Goal: Information Seeking & Learning: Learn about a topic

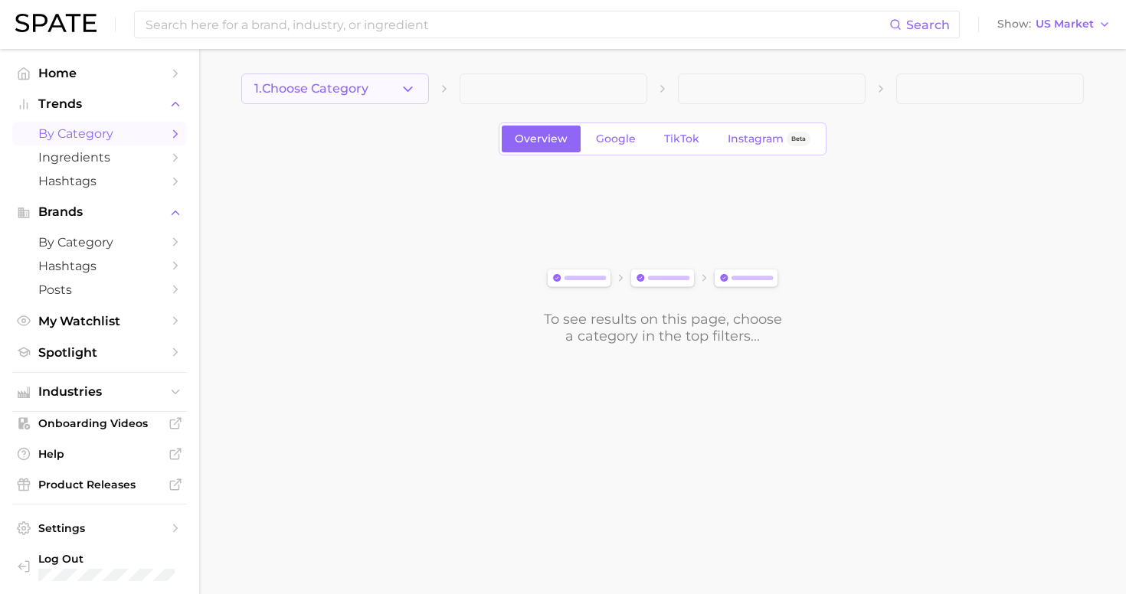
click at [358, 92] on span "1. Choose Category" at bounding box center [311, 89] width 114 height 14
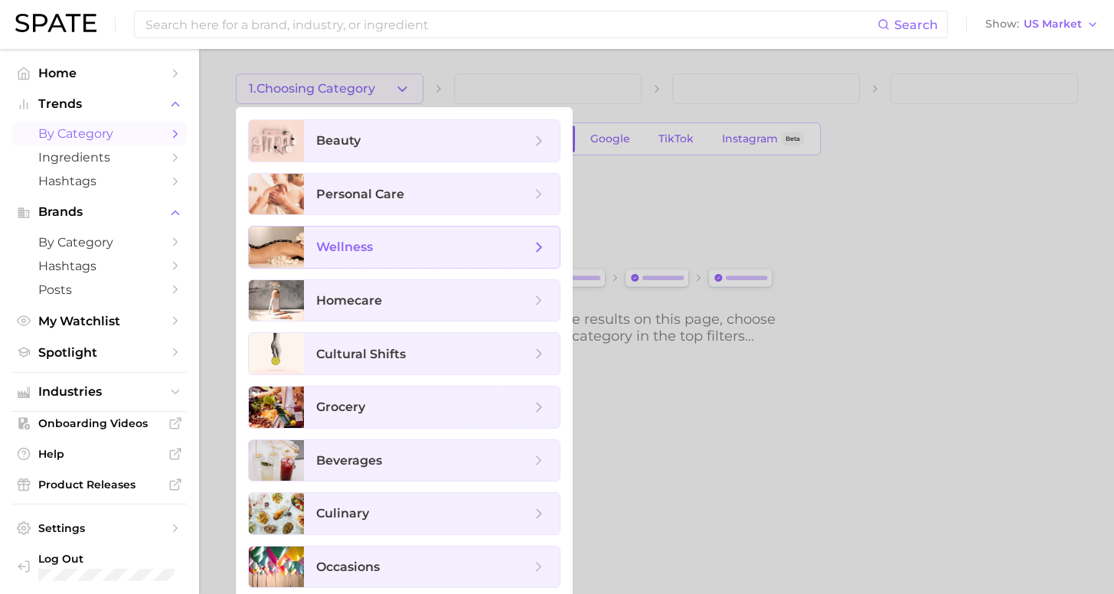
click at [360, 247] on span "wellness" at bounding box center [344, 247] width 57 height 15
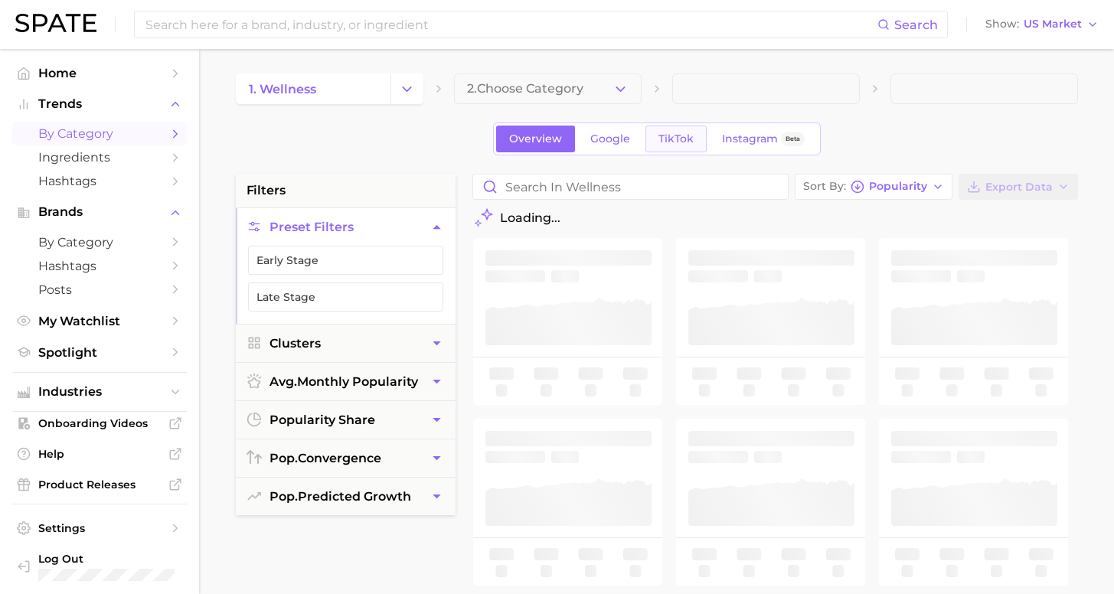
click at [682, 142] on span "TikTok" at bounding box center [676, 138] width 35 height 13
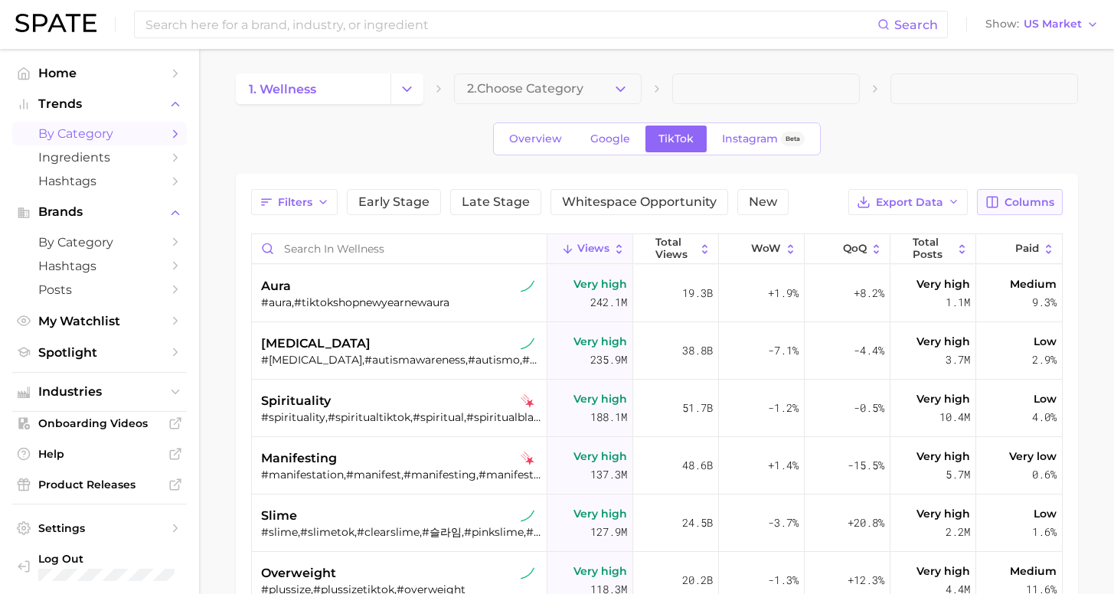
click at [1009, 208] on span "Columns" at bounding box center [1030, 202] width 50 height 13
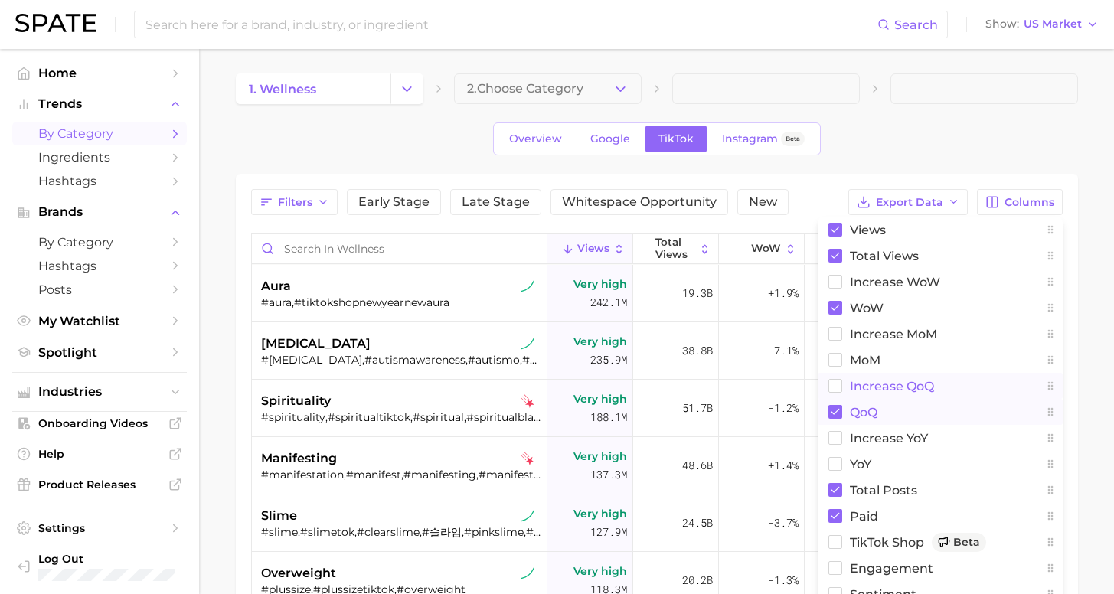
drag, startPoint x: 863, startPoint y: 415, endPoint x: 861, endPoint y: 395, distance: 20.0
click at [863, 417] on span "QoQ" at bounding box center [864, 412] width 28 height 13
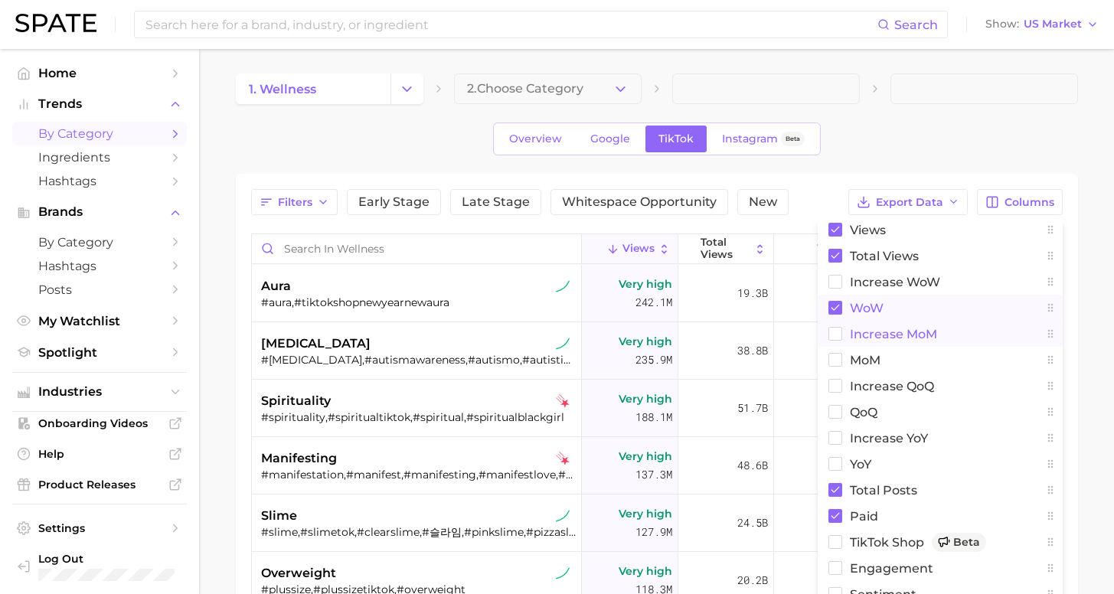
click at [861, 306] on span "WoW" at bounding box center [867, 308] width 34 height 13
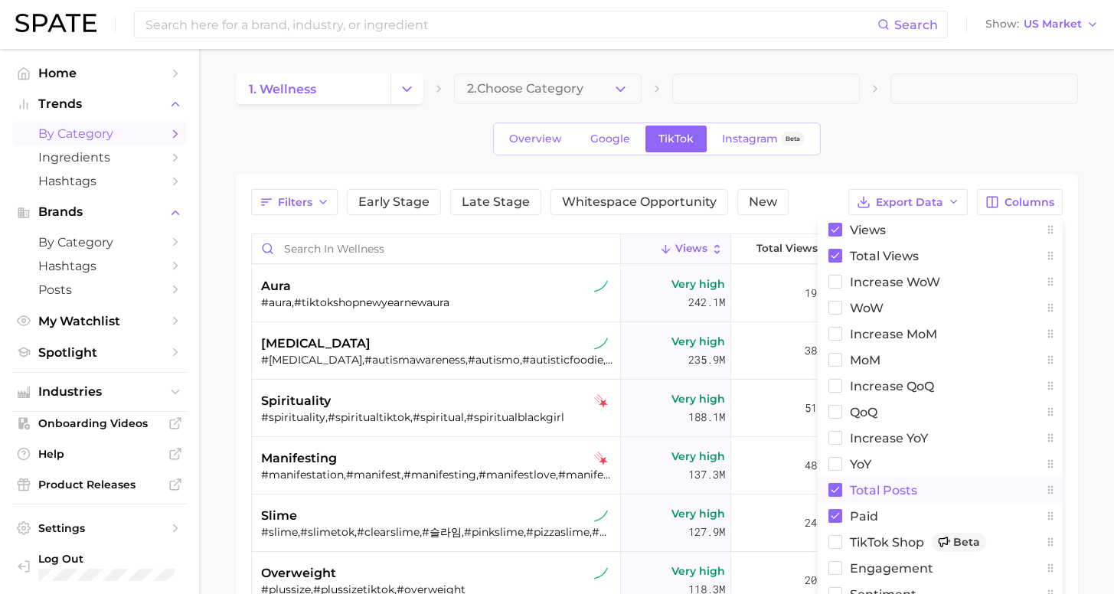
click at [858, 485] on span "Total Posts" at bounding box center [883, 490] width 67 height 13
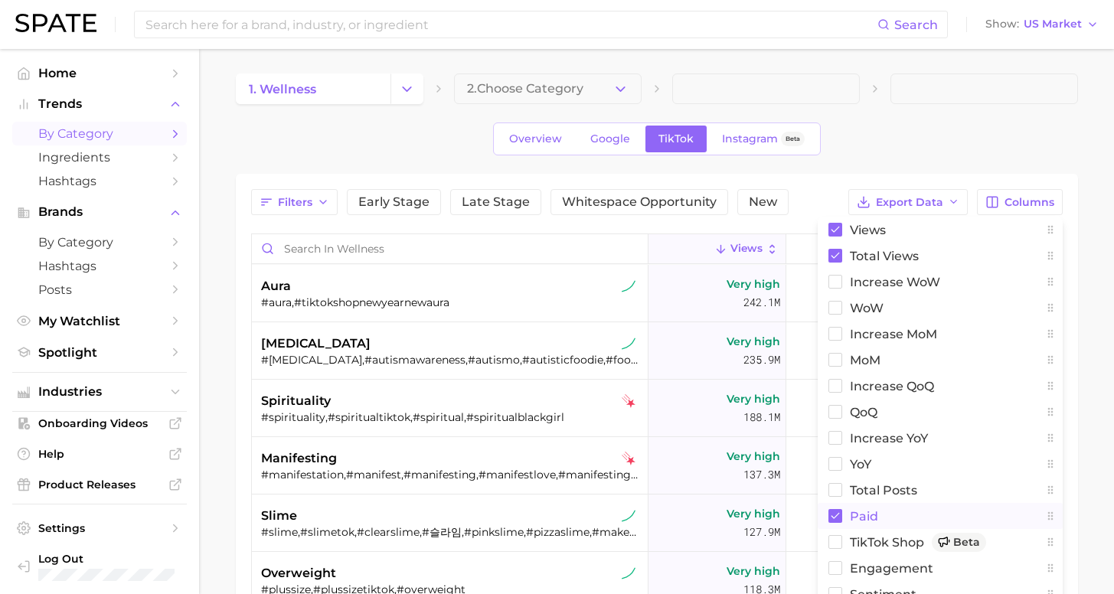
click at [848, 507] on button "Paid" at bounding box center [940, 516] width 245 height 26
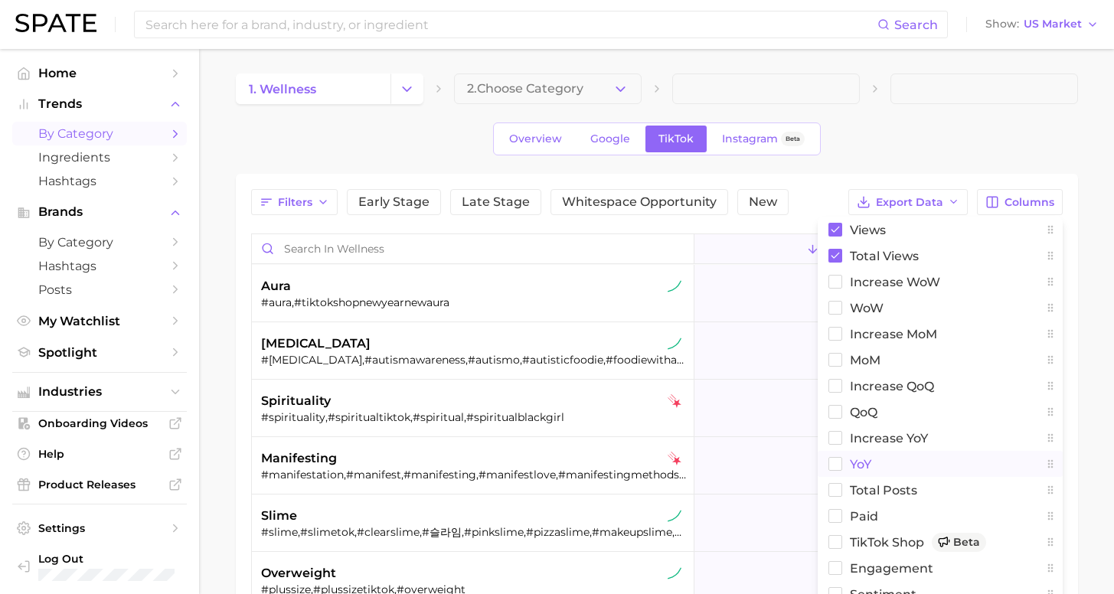
click at [855, 468] on span "YoY" at bounding box center [860, 464] width 21 height 13
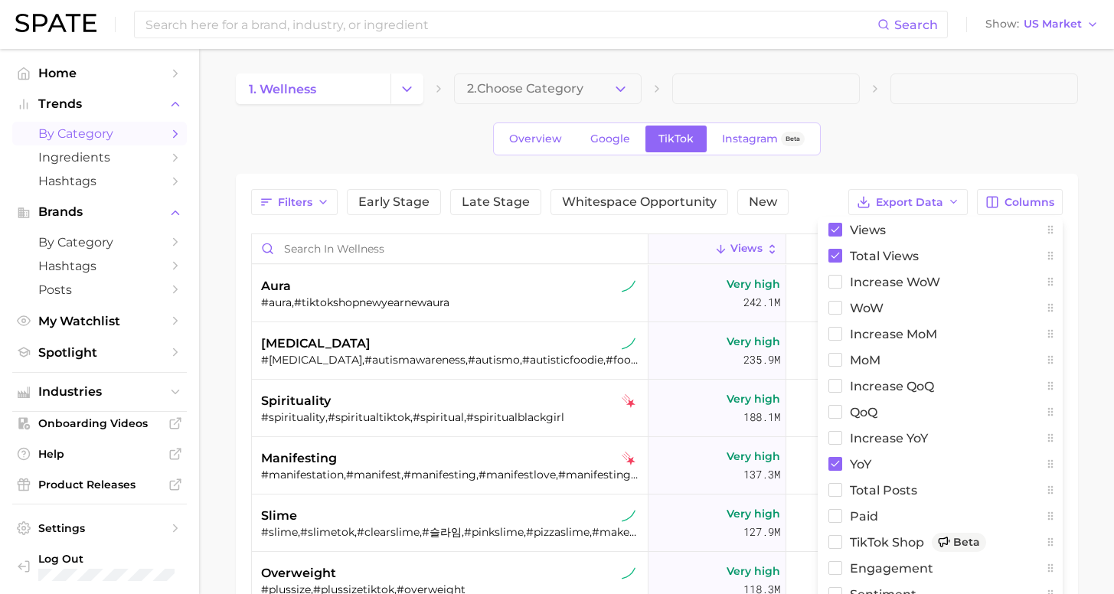
click at [1090, 361] on main "1. wellness 2. Choose Category Overview Google TikTok Instagram Beta Filters Ea…" at bounding box center [656, 484] width 915 height 871
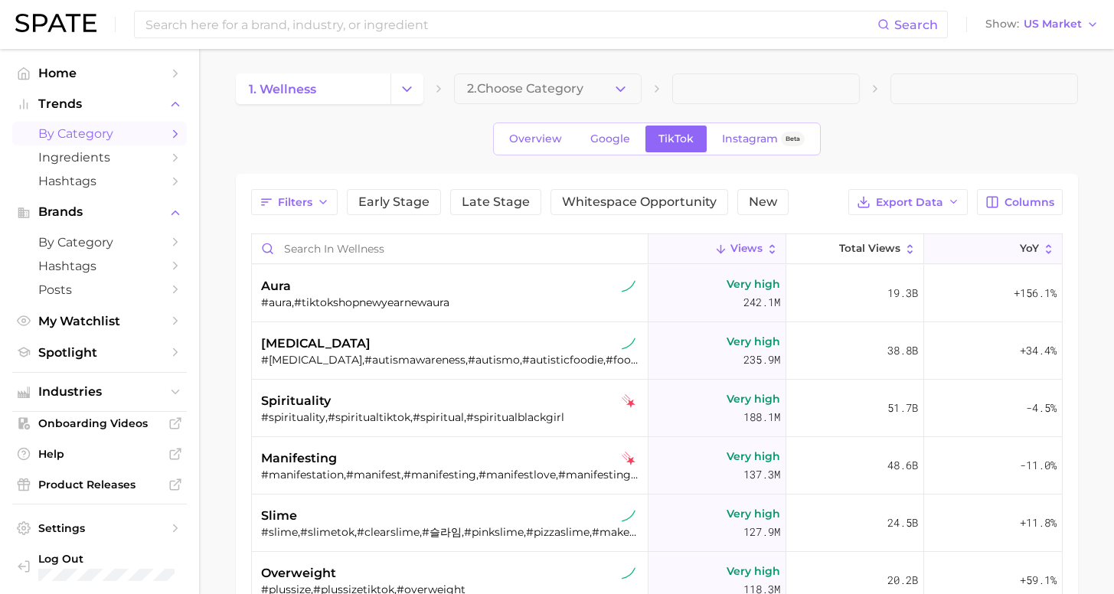
click at [1008, 258] on button "YoY" at bounding box center [993, 249] width 138 height 30
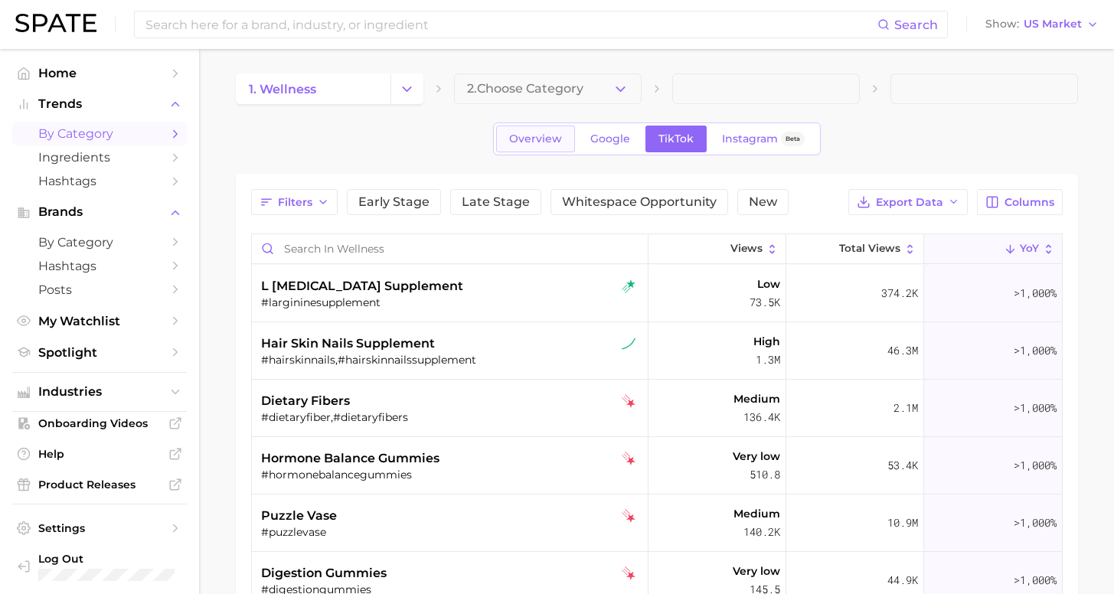
click at [553, 142] on span "Overview" at bounding box center [535, 138] width 53 height 13
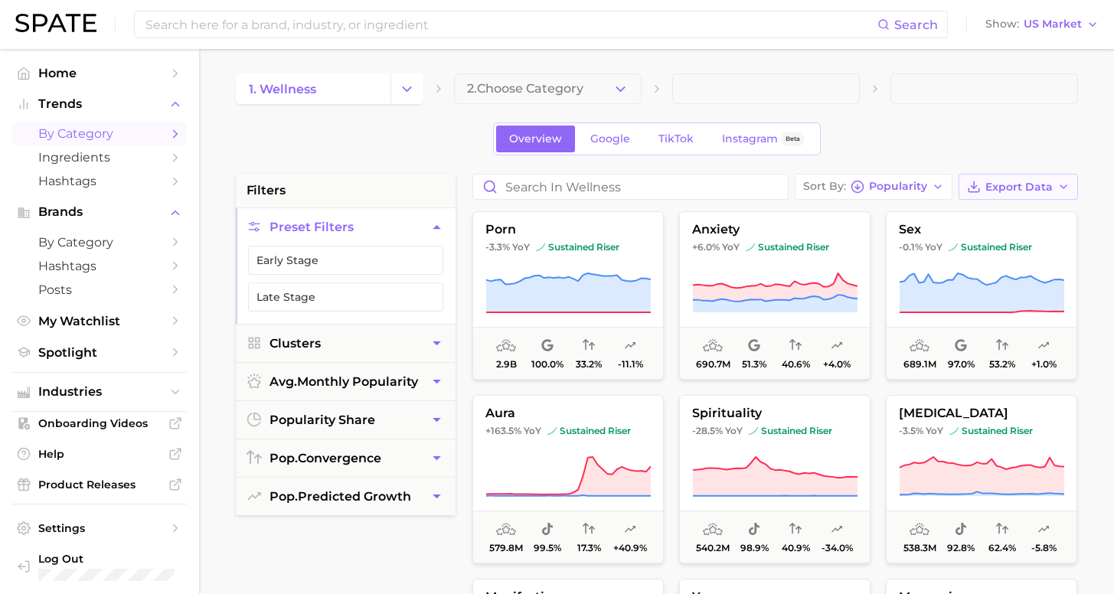
click at [996, 193] on span "Export Data" at bounding box center [1019, 187] width 67 height 13
click at [917, 186] on span "Popularity" at bounding box center [898, 186] width 58 height 8
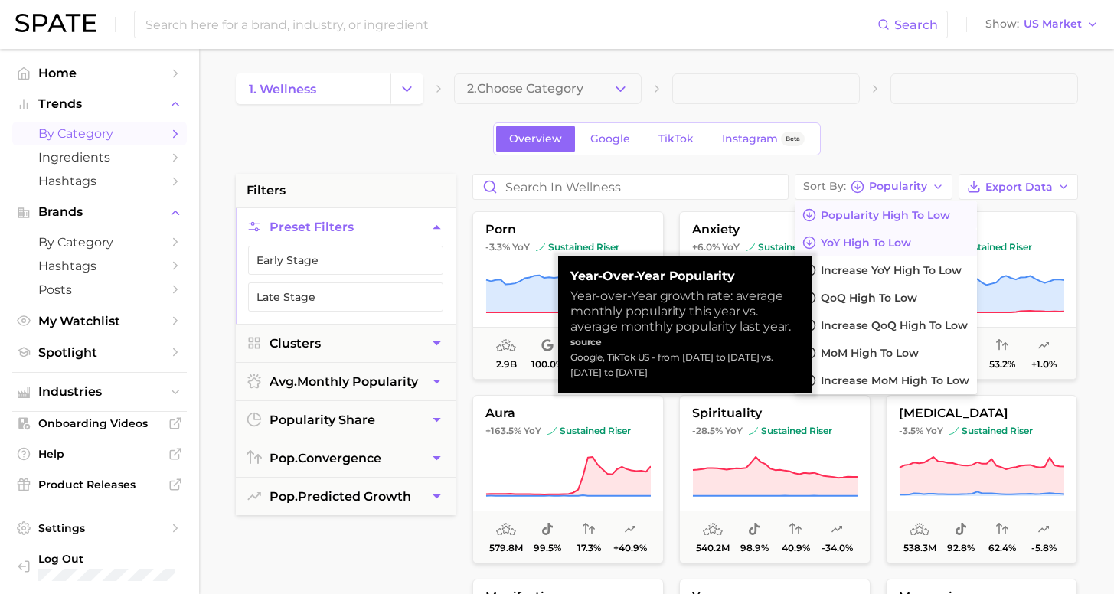
click at [895, 243] on span "YoY high to low" at bounding box center [866, 243] width 90 height 13
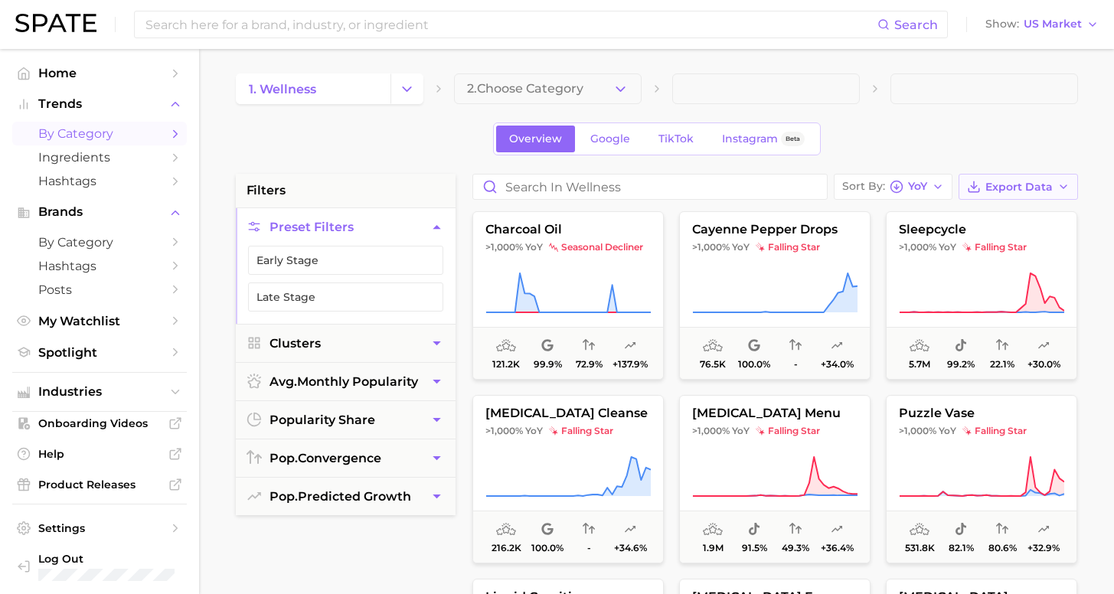
click at [1056, 191] on button "Export Data" at bounding box center [1018, 187] width 119 height 26
click at [1027, 211] on button "Card Data CSV" at bounding box center [994, 215] width 168 height 28
click at [446, 24] on input at bounding box center [511, 24] width 734 height 26
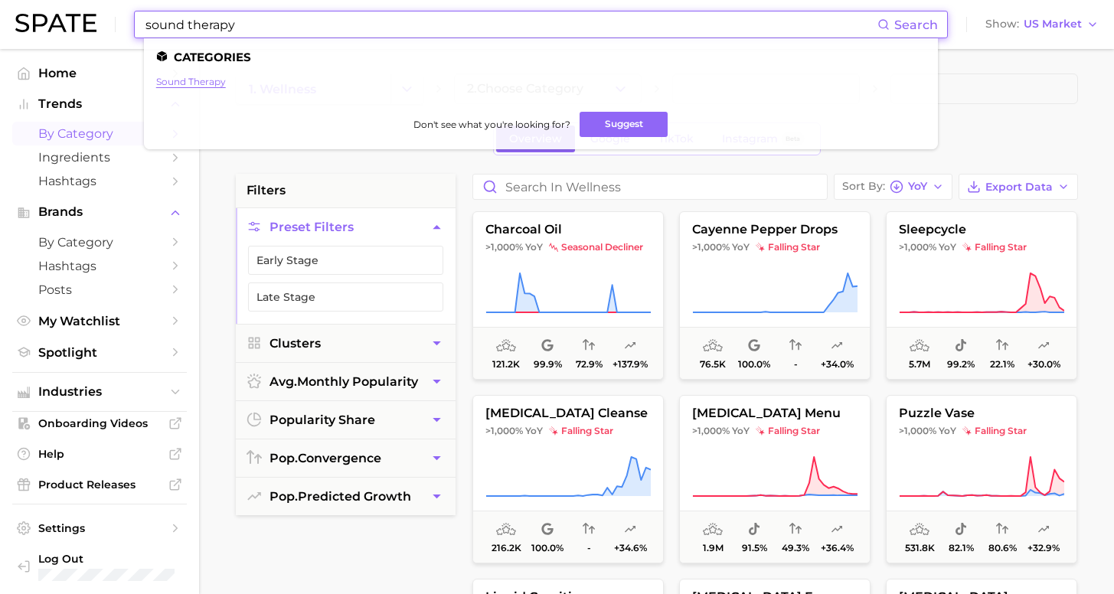
type input "sound therapy"
click at [200, 78] on link "sound therapy" at bounding box center [191, 81] width 70 height 11
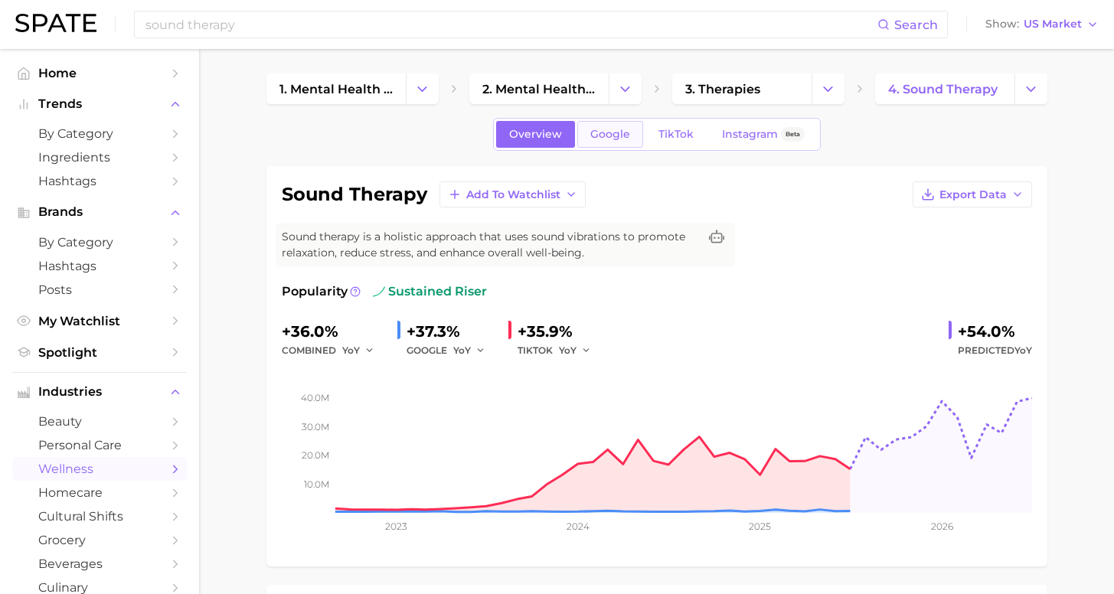
click at [608, 138] on span "Google" at bounding box center [610, 134] width 40 height 13
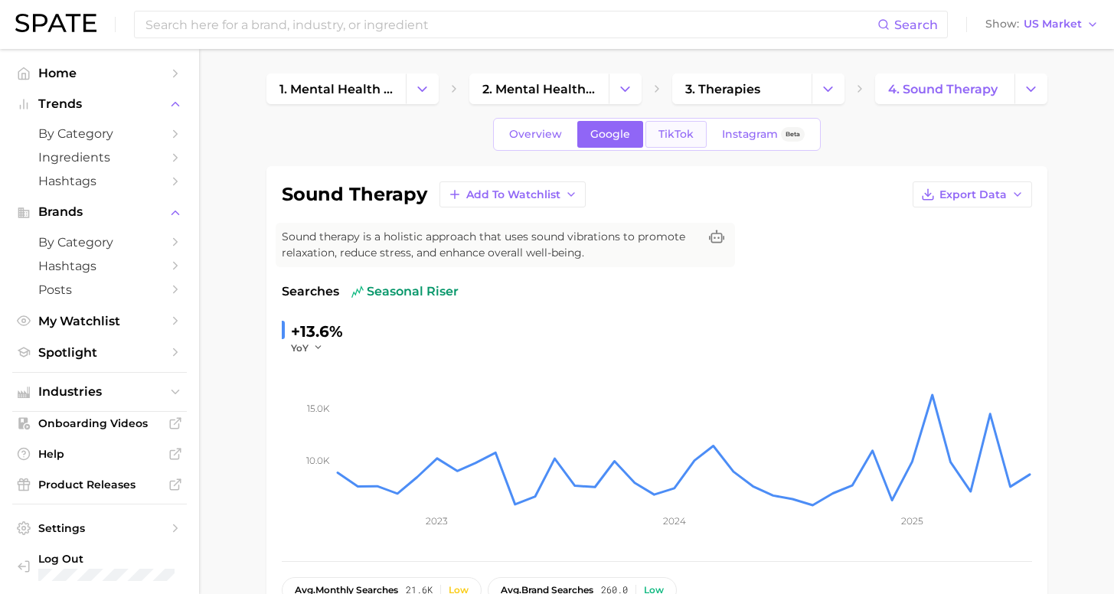
click at [683, 135] on span "TikTok" at bounding box center [676, 134] width 35 height 13
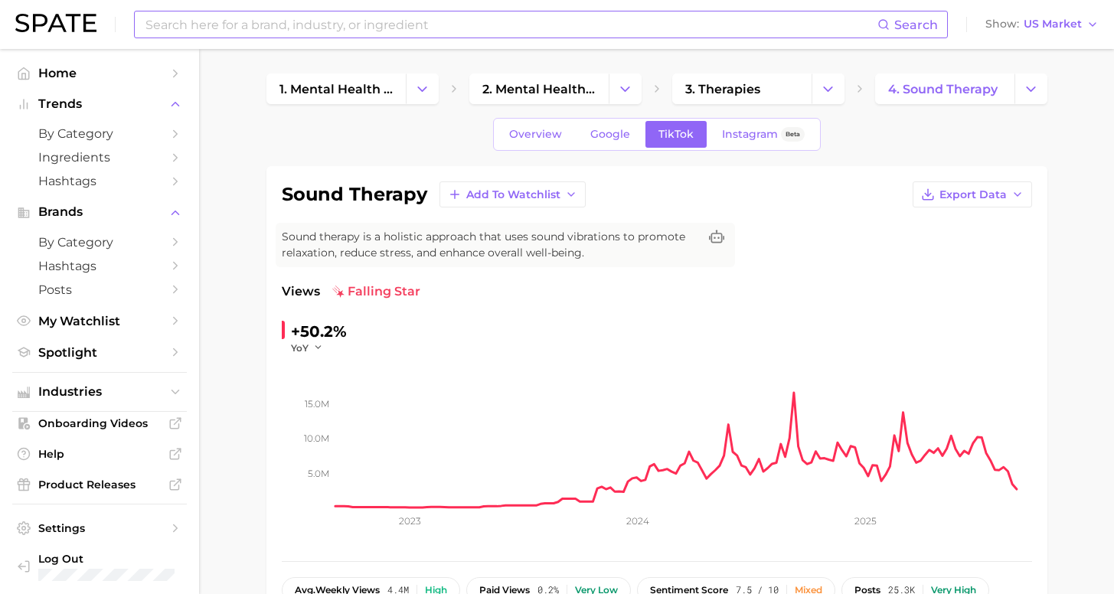
click at [381, 31] on input at bounding box center [511, 24] width 734 height 26
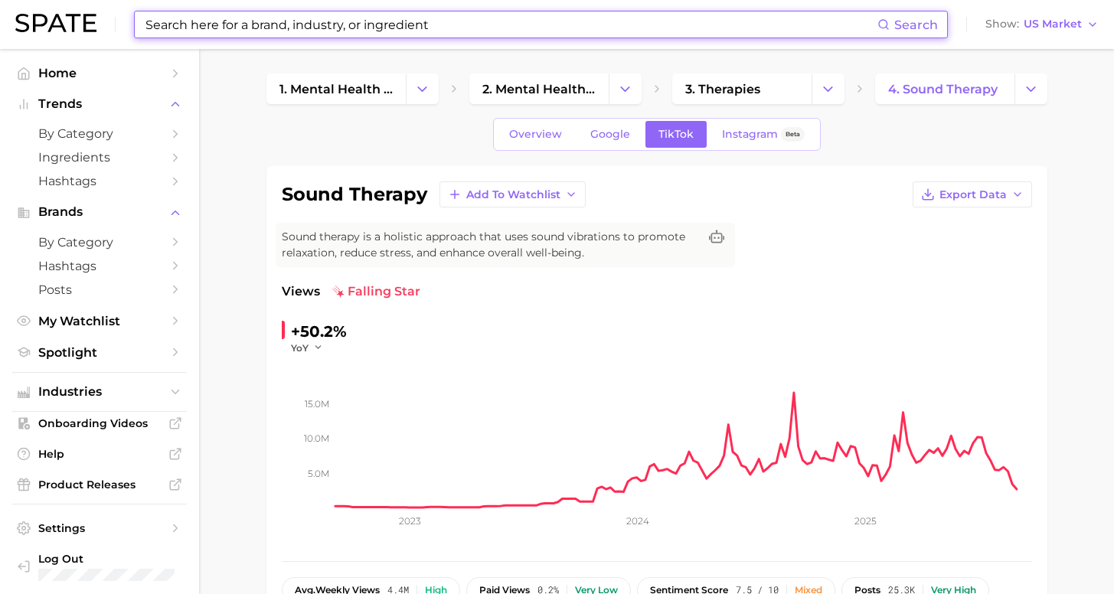
click at [381, 28] on input at bounding box center [511, 24] width 734 height 26
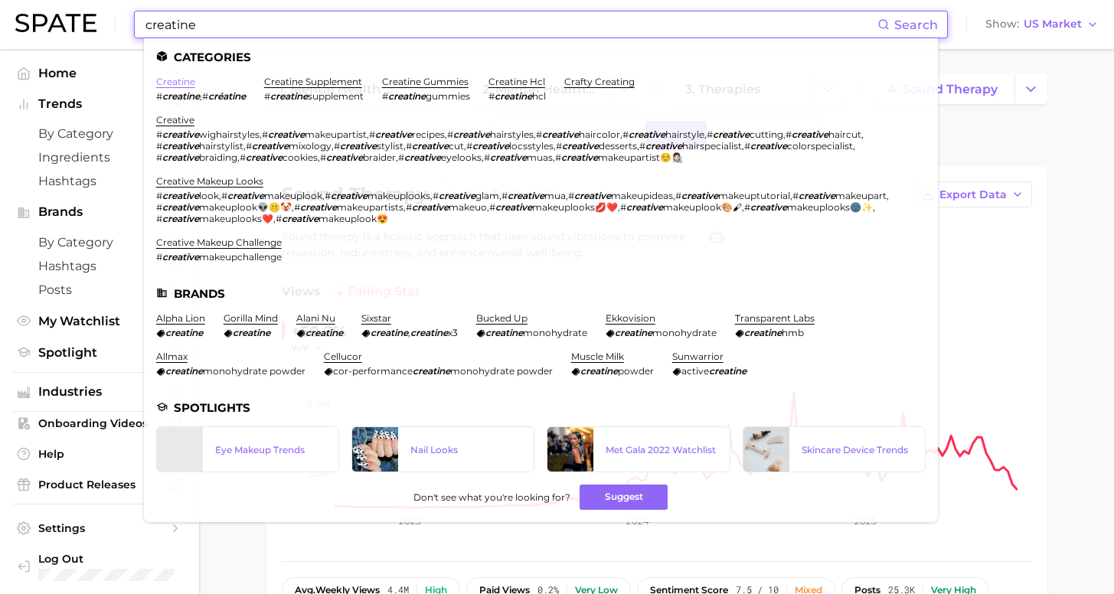
type input "creatine"
click at [177, 84] on link "creatine" at bounding box center [175, 81] width 39 height 11
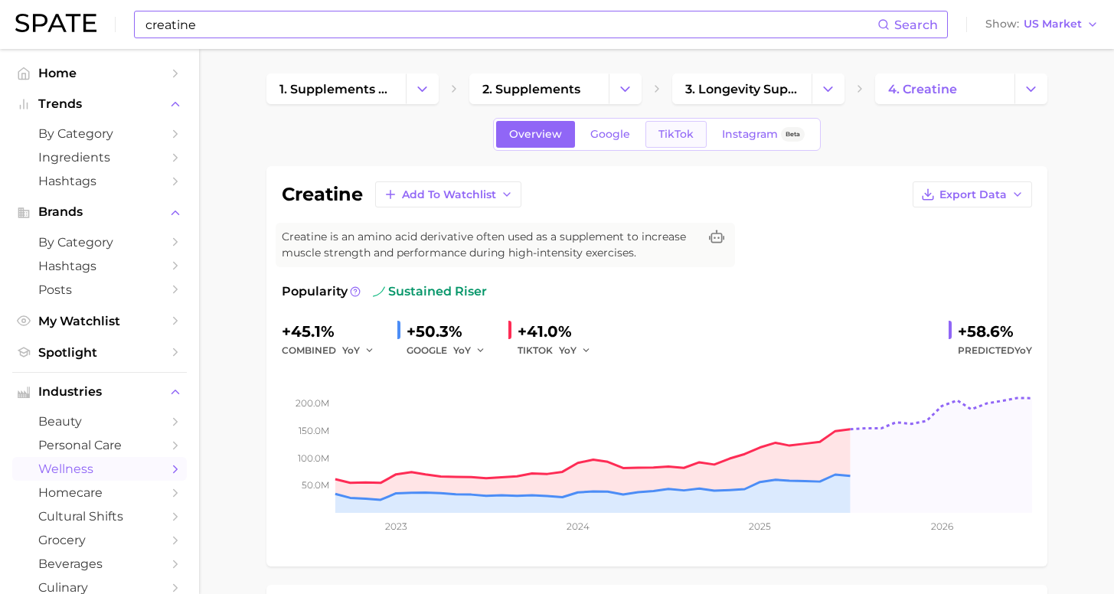
click at [678, 137] on span "TikTok" at bounding box center [676, 134] width 35 height 13
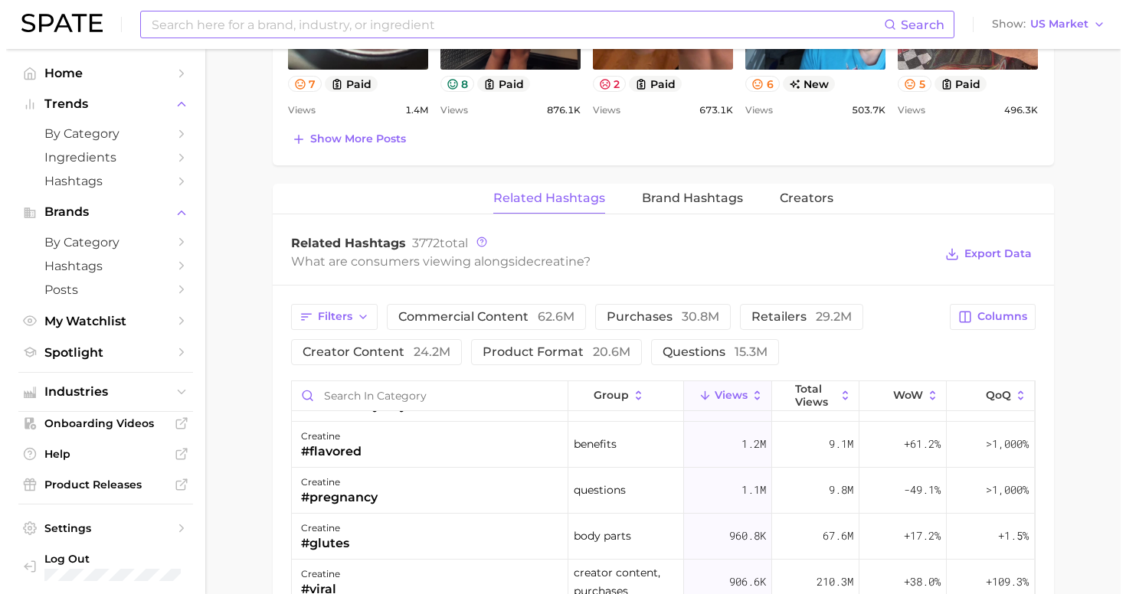
scroll to position [286, 0]
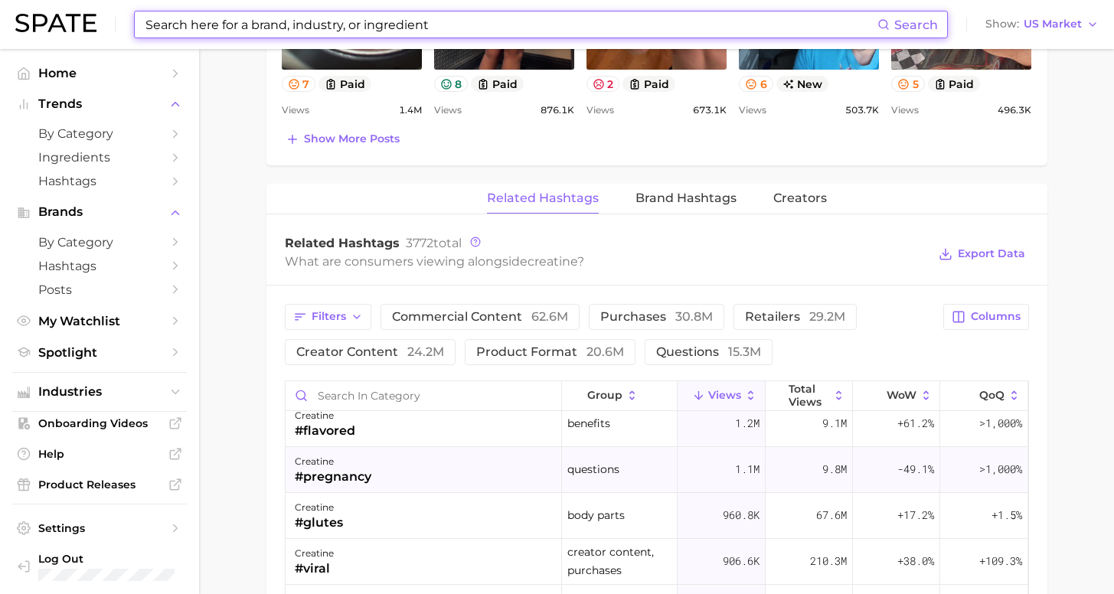
click at [479, 471] on div "creatine #pregnancy" at bounding box center [424, 470] width 276 height 46
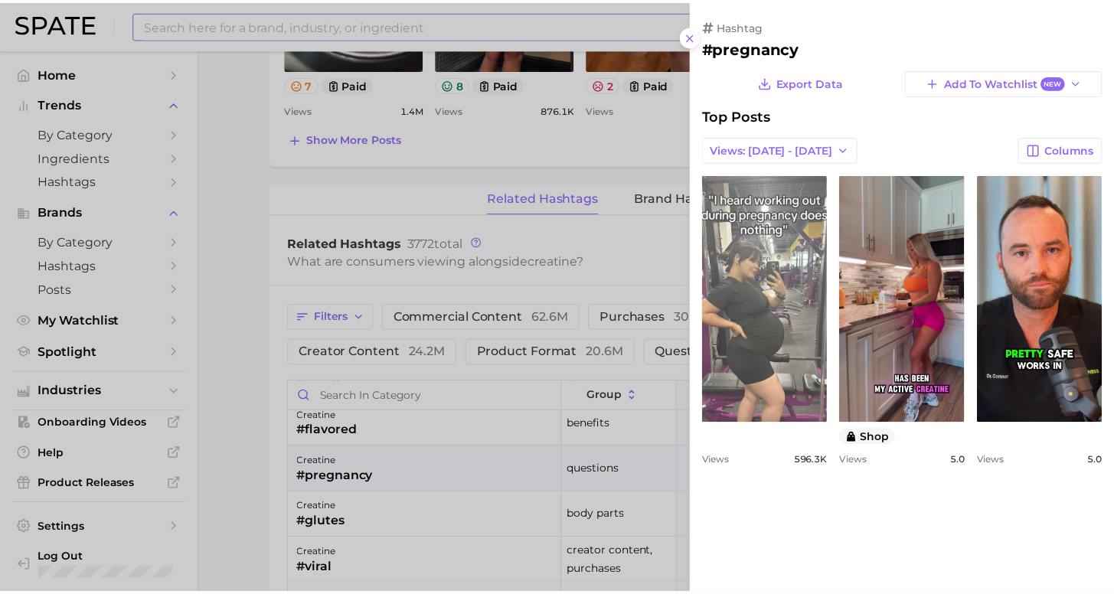
scroll to position [0, 0]
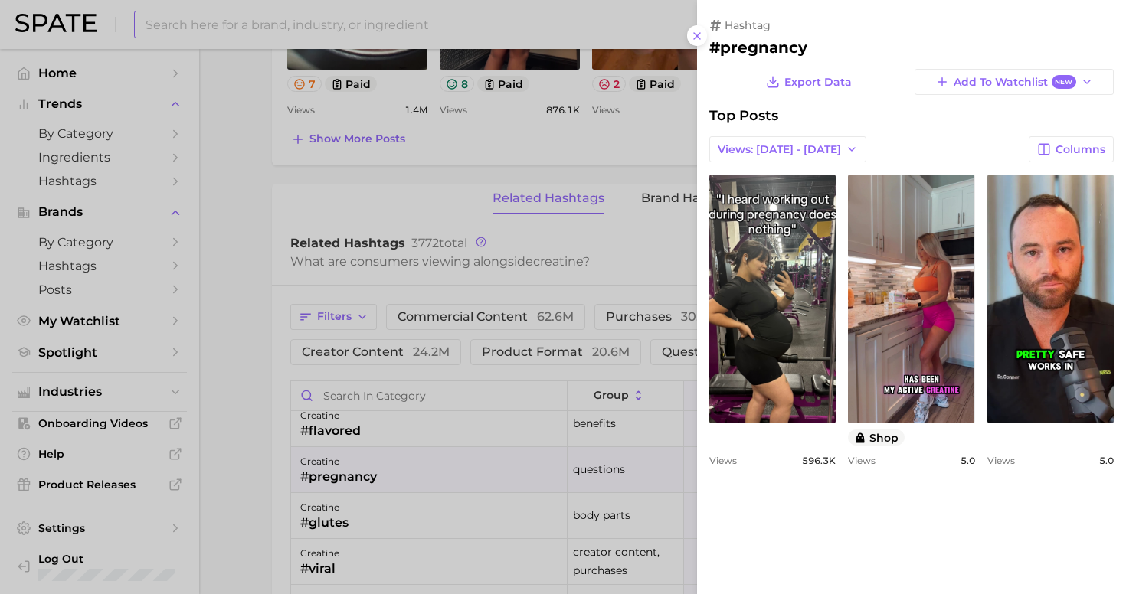
click at [245, 299] on div at bounding box center [563, 297] width 1126 height 594
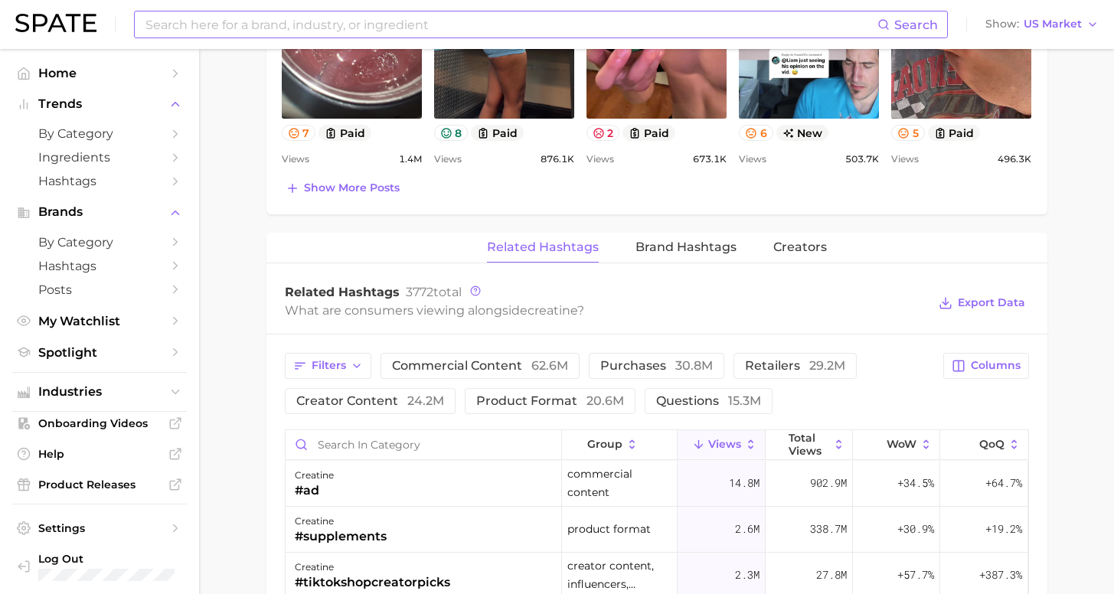
scroll to position [1012, 0]
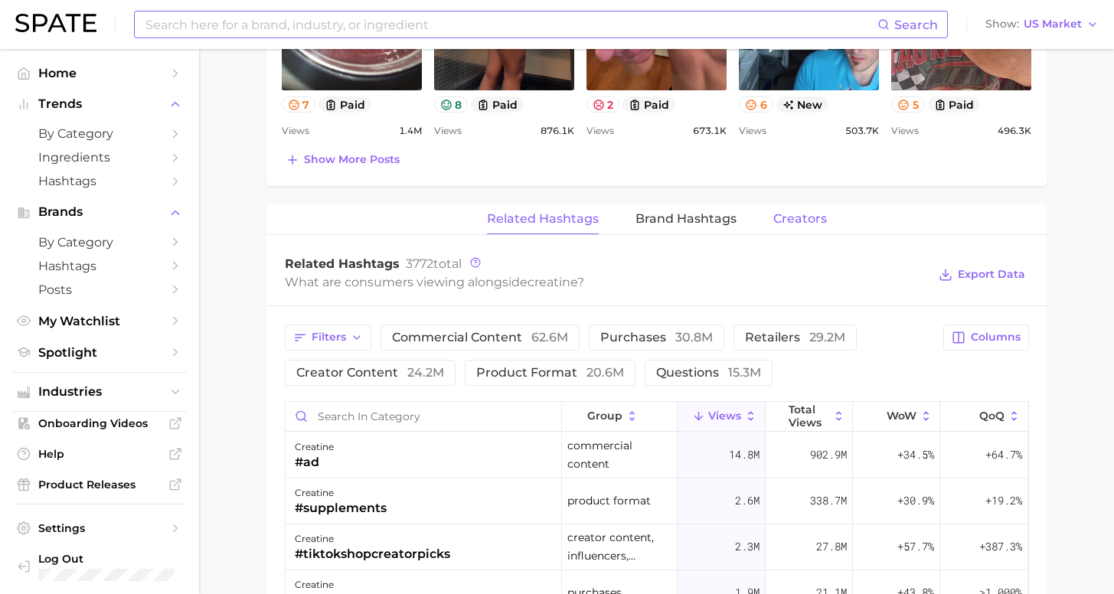
click at [806, 224] on span "Creators" at bounding box center [800, 219] width 54 height 14
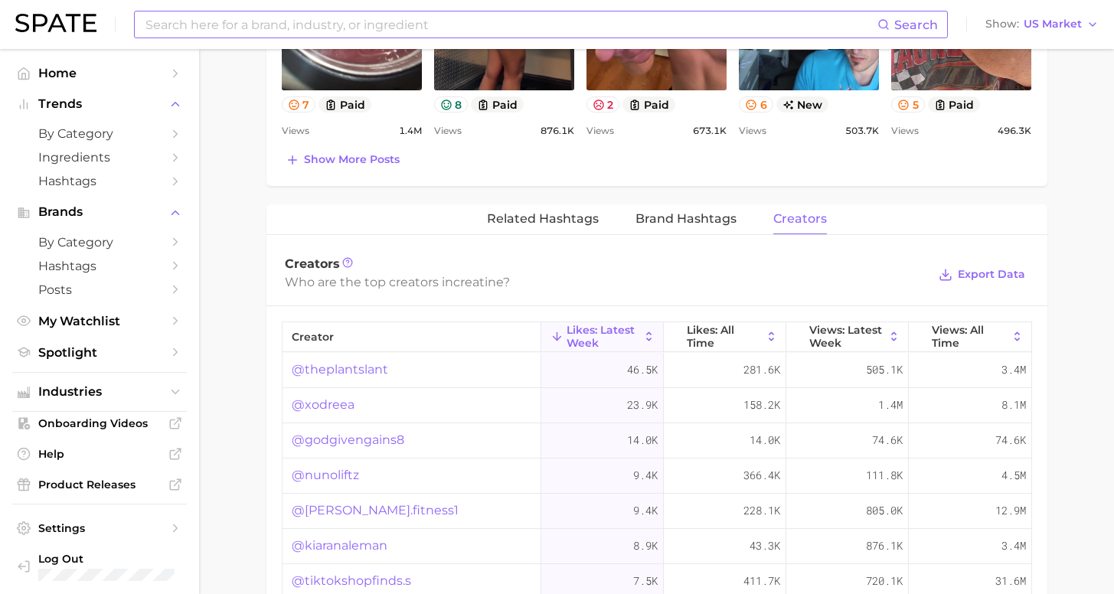
scroll to position [706, 0]
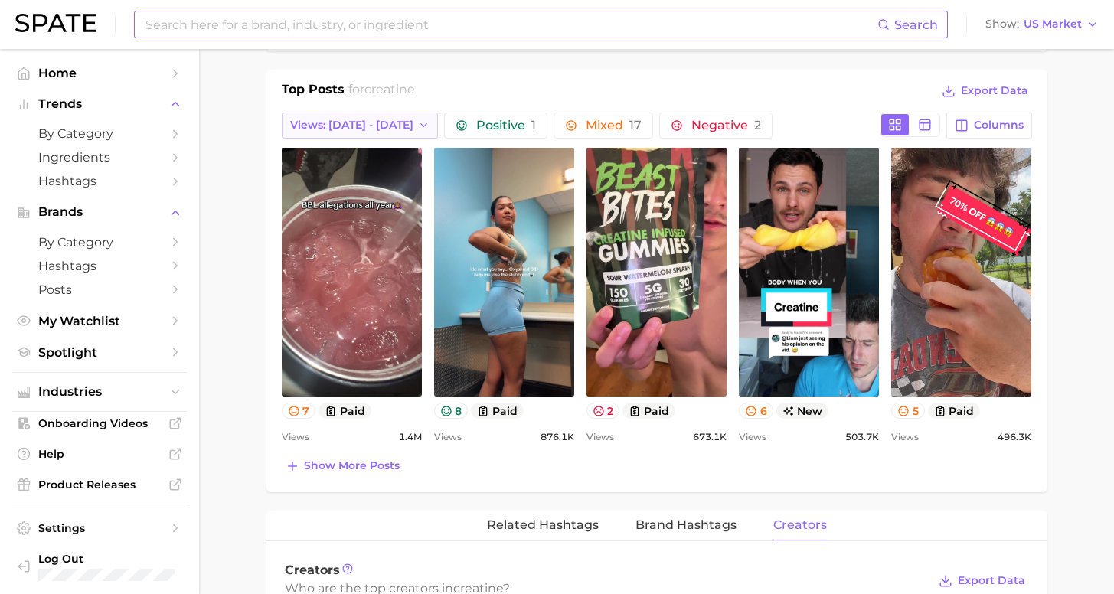
click at [364, 133] on button "Views: [DATE] - [DATE]" at bounding box center [360, 126] width 157 height 26
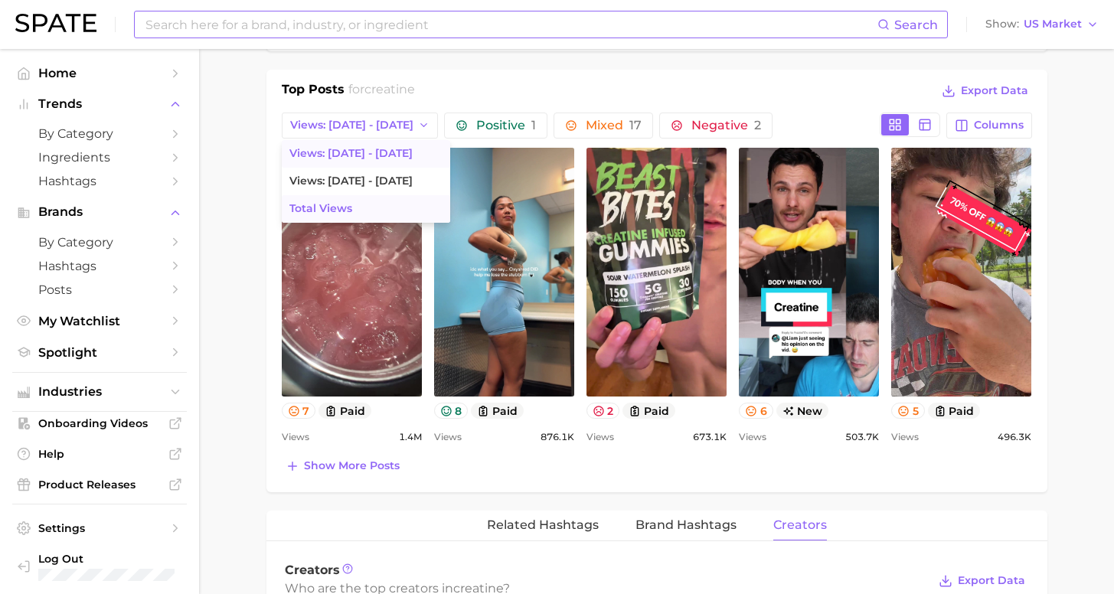
click at [360, 216] on button "Total Views" at bounding box center [366, 209] width 168 height 28
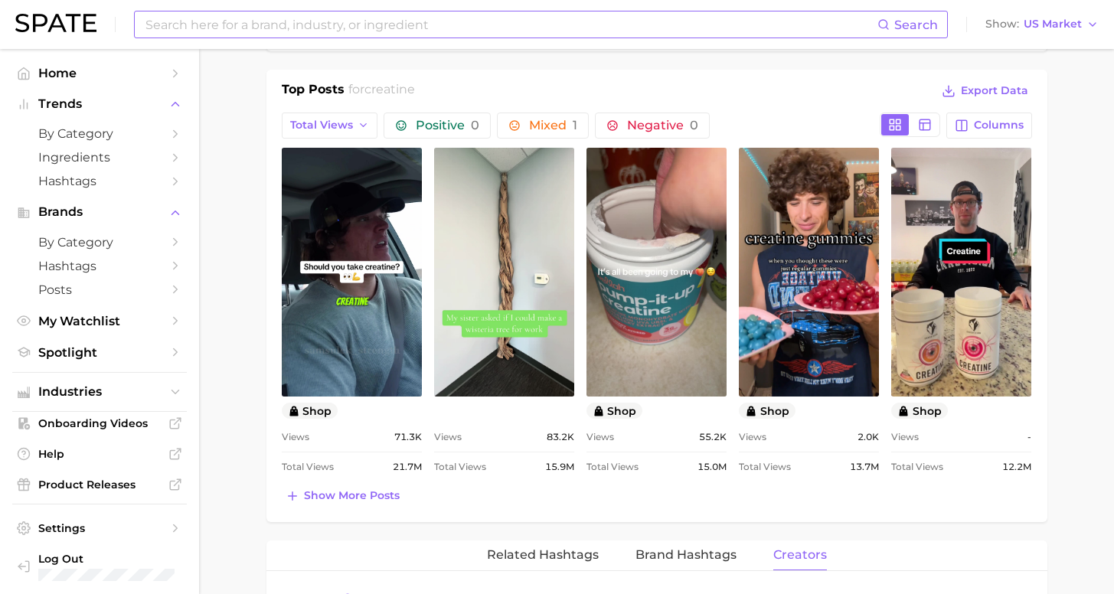
scroll to position [0, 0]
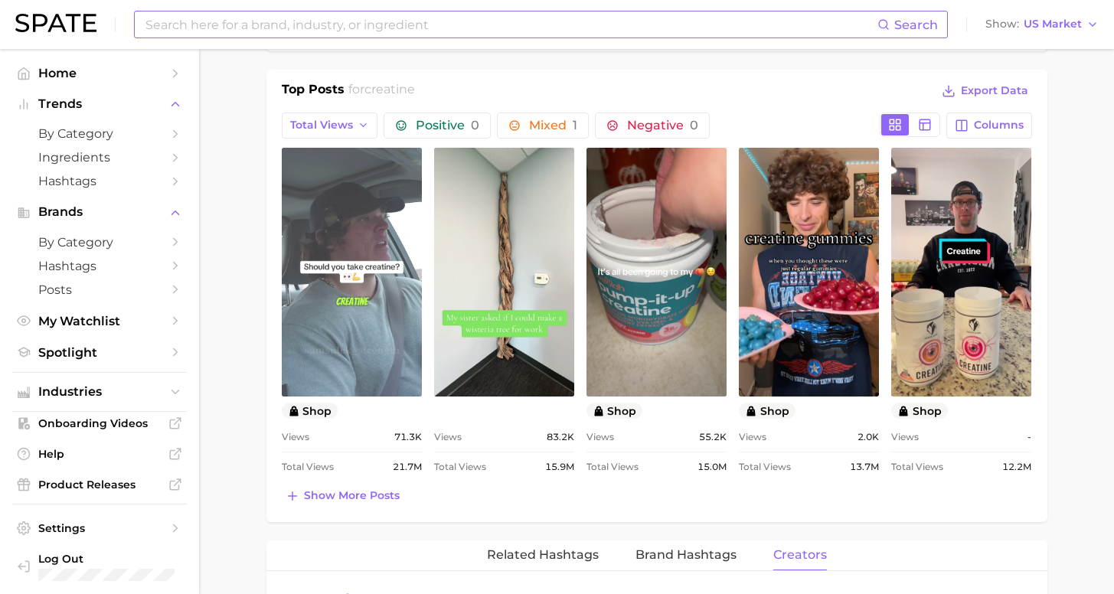
click at [368, 273] on link "view post on TikTok" at bounding box center [352, 272] width 140 height 249
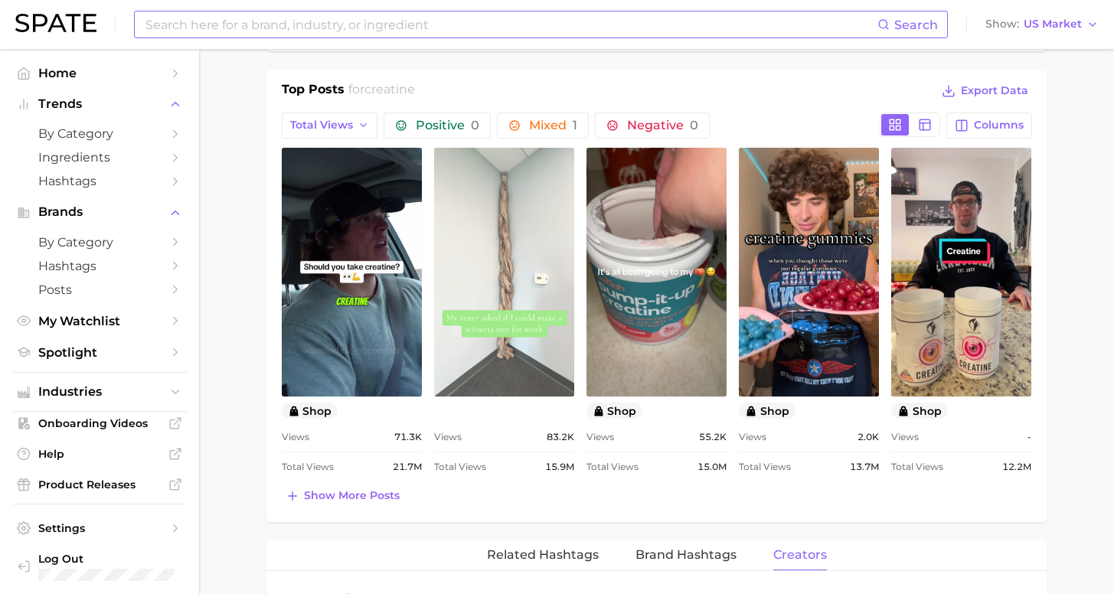
click at [508, 302] on link "view post on TikTok" at bounding box center [504, 272] width 140 height 249
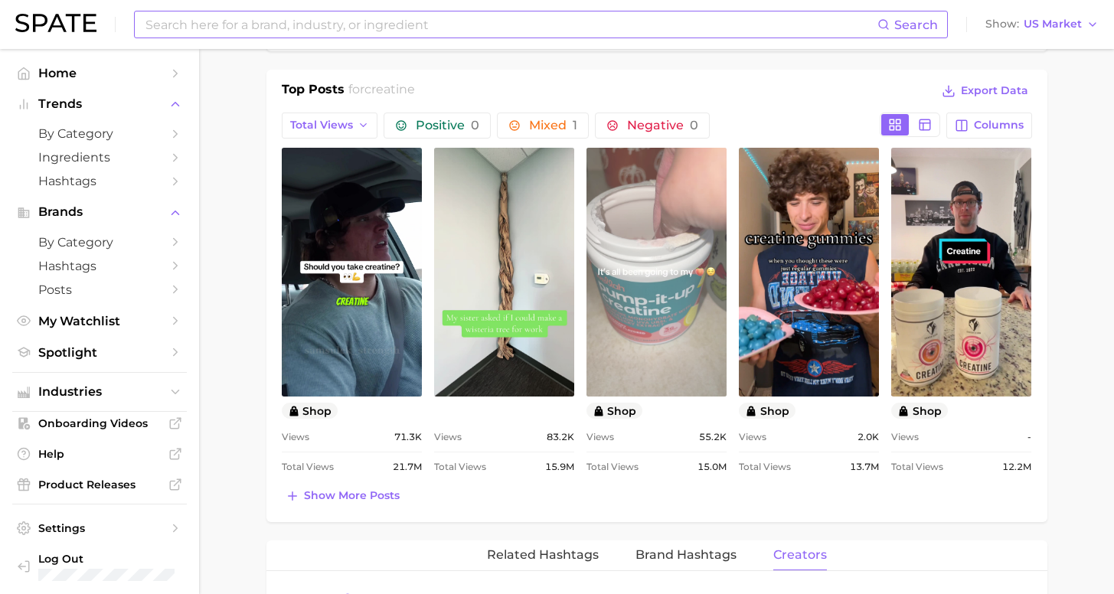
click at [668, 222] on link "view post on TikTok" at bounding box center [657, 272] width 140 height 249
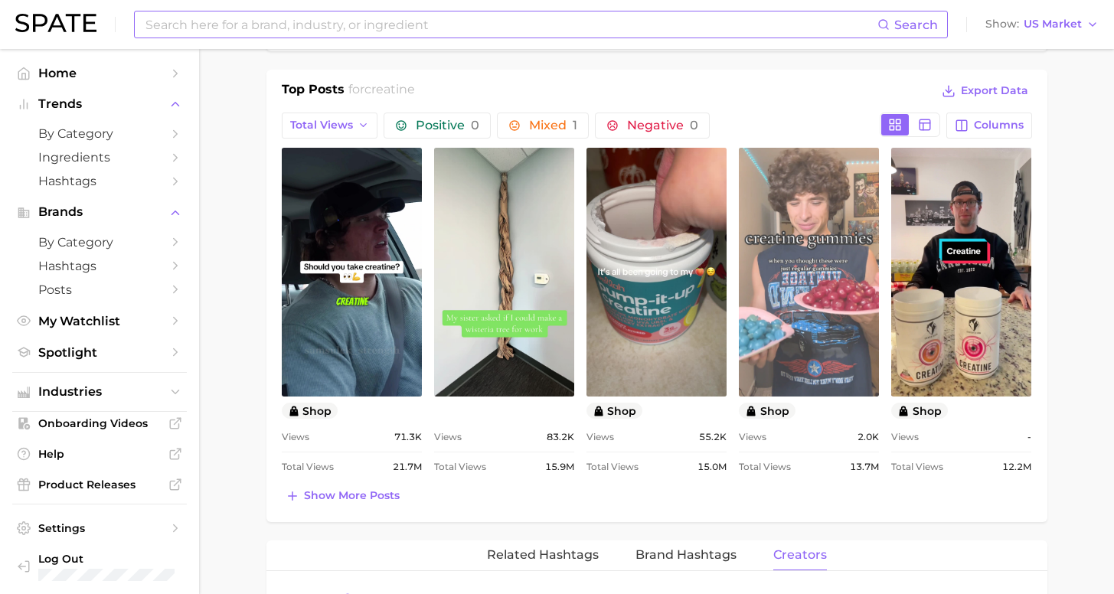
click at [810, 276] on link "view post on TikTok" at bounding box center [809, 272] width 140 height 249
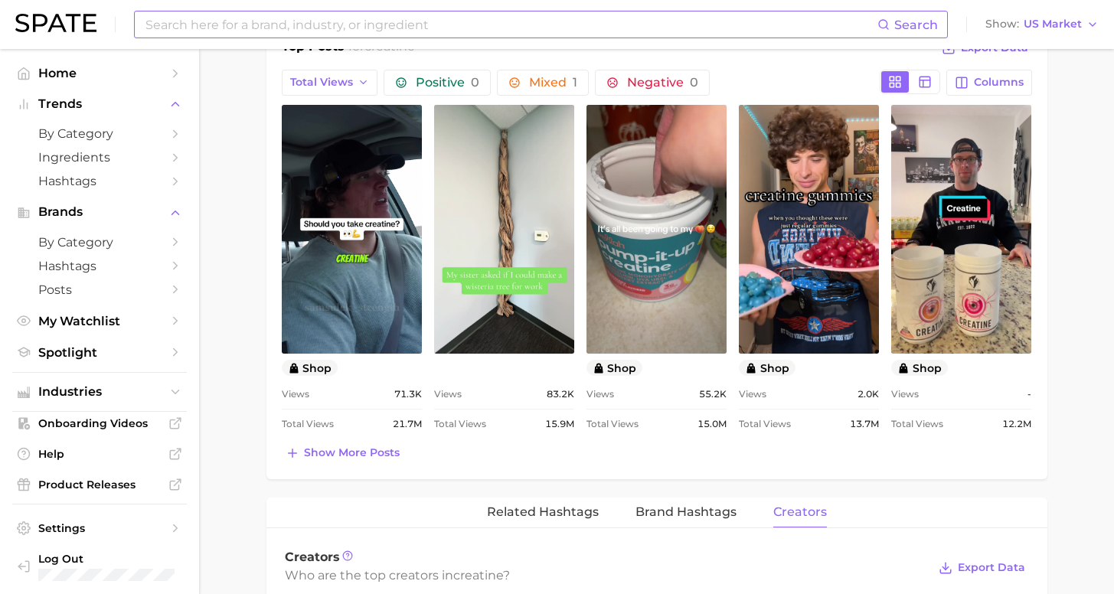
scroll to position [1028, 0]
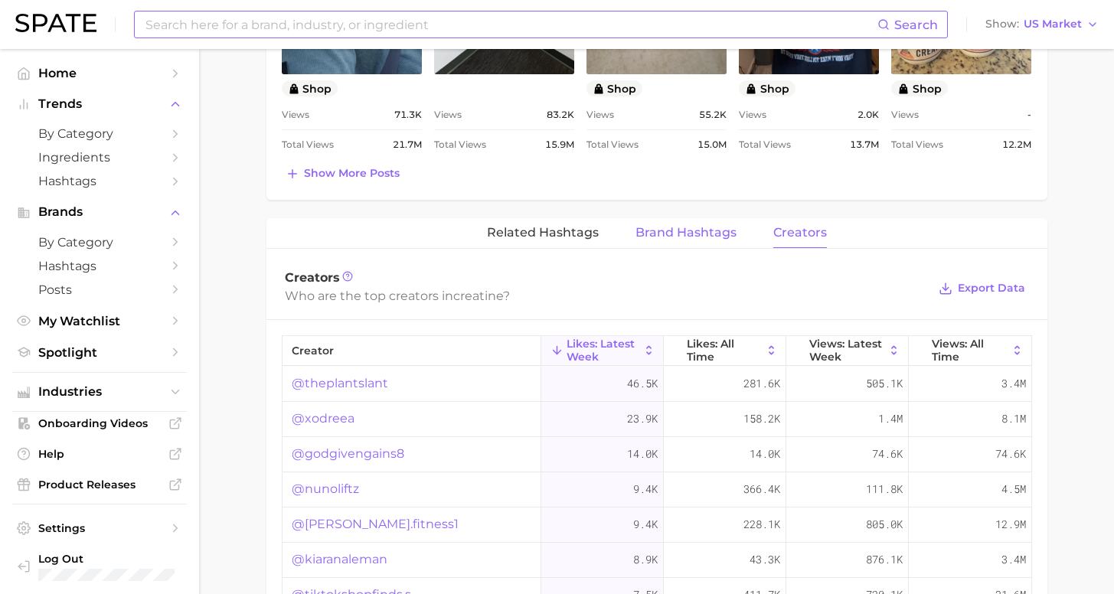
click at [685, 240] on button "Brand Hashtags" at bounding box center [686, 233] width 101 height 30
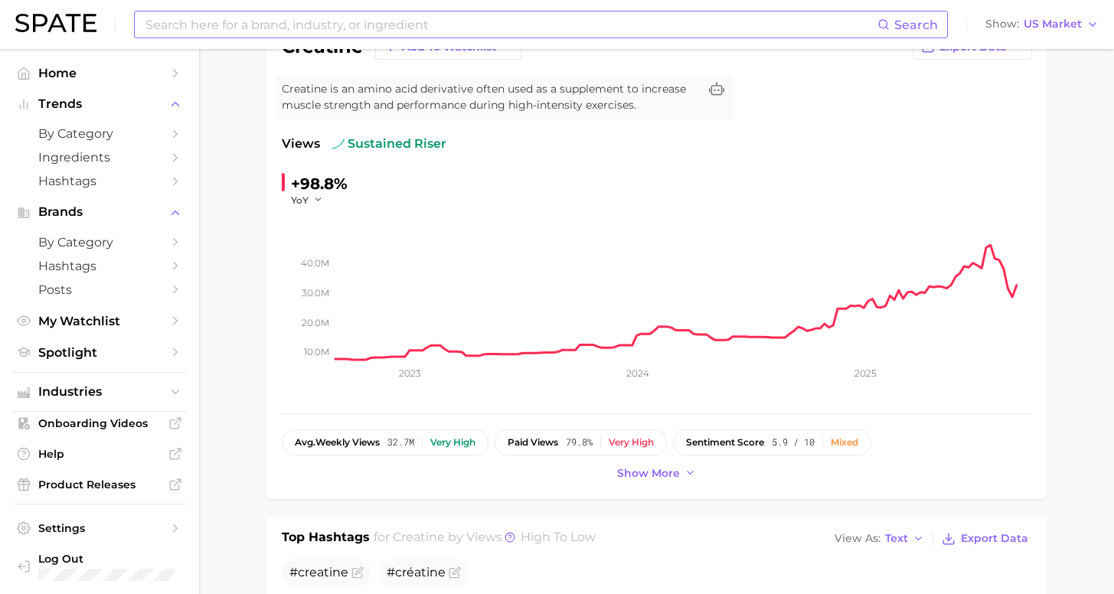
scroll to position [0, 0]
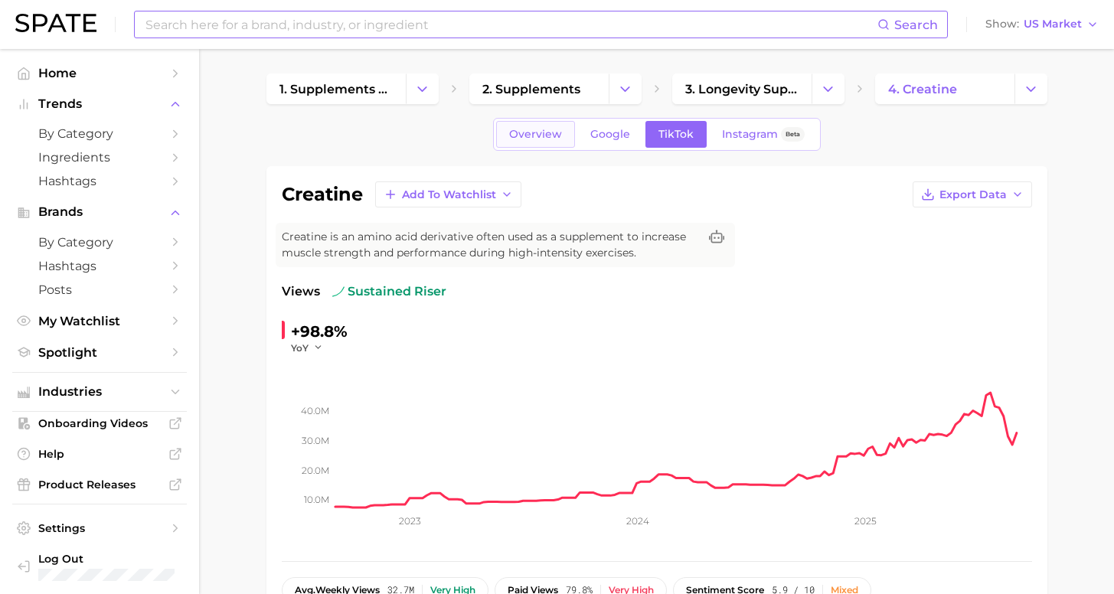
click at [546, 133] on span "Overview" at bounding box center [535, 134] width 53 height 13
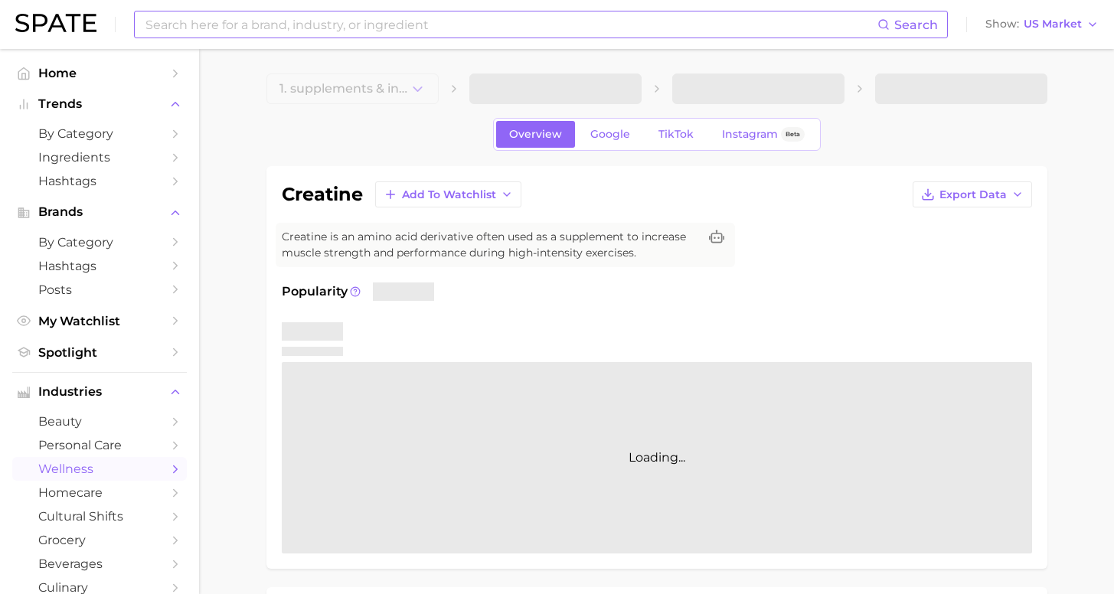
click at [546, 133] on span "Overview" at bounding box center [535, 134] width 53 height 13
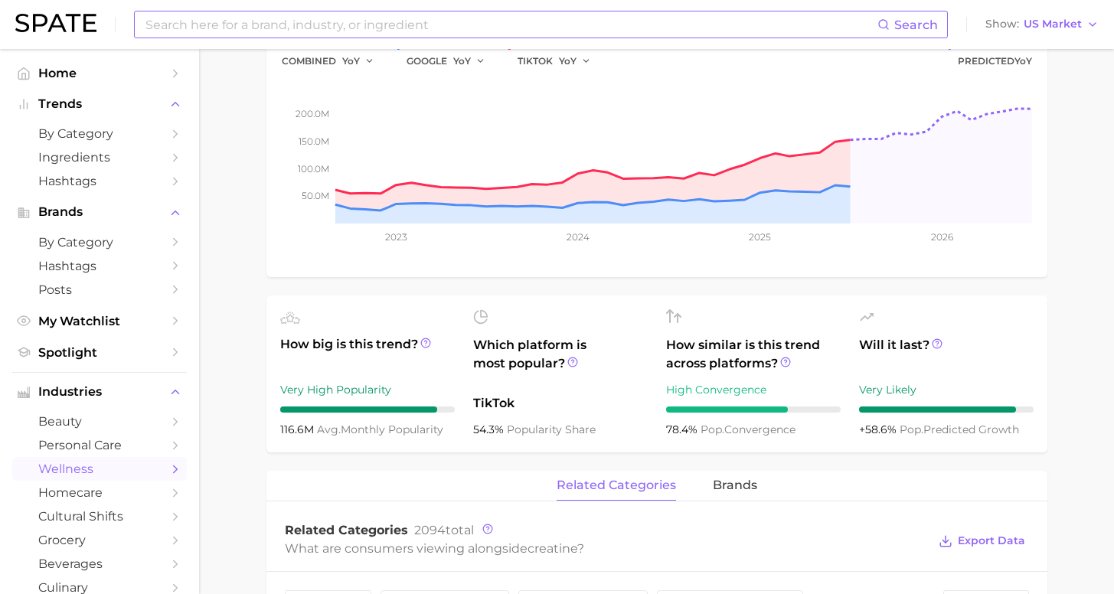
scroll to position [589, 0]
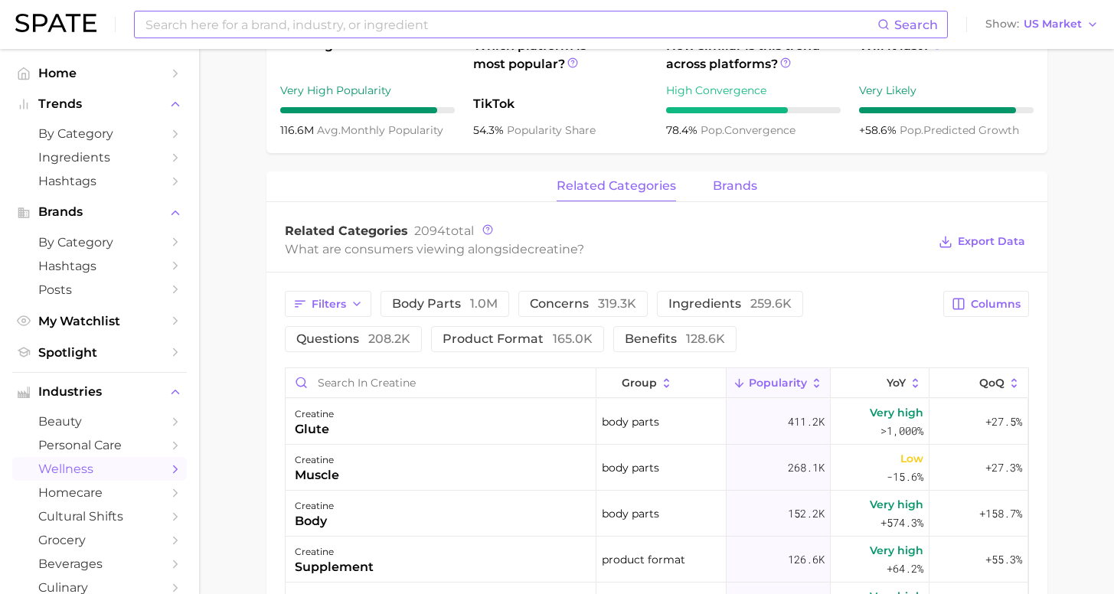
click at [741, 185] on span "brands" at bounding box center [735, 186] width 44 height 14
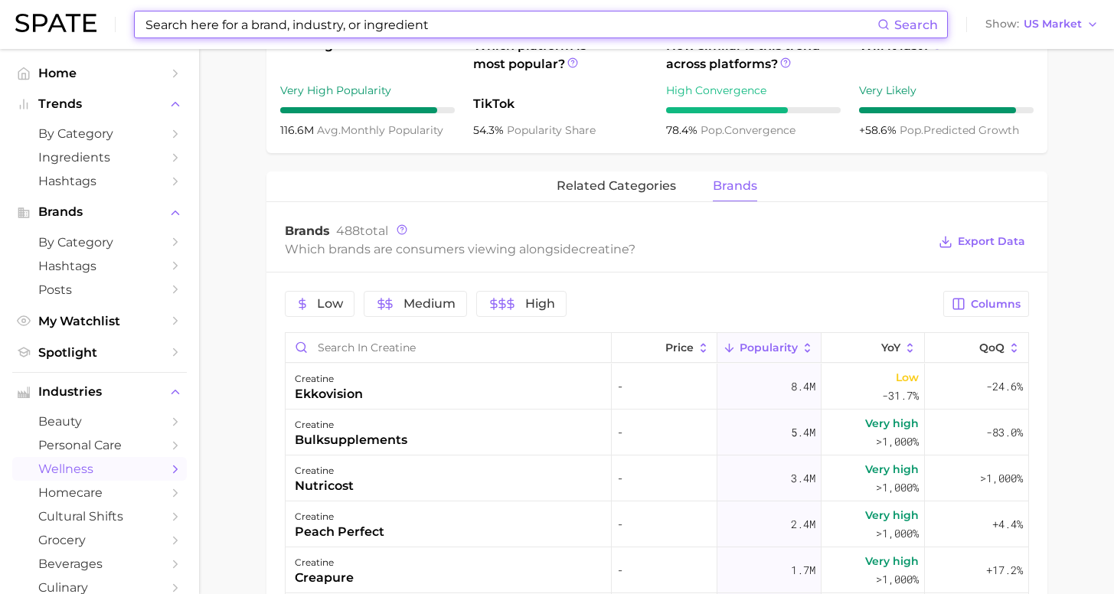
click at [351, 27] on input at bounding box center [511, 24] width 734 height 26
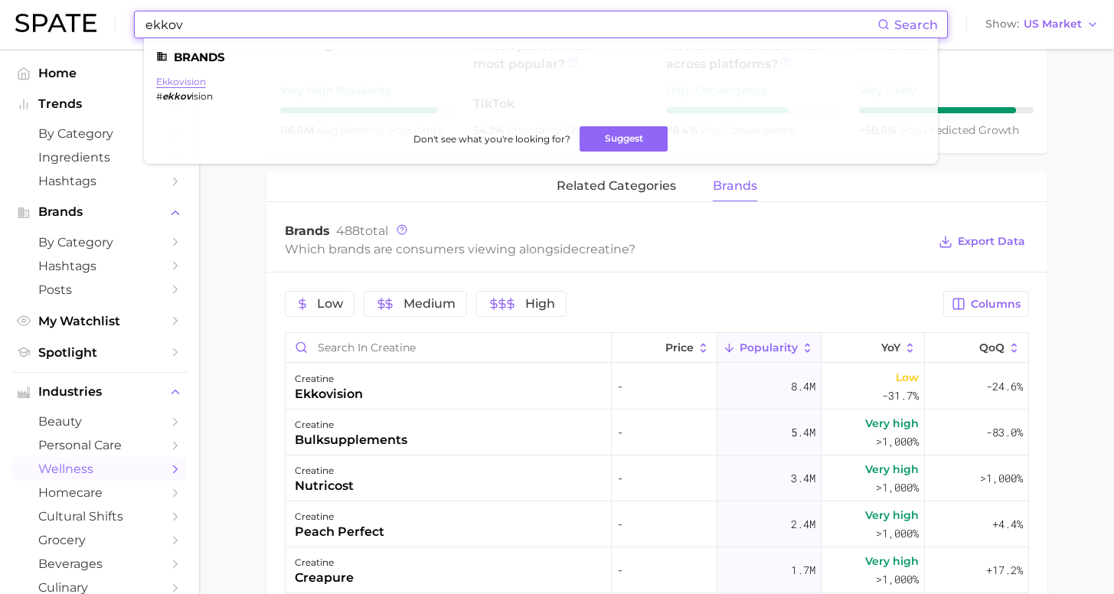
type input "ekkov"
click at [188, 80] on link "ekkovision" at bounding box center [181, 81] width 50 height 11
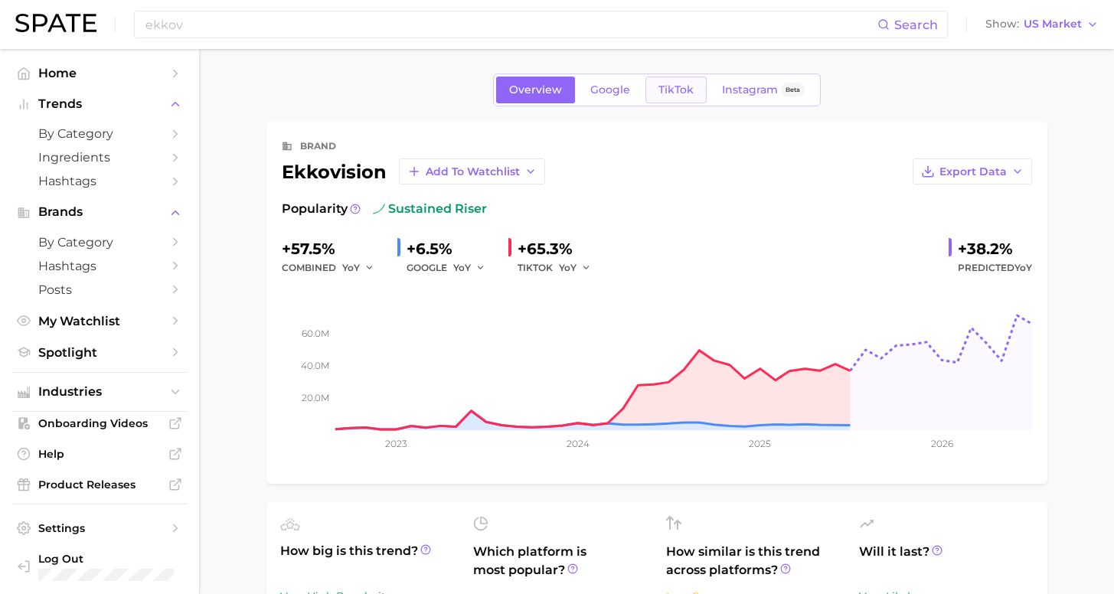
click at [672, 93] on span "TikTok" at bounding box center [676, 89] width 35 height 13
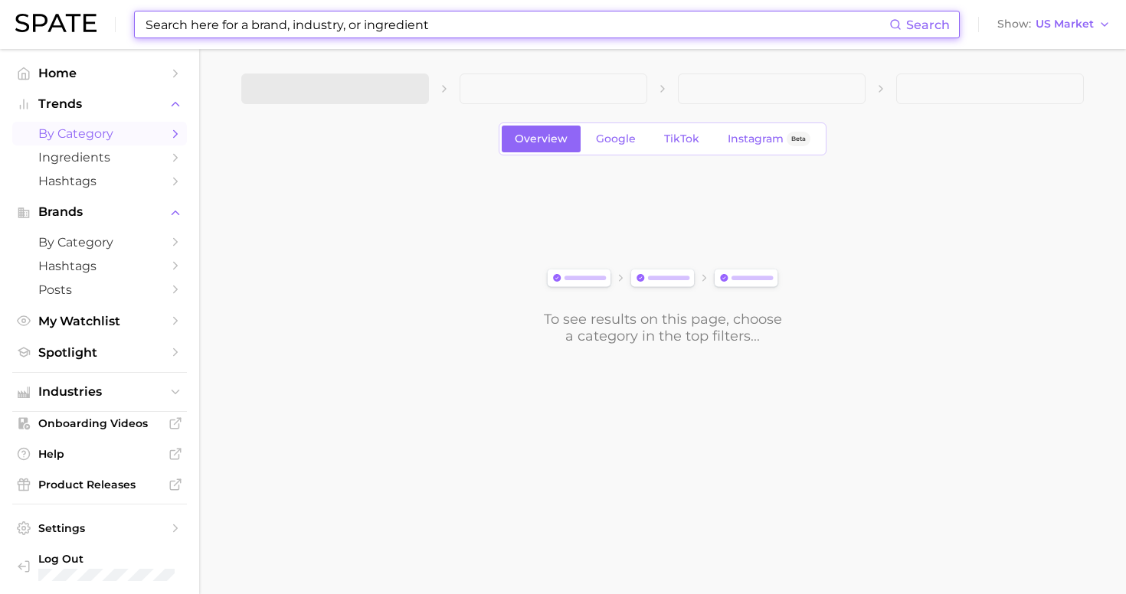
click at [354, 28] on input at bounding box center [516, 24] width 745 height 26
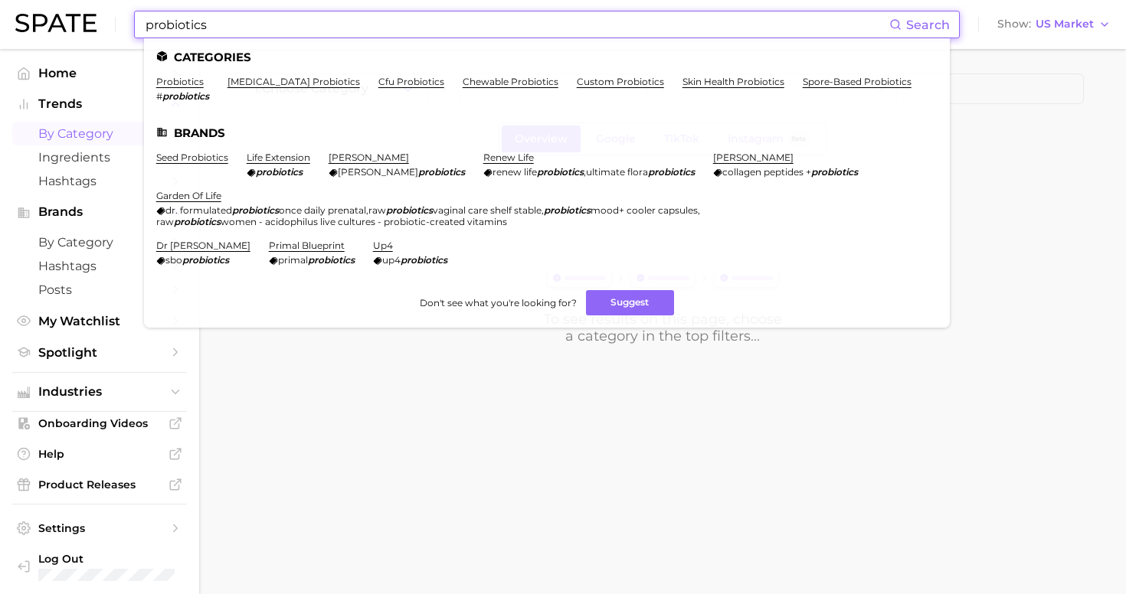
click at [268, 21] on input "probiotics" at bounding box center [516, 24] width 745 height 26
type input "probiotics"
click at [178, 83] on link "probiotics" at bounding box center [179, 81] width 47 height 11
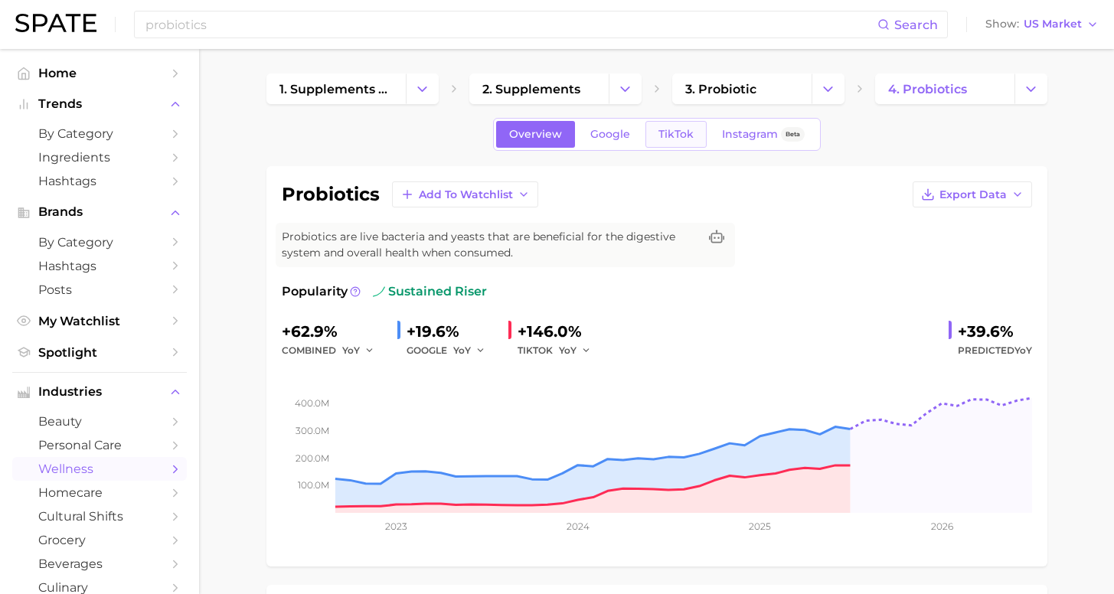
click at [682, 138] on span "TikTok" at bounding box center [676, 134] width 35 height 13
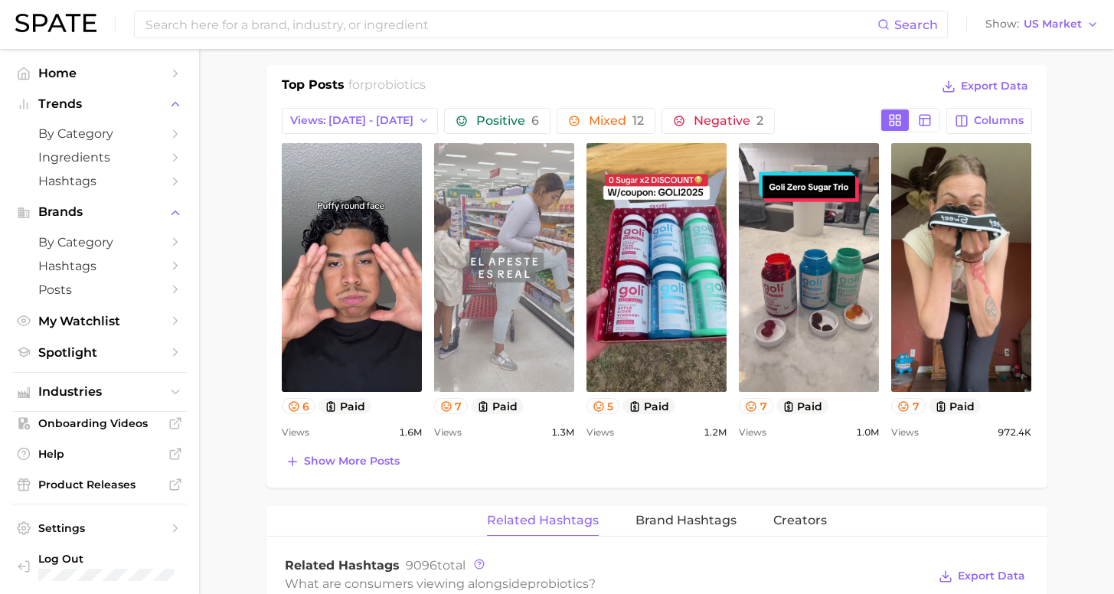
scroll to position [986, 0]
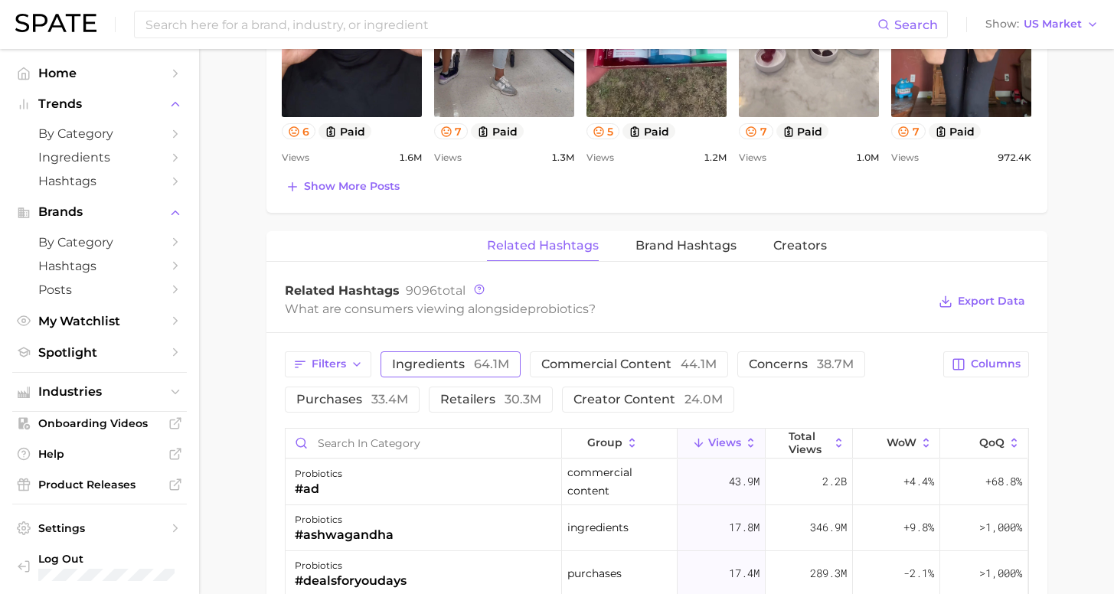
click at [415, 371] on button "ingredients 64.1m" at bounding box center [451, 364] width 140 height 26
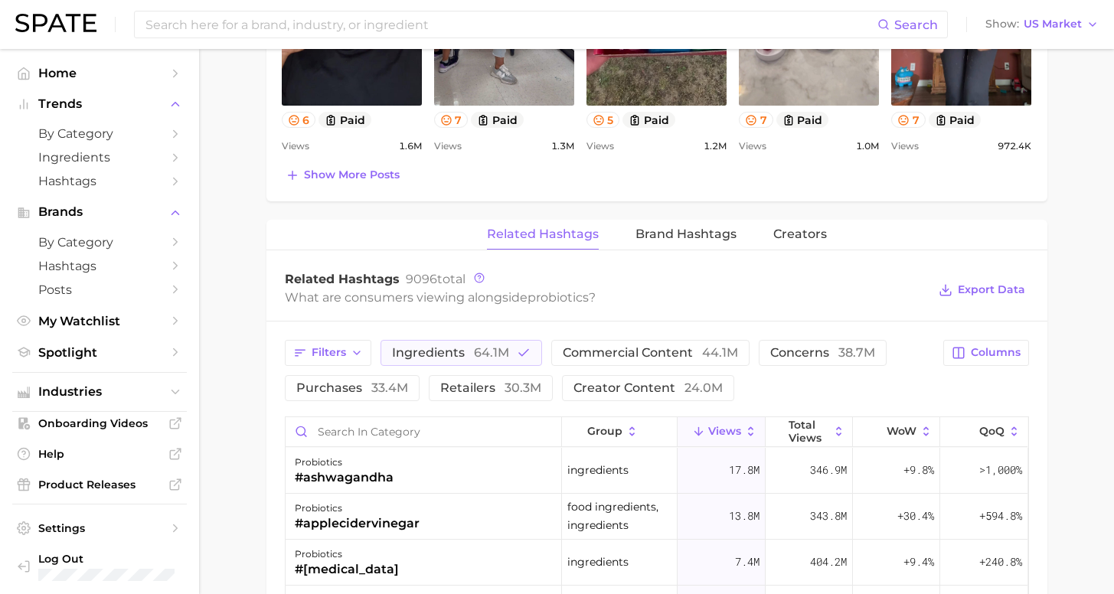
scroll to position [1028, 0]
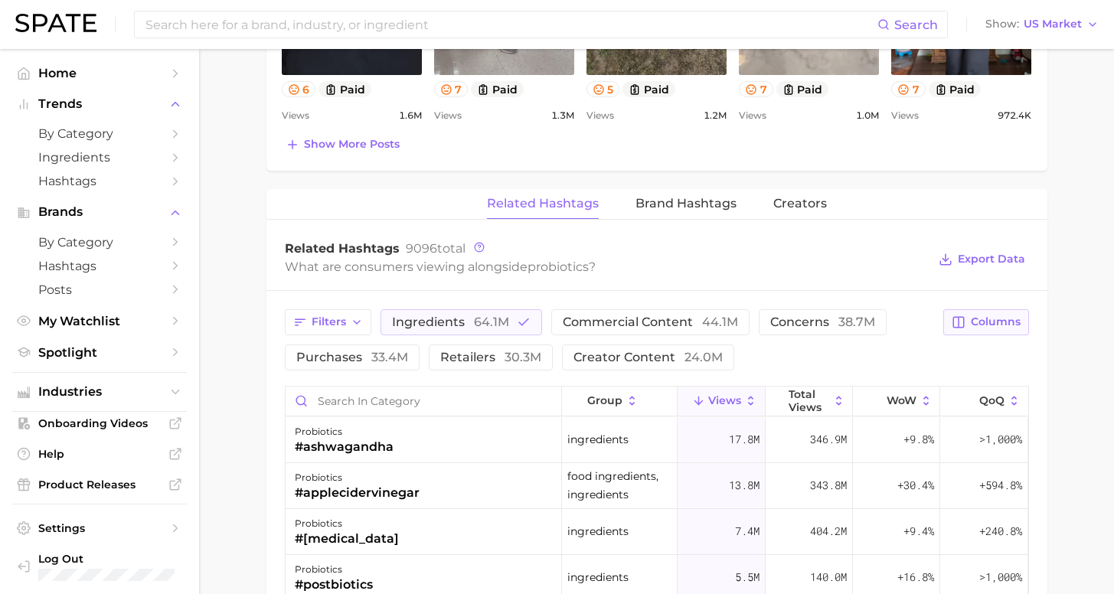
click at [966, 315] on icon "button" at bounding box center [959, 322] width 14 height 14
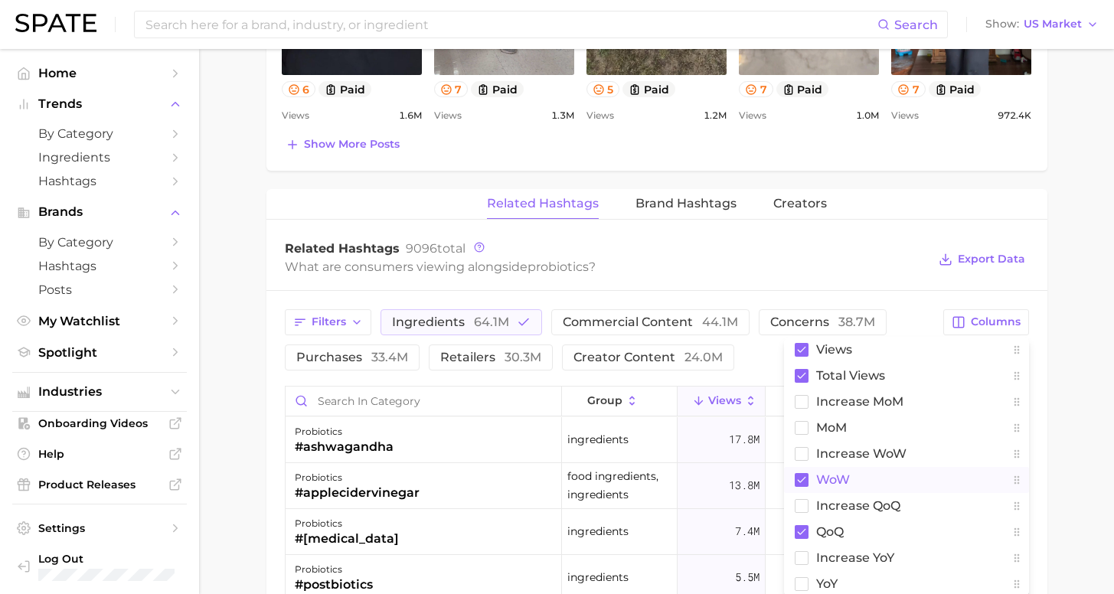
click at [846, 470] on button "WoW" at bounding box center [906, 480] width 245 height 26
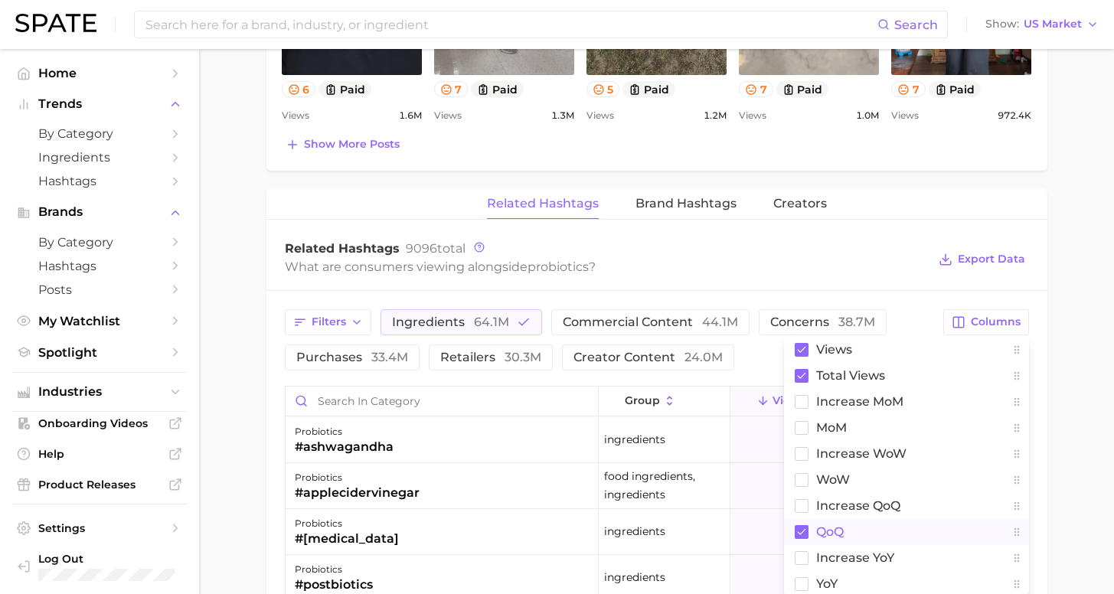
click at [840, 533] on span "QoQ" at bounding box center [830, 531] width 28 height 13
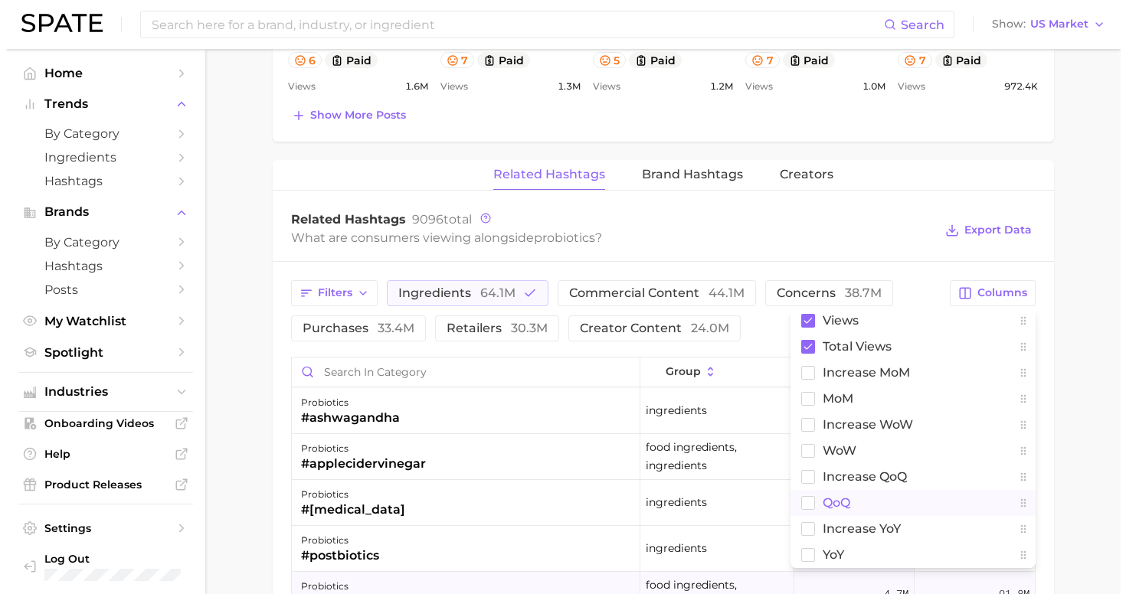
scroll to position [1142, 0]
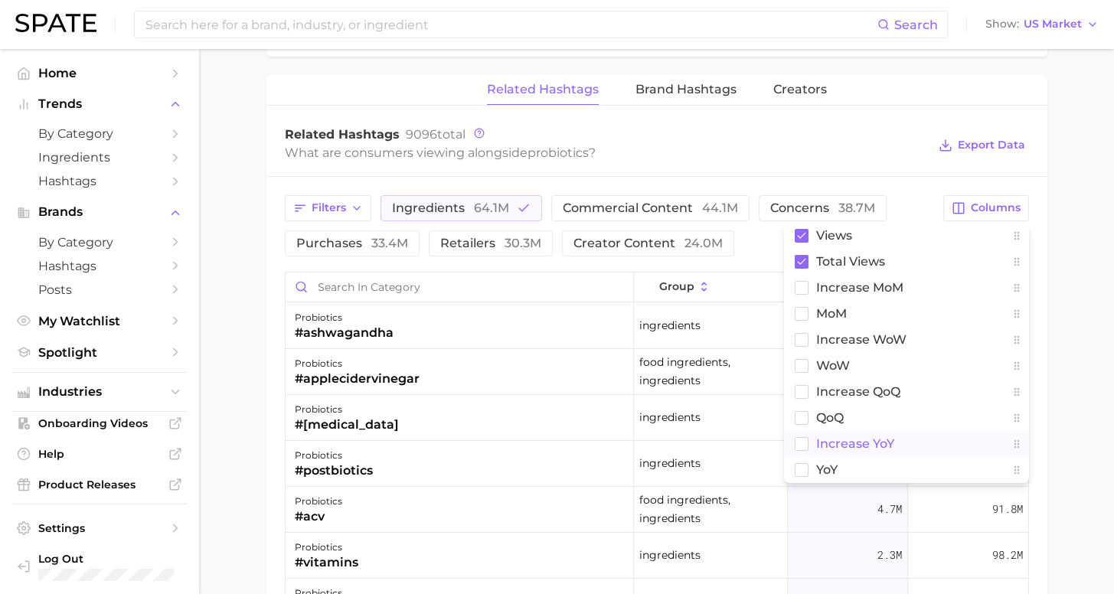
click at [847, 448] on span "increase YoY" at bounding box center [855, 443] width 78 height 13
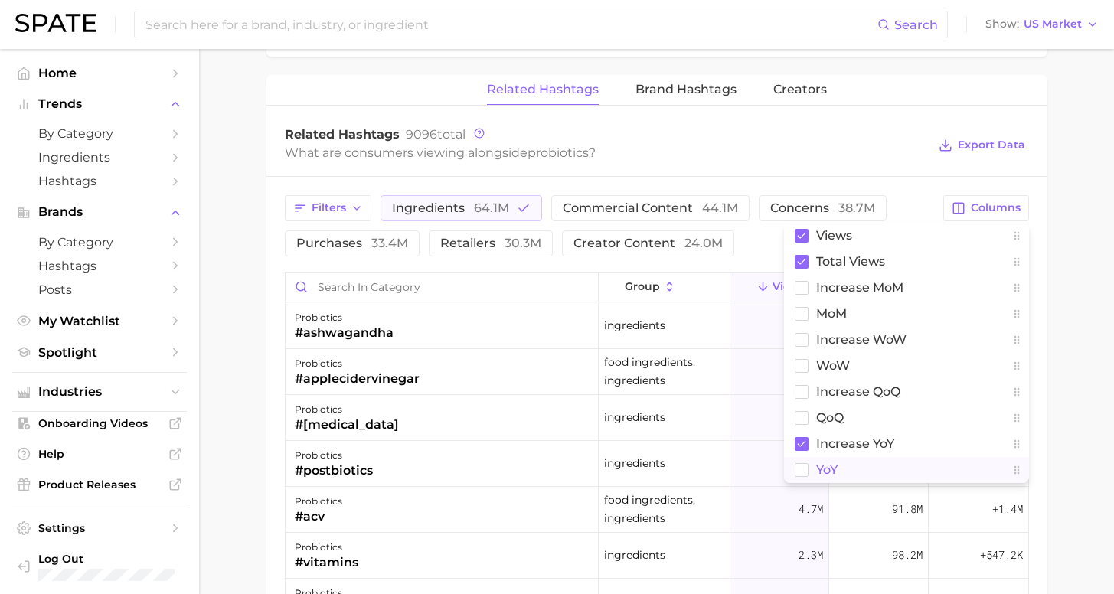
click at [824, 469] on span "YoY" at bounding box center [826, 469] width 21 height 13
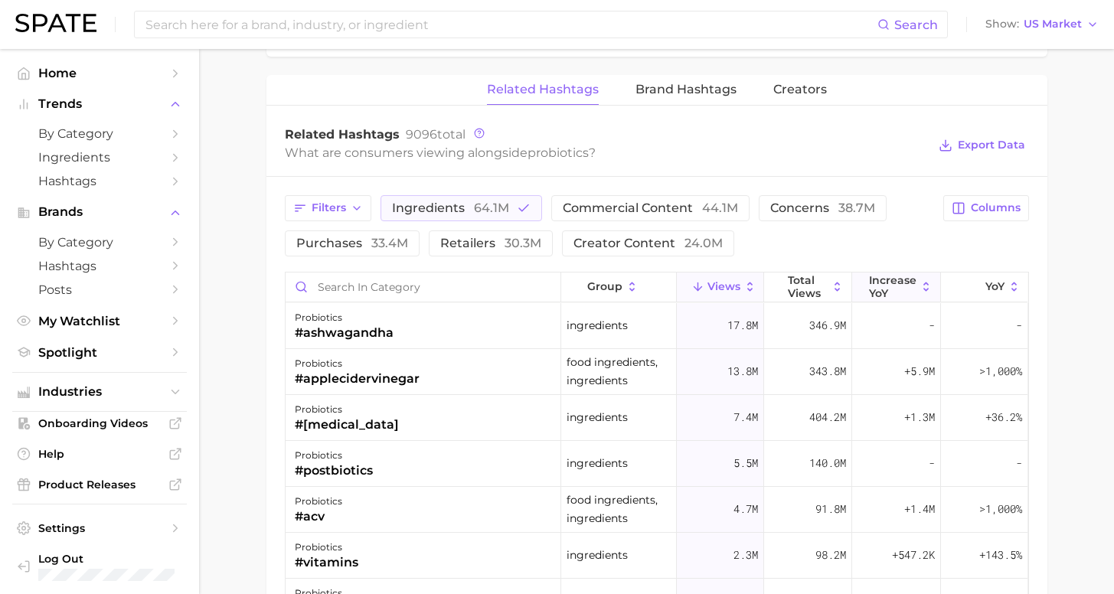
click at [892, 292] on span "increase YoY" at bounding box center [892, 286] width 47 height 25
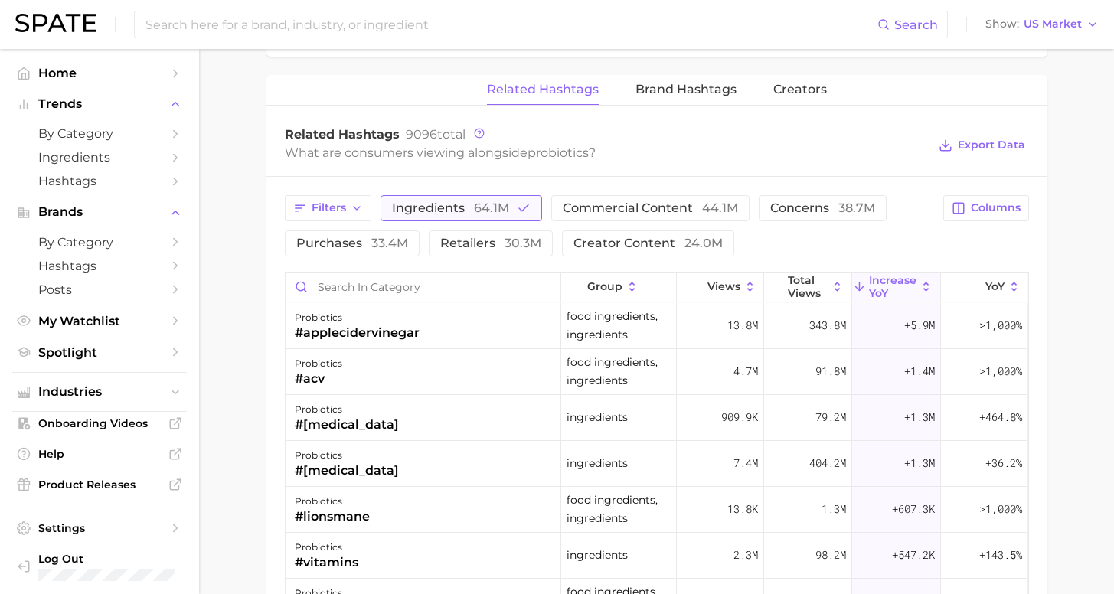
click at [474, 208] on span "64.1m" at bounding box center [491, 208] width 35 height 15
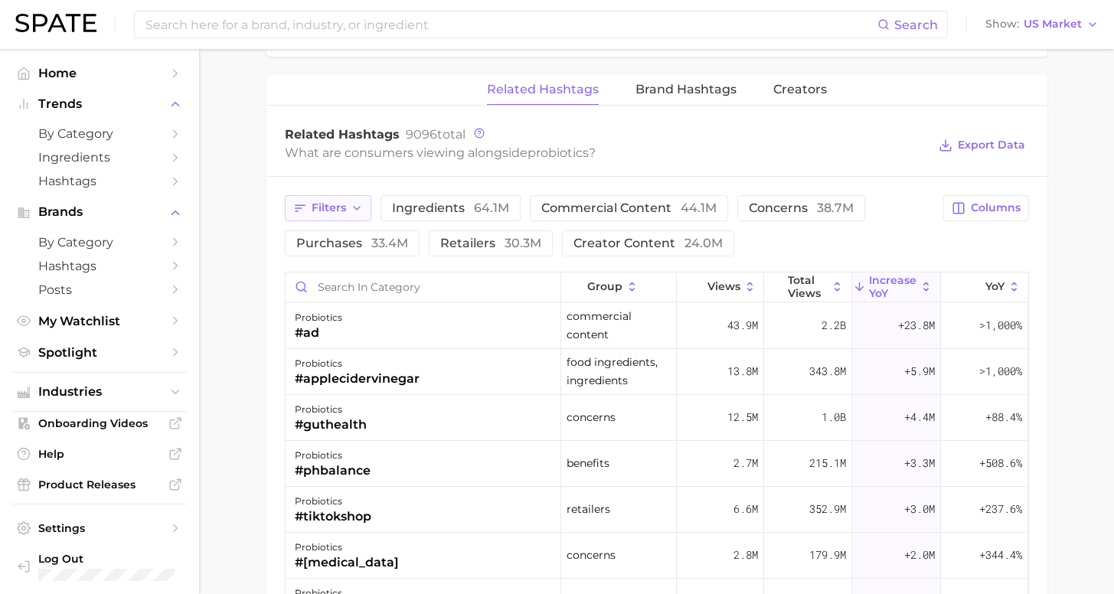
click at [352, 211] on icon "button" at bounding box center [357, 208] width 12 height 12
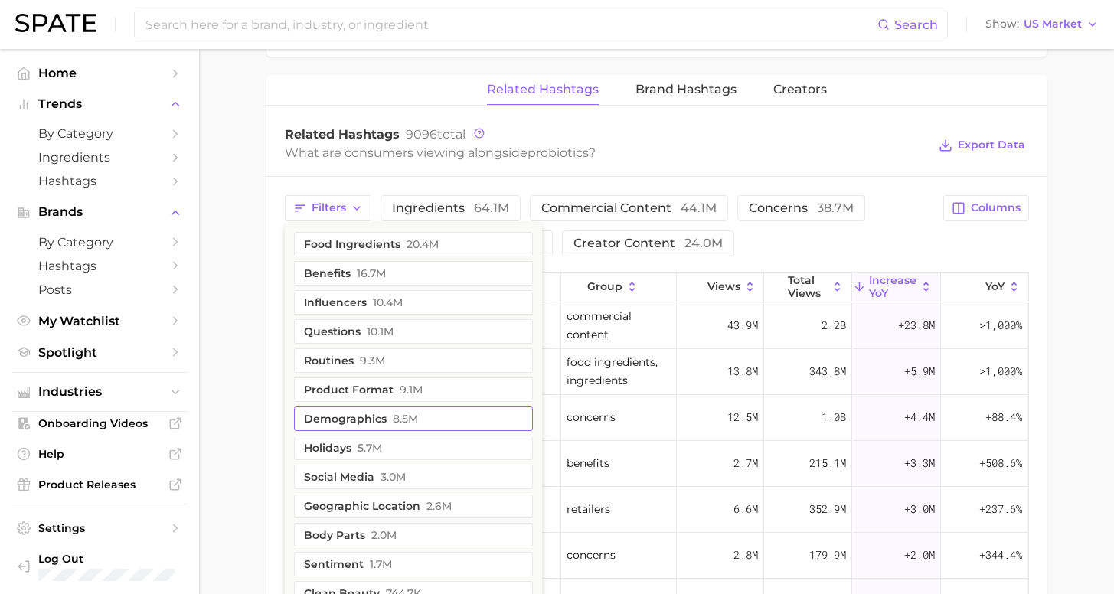
click at [456, 417] on button "demographics 8.5m" at bounding box center [413, 419] width 239 height 25
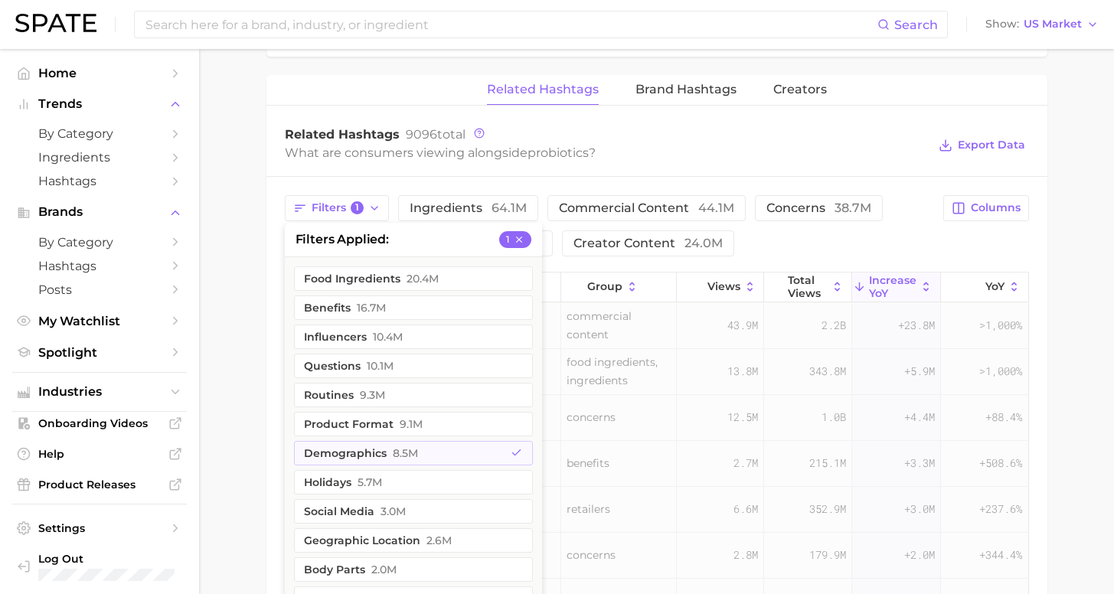
click at [892, 230] on div "Filters 1 filters applied 1 food ingredients 20.4m benefits 16.7m influencers 1…" at bounding box center [610, 225] width 650 height 61
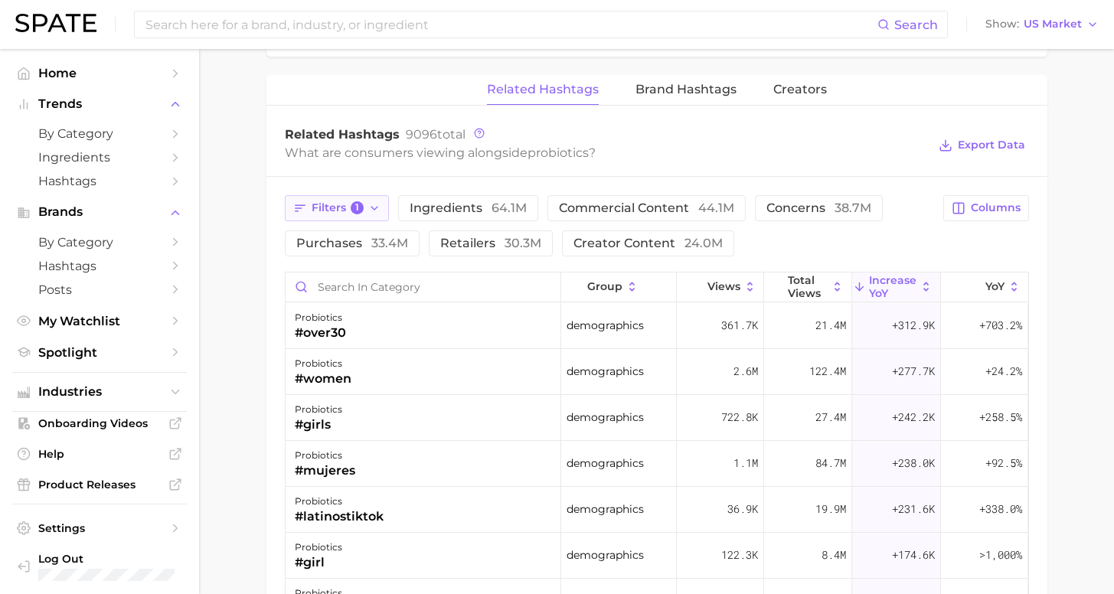
click at [372, 209] on polyline "button" at bounding box center [374, 208] width 6 height 3
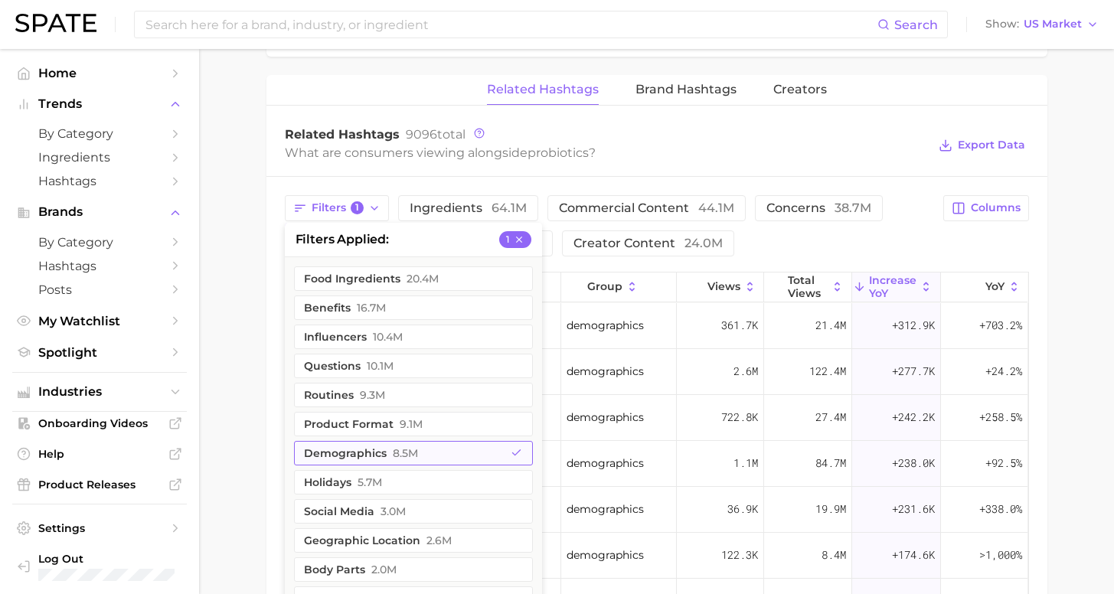
click at [410, 450] on button "demographics 8.5m" at bounding box center [413, 453] width 239 height 25
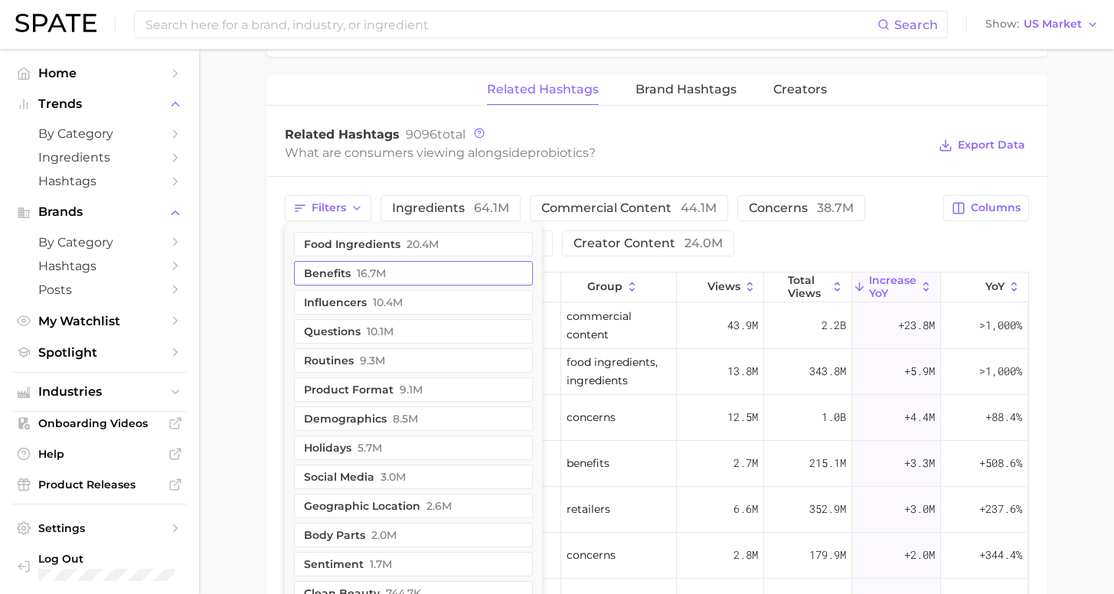
click at [417, 274] on button "benefits 16.7m" at bounding box center [413, 273] width 239 height 25
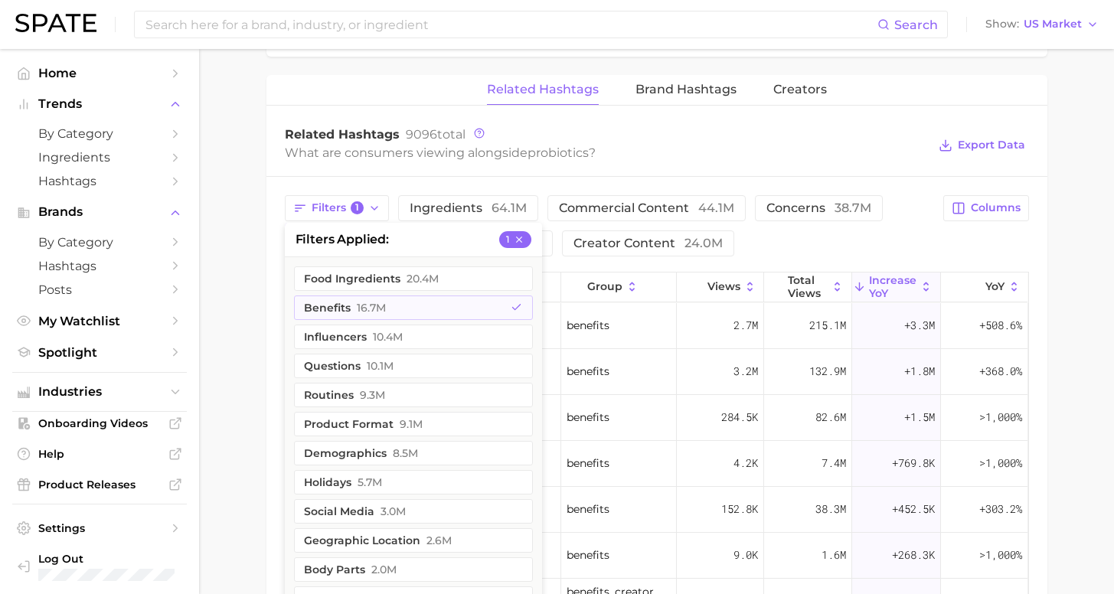
click at [871, 244] on div "Filters 1 filters applied 1 food ingredients 20.4m benefits 16.7m influencers 1…" at bounding box center [610, 225] width 650 height 61
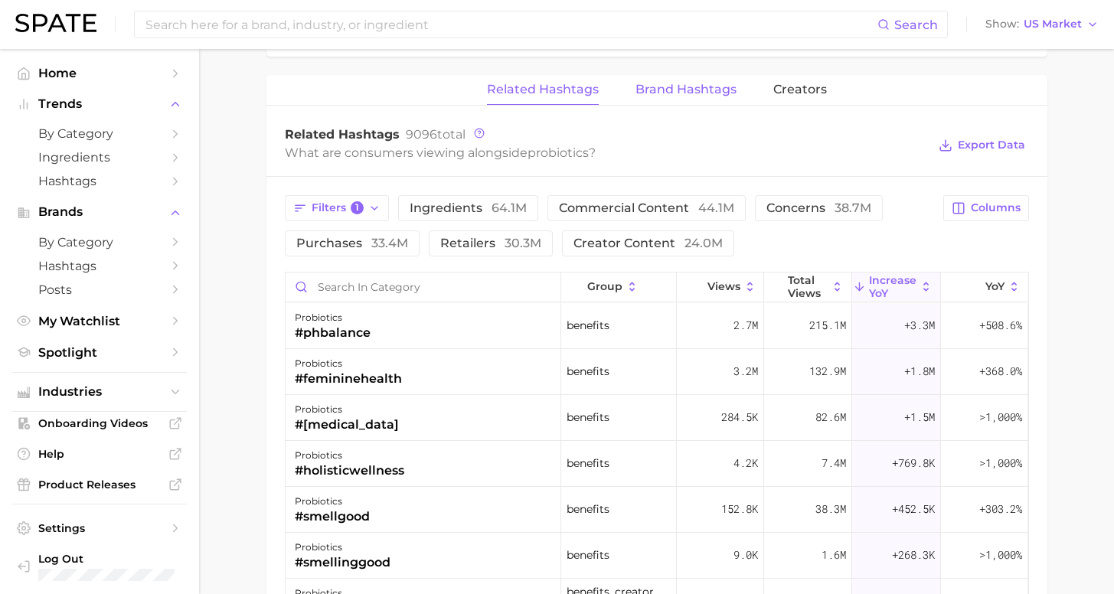
click at [678, 85] on span "Brand Hashtags" at bounding box center [686, 90] width 101 height 14
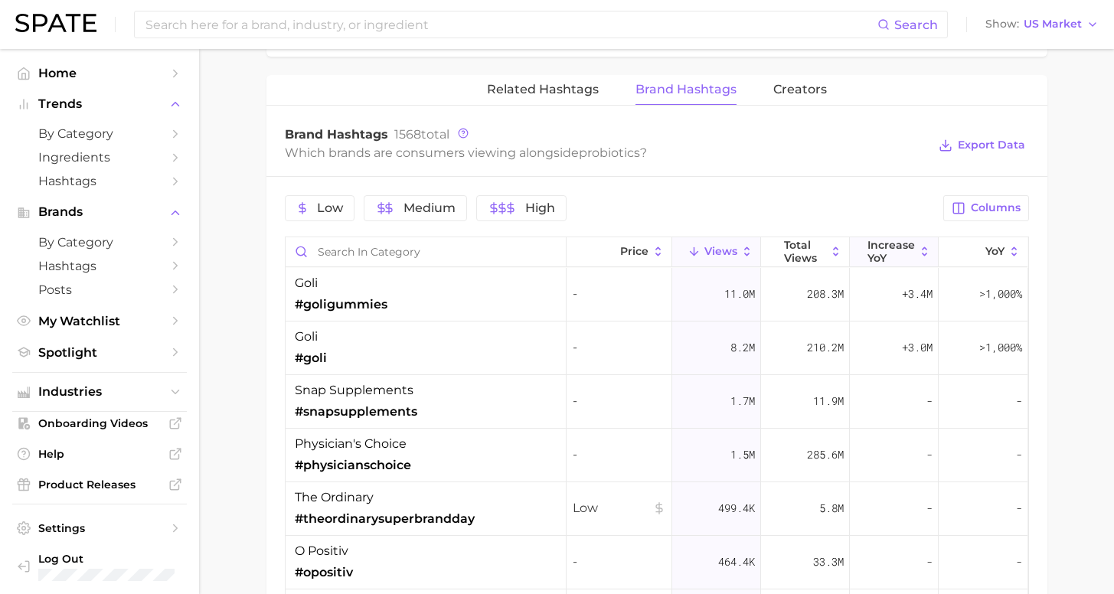
click at [869, 248] on span "increase YoY" at bounding box center [891, 251] width 47 height 25
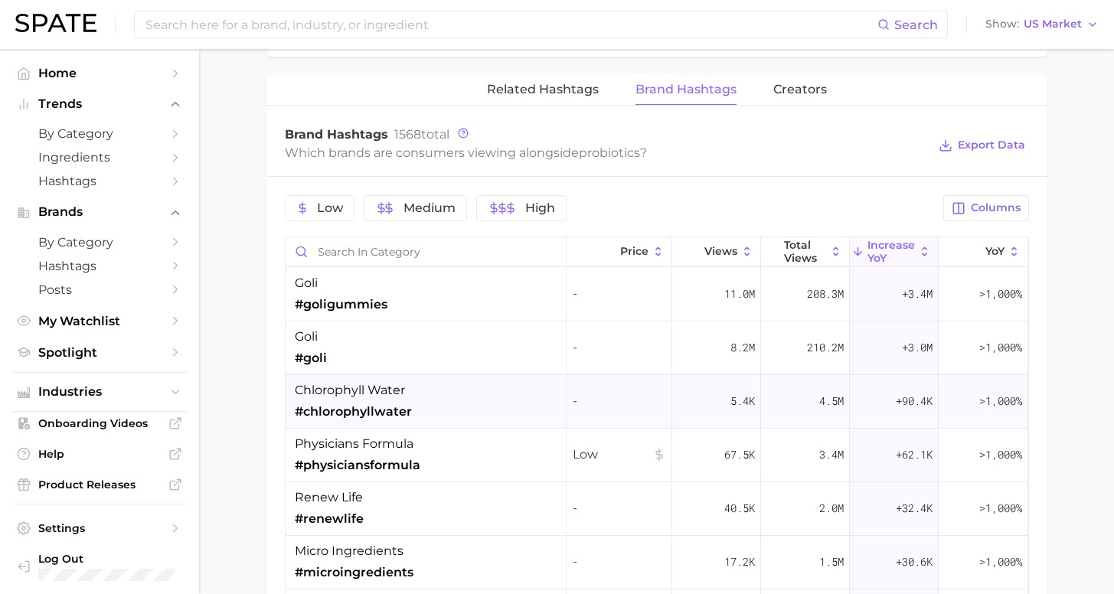
click at [420, 400] on div "chlorophyll water #chlorophyllwater" at bounding box center [426, 402] width 281 height 54
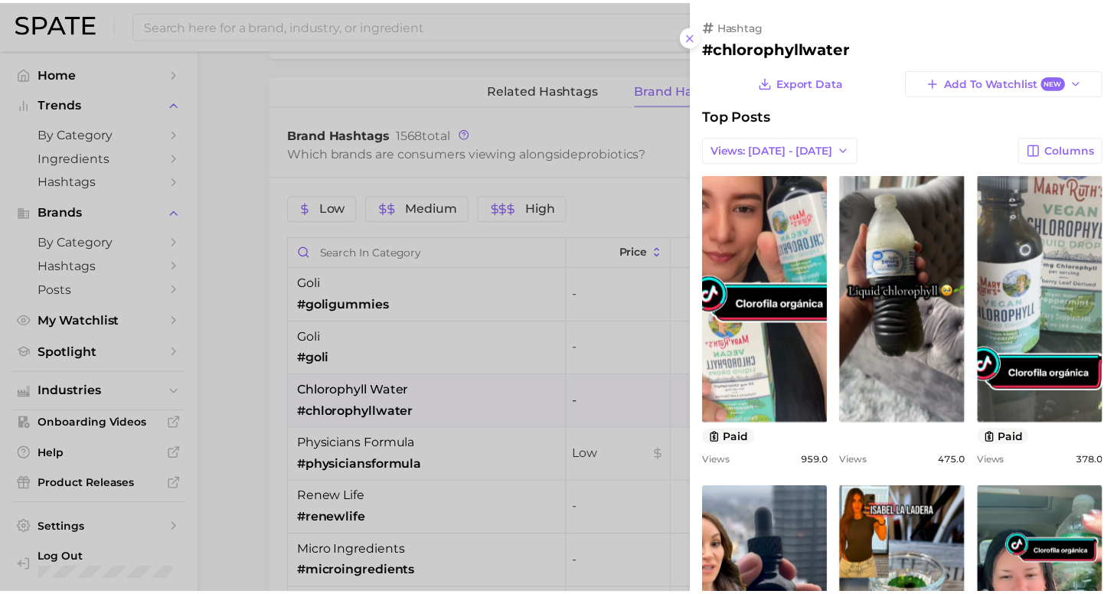
scroll to position [0, 0]
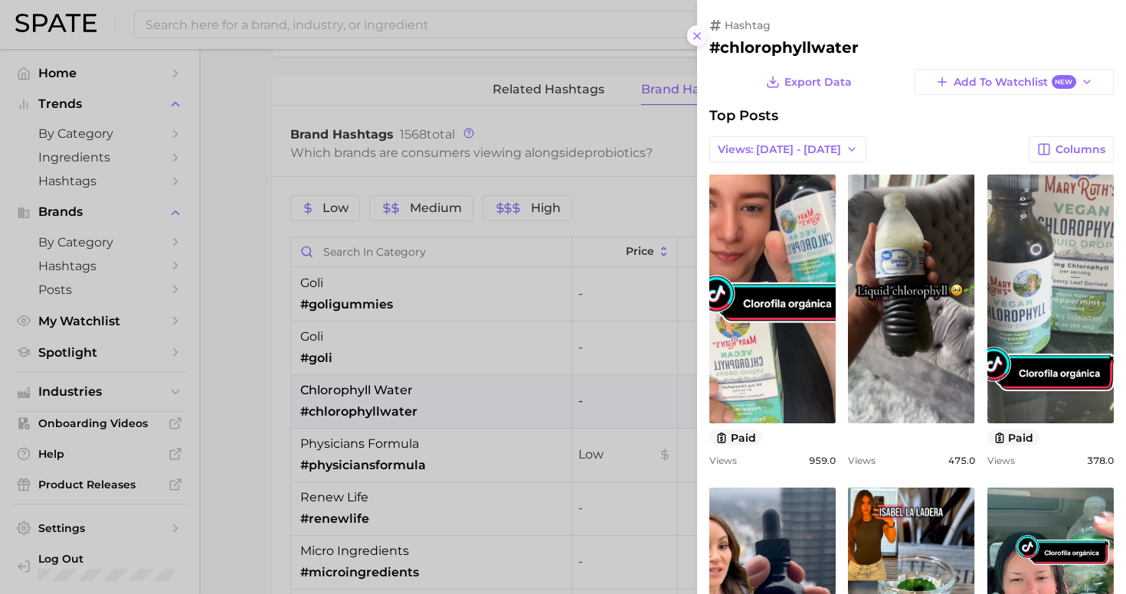
click at [700, 34] on icon at bounding box center [697, 36] width 12 height 12
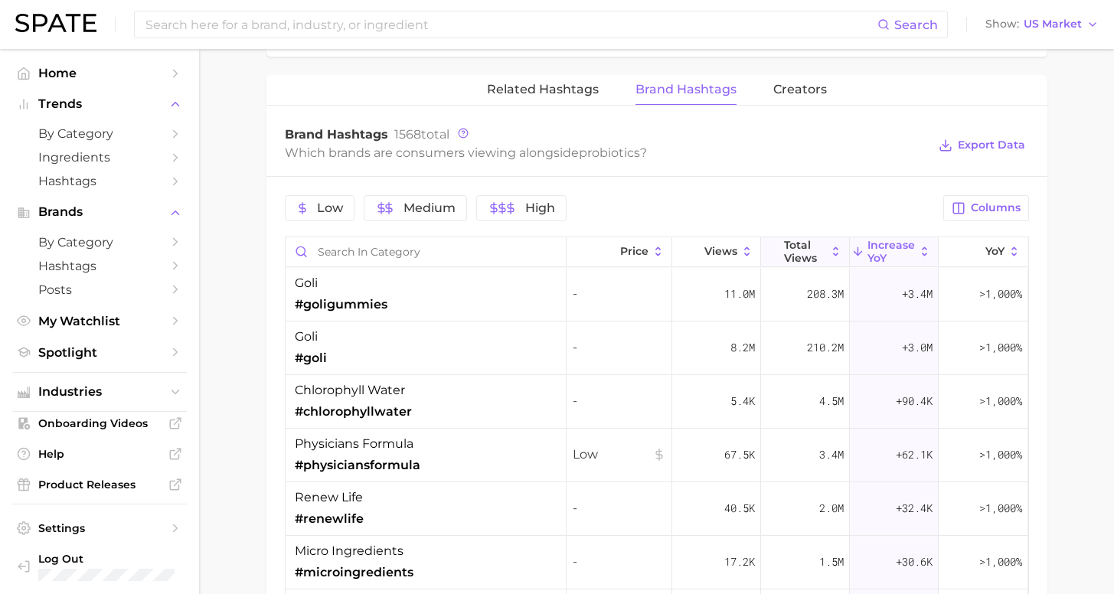
click at [771, 242] on button "Total Views" at bounding box center [805, 252] width 89 height 30
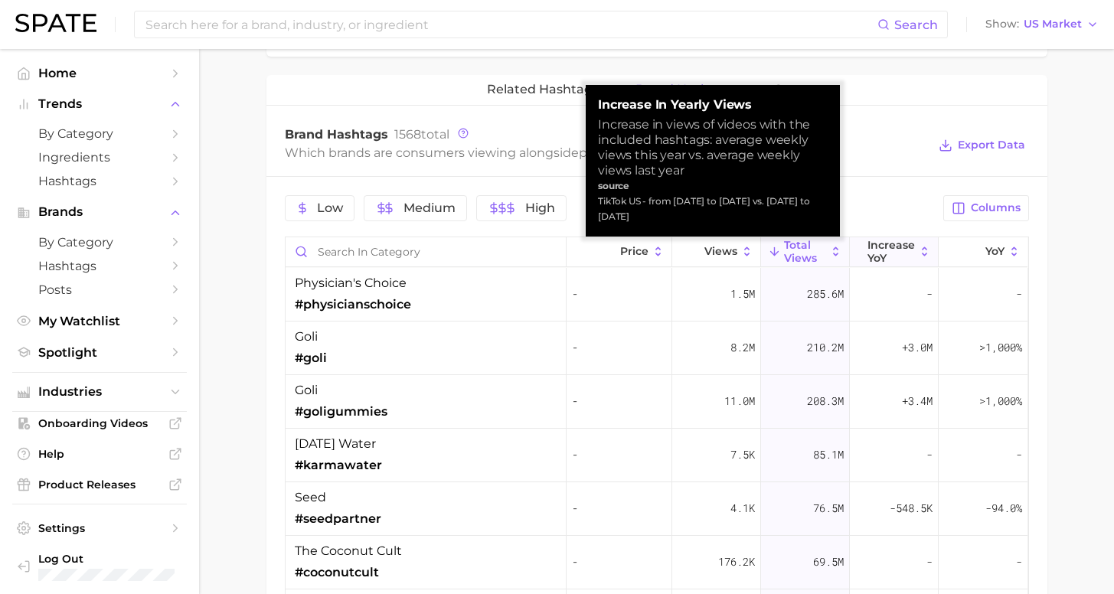
click at [891, 253] on span "increase YoY" at bounding box center [891, 251] width 47 height 25
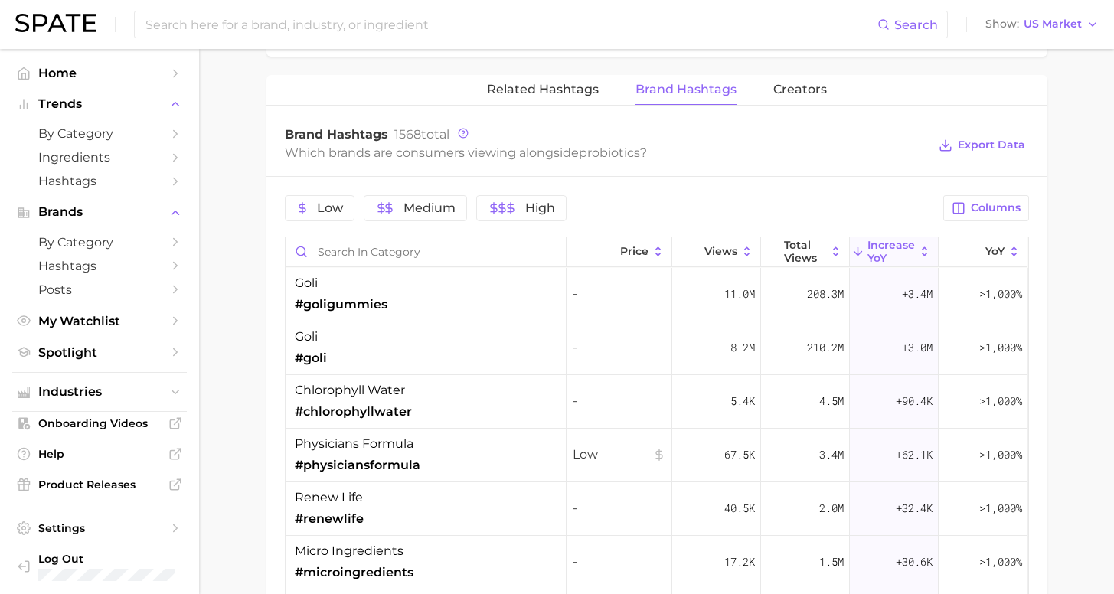
click at [92, 238] on span "by Category" at bounding box center [99, 242] width 123 height 15
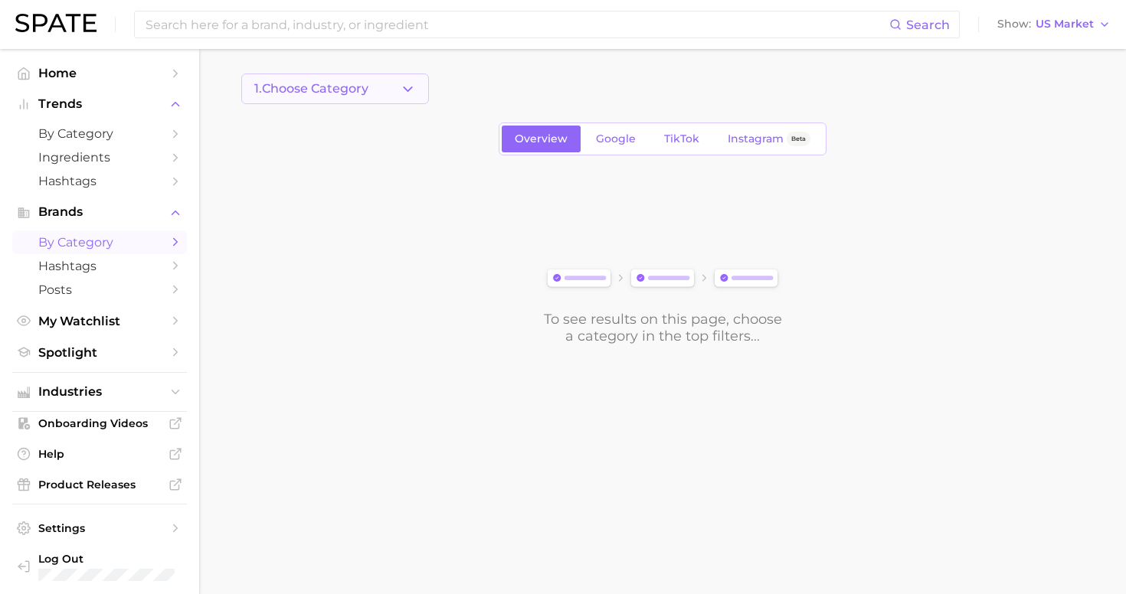
click at [338, 94] on span "1. Choose Category" at bounding box center [311, 89] width 114 height 14
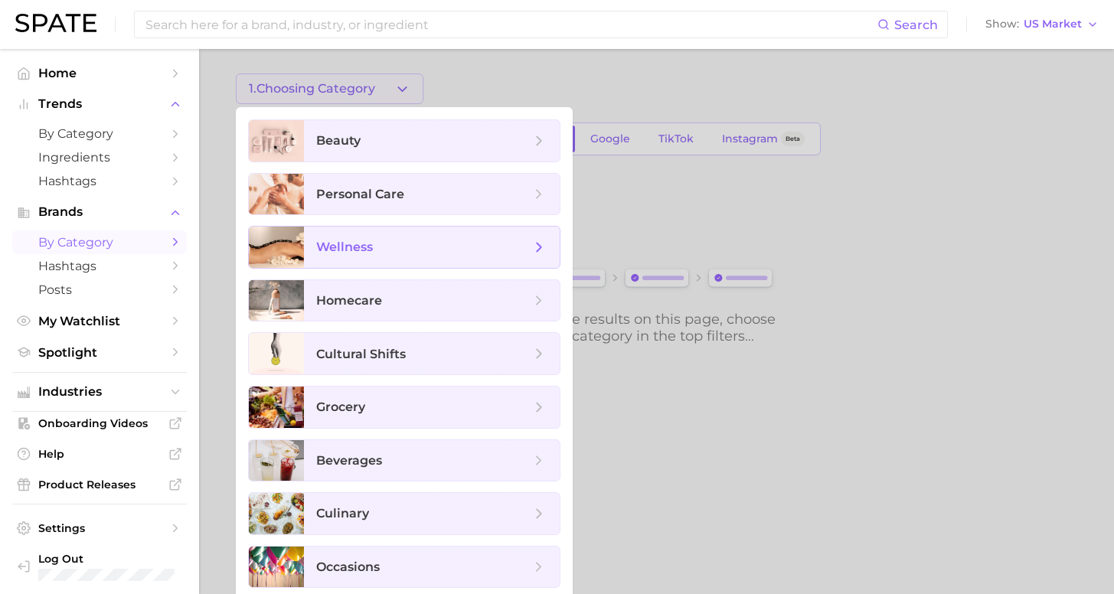
click at [407, 247] on span "wellness" at bounding box center [423, 247] width 214 height 17
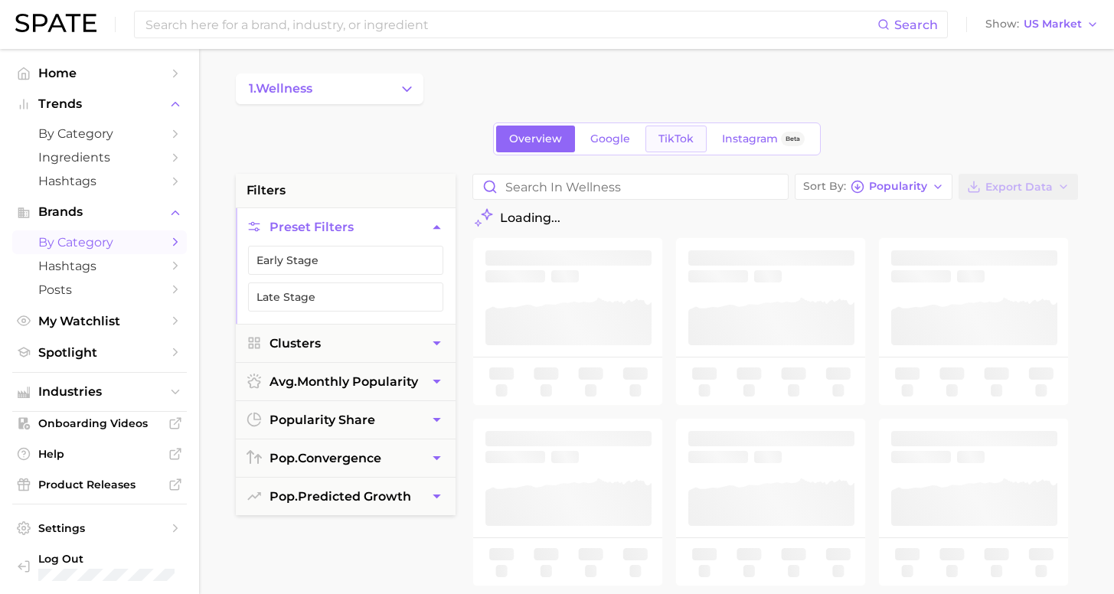
click at [692, 140] on link "TikTok" at bounding box center [676, 139] width 61 height 27
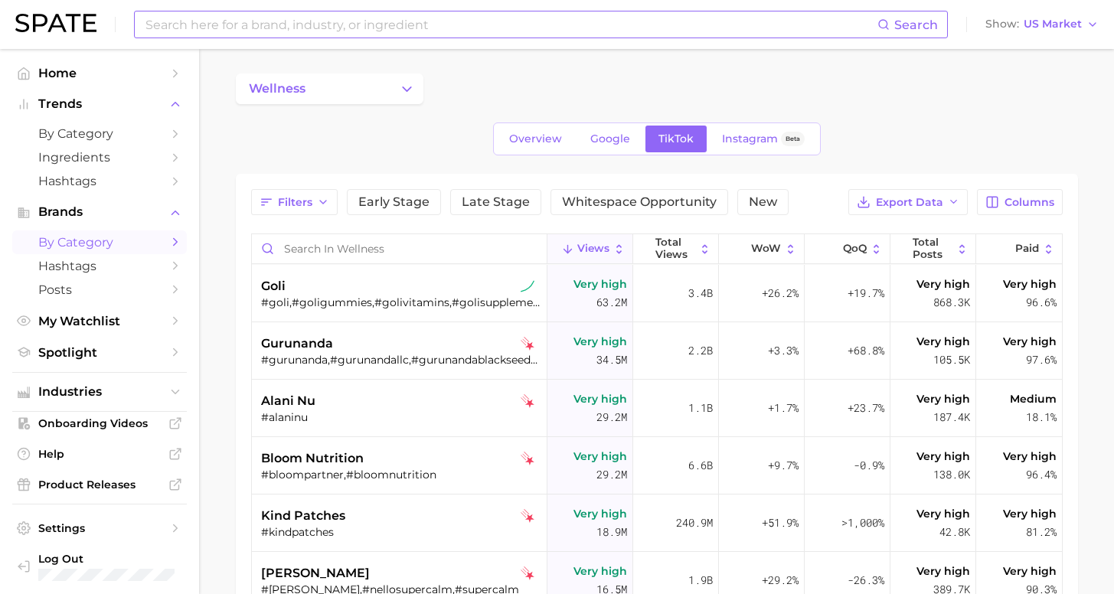
click at [288, 24] on input at bounding box center [511, 24] width 734 height 26
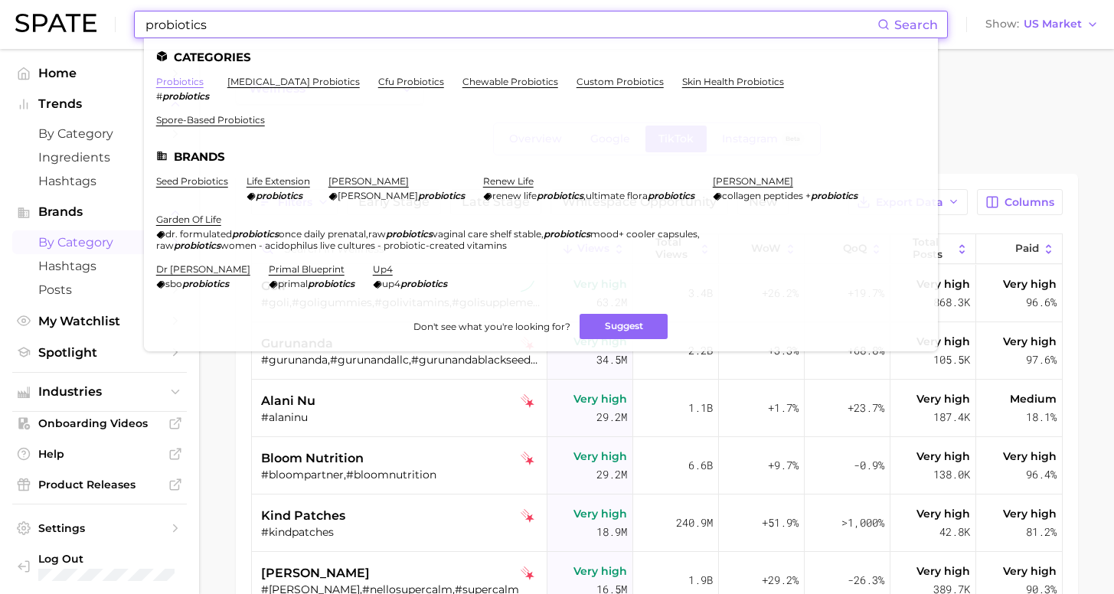
type input "probiotics"
click at [174, 79] on link "probiotics" at bounding box center [179, 81] width 47 height 11
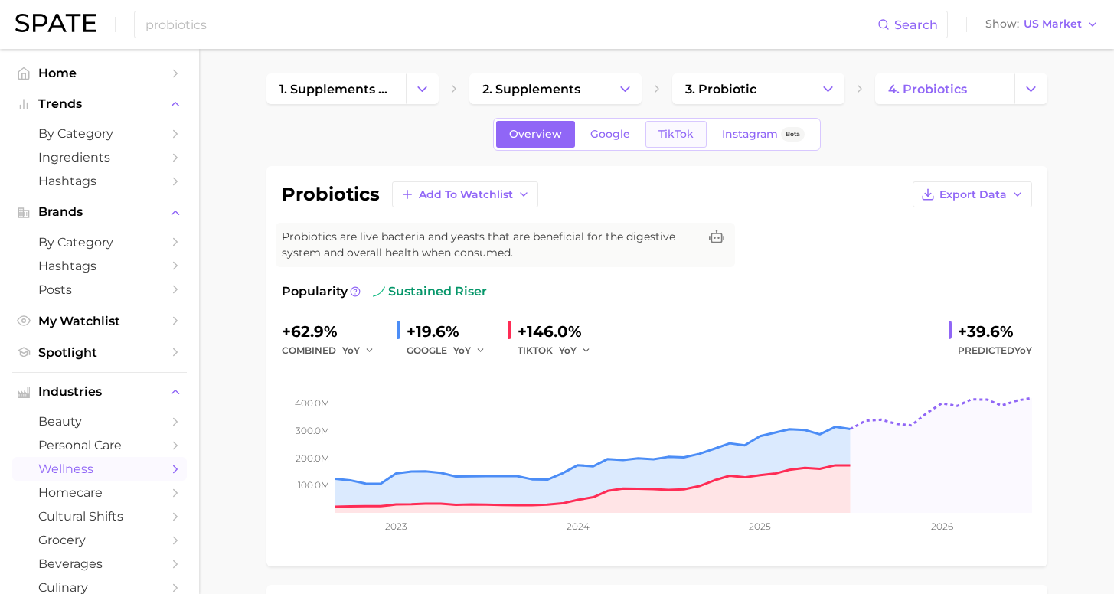
click at [674, 139] on link "TikTok" at bounding box center [676, 134] width 61 height 27
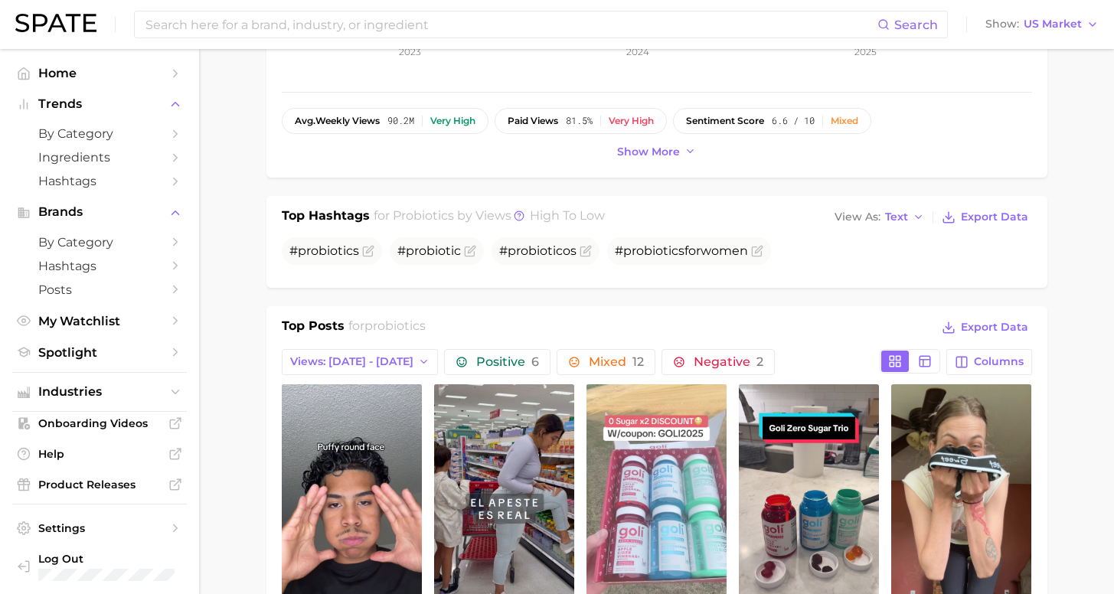
scroll to position [682, 0]
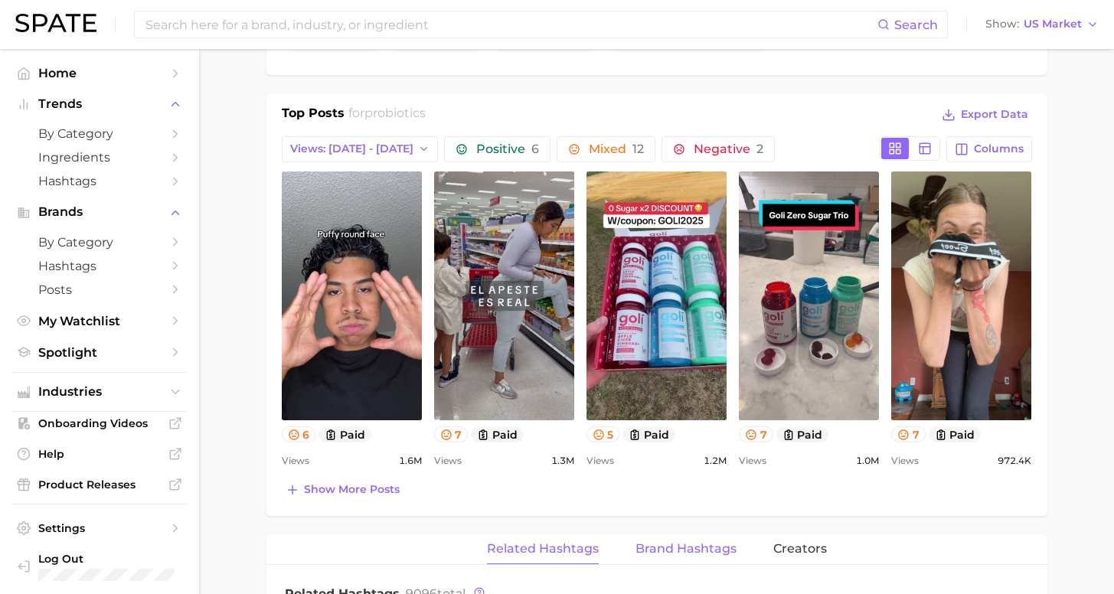
click at [703, 554] on span "Brand Hashtags" at bounding box center [686, 549] width 101 height 14
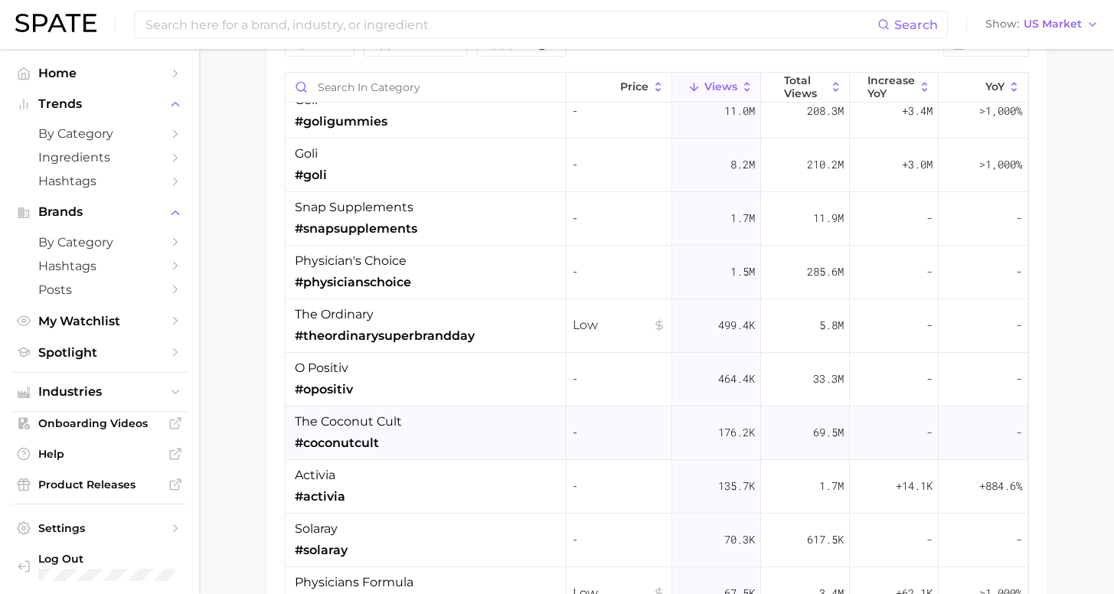
scroll to position [3, 0]
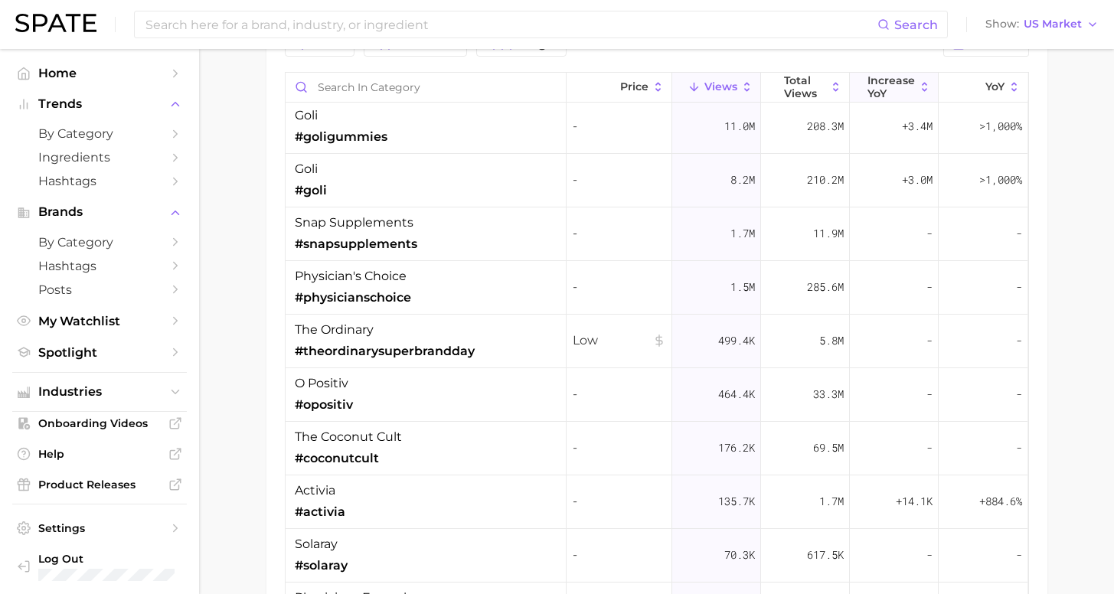
click at [878, 87] on span "increase YoY" at bounding box center [891, 86] width 47 height 25
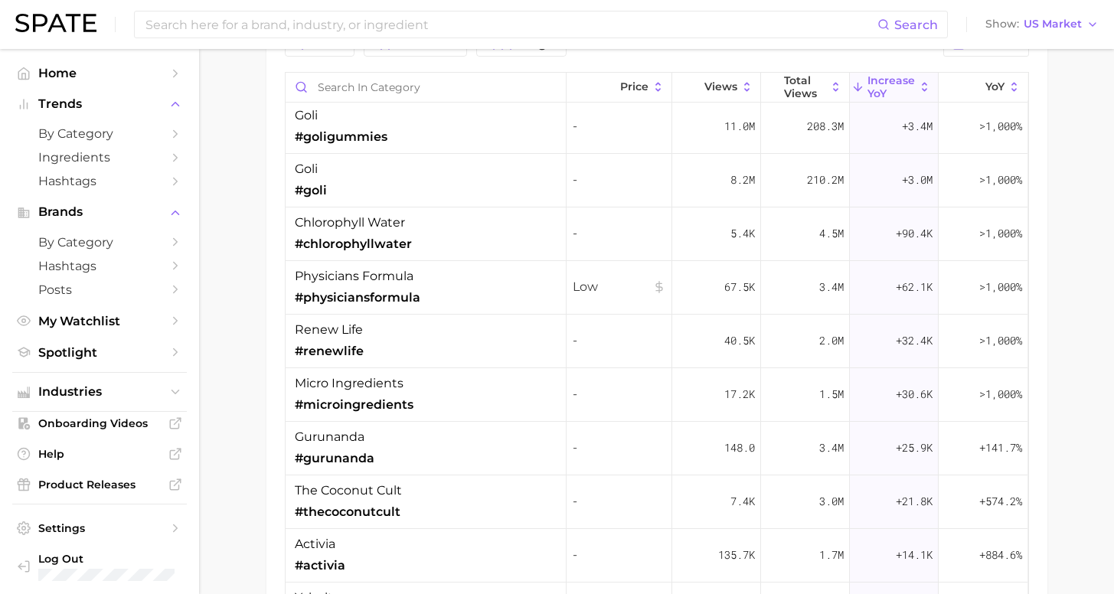
scroll to position [0, 0]
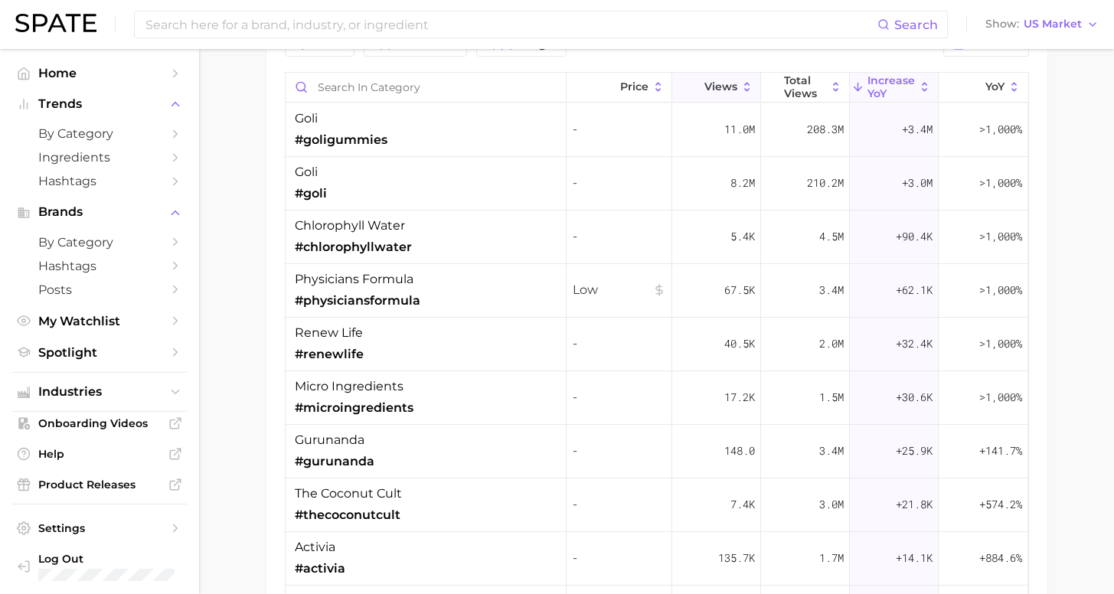
click at [704, 86] on span "Views" at bounding box center [720, 86] width 33 height 12
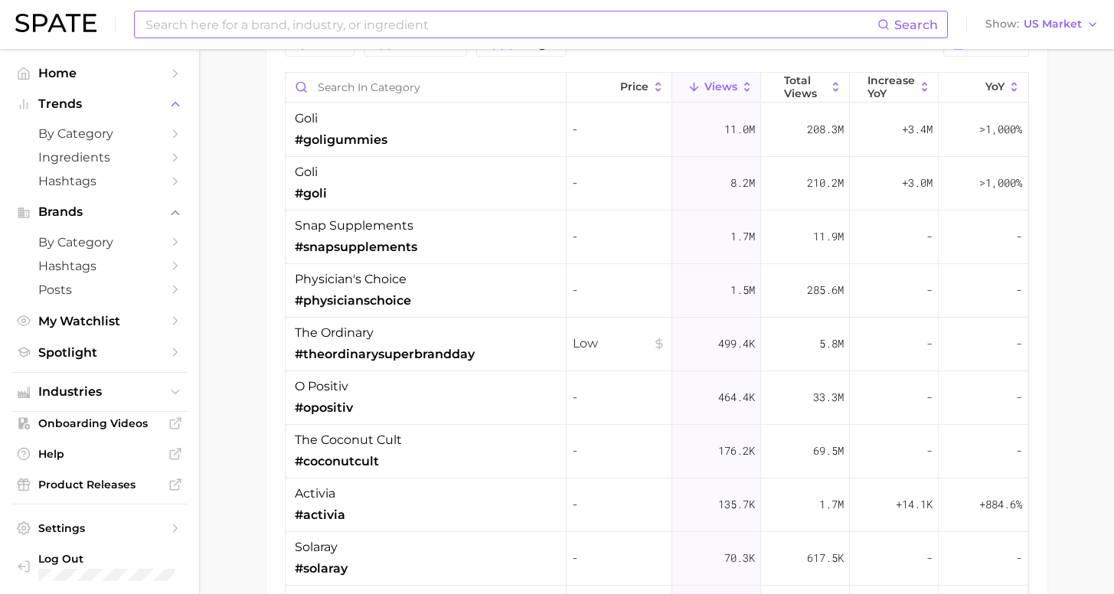
click at [441, 23] on input at bounding box center [511, 24] width 734 height 26
type input "goli"
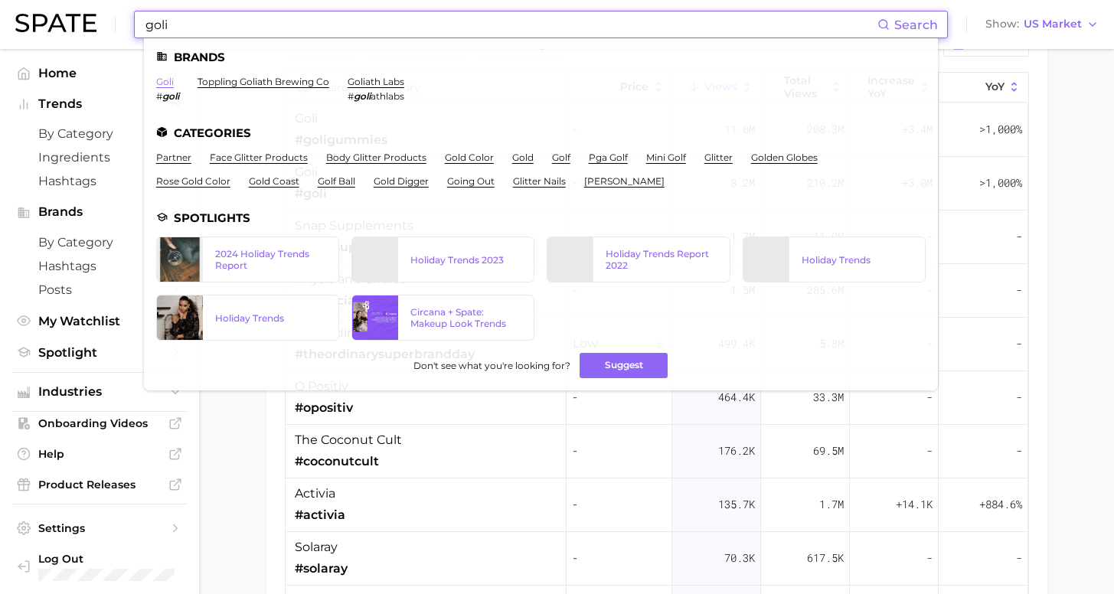
click at [172, 83] on link "goli" at bounding box center [165, 81] width 18 height 11
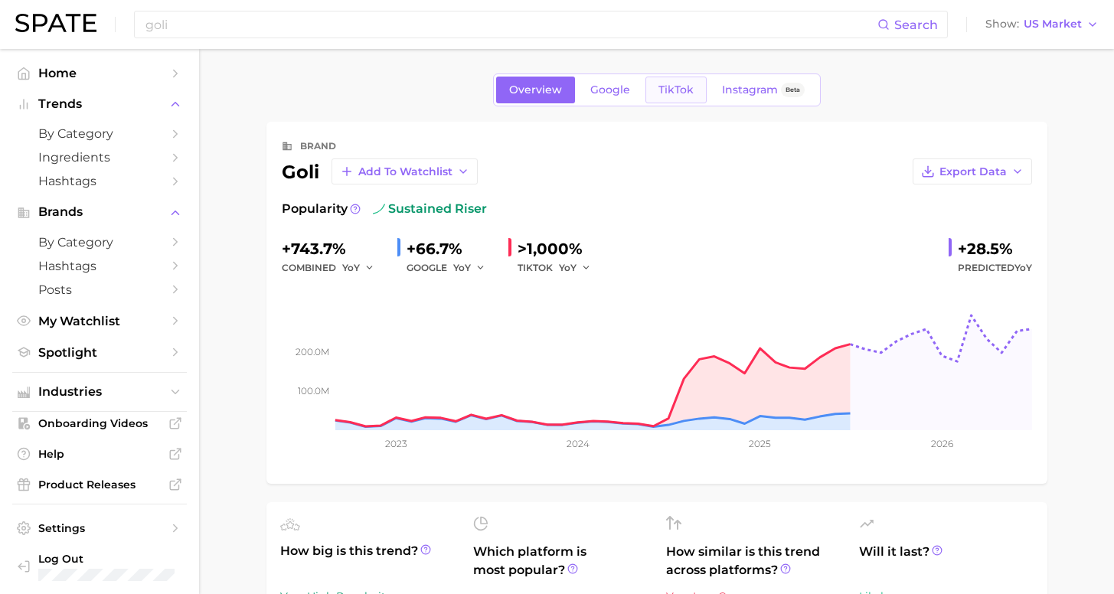
click at [682, 90] on span "TikTok" at bounding box center [676, 89] width 35 height 13
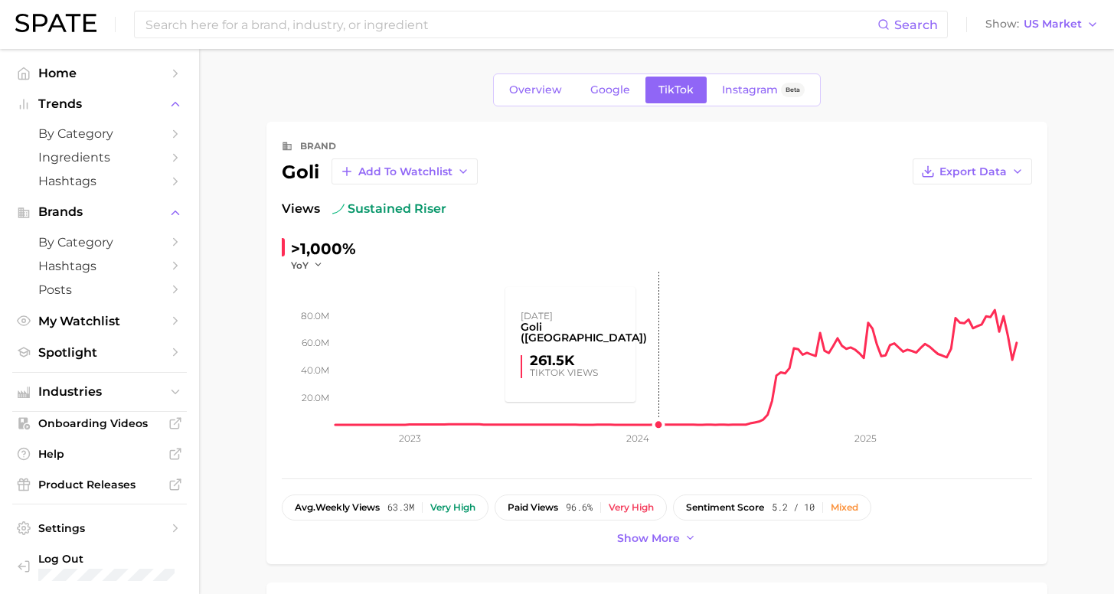
scroll to position [3, 0]
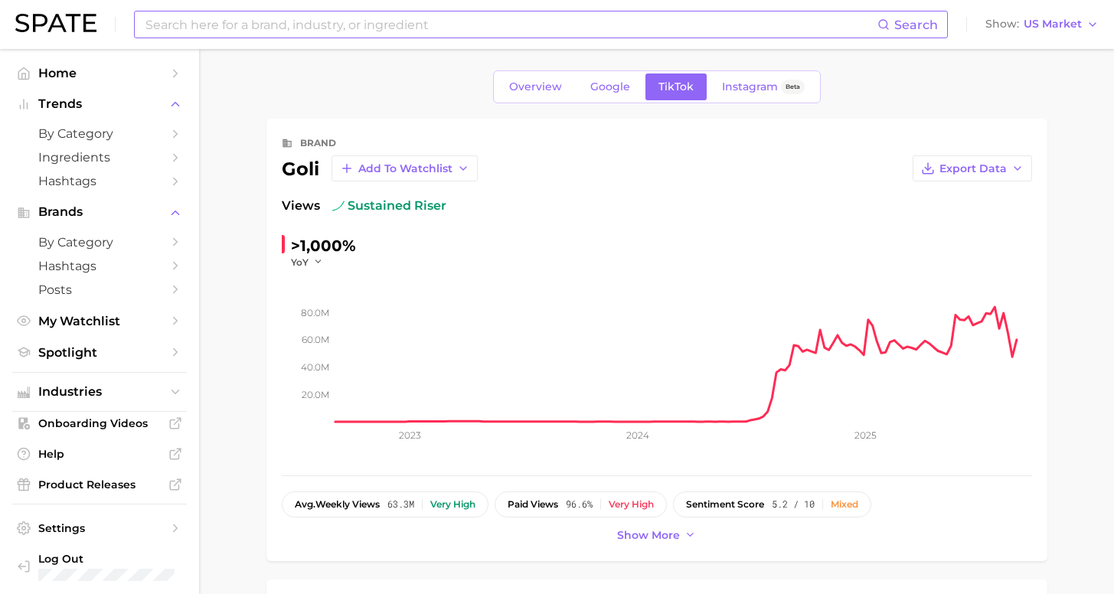
click at [371, 31] on input at bounding box center [511, 24] width 734 height 26
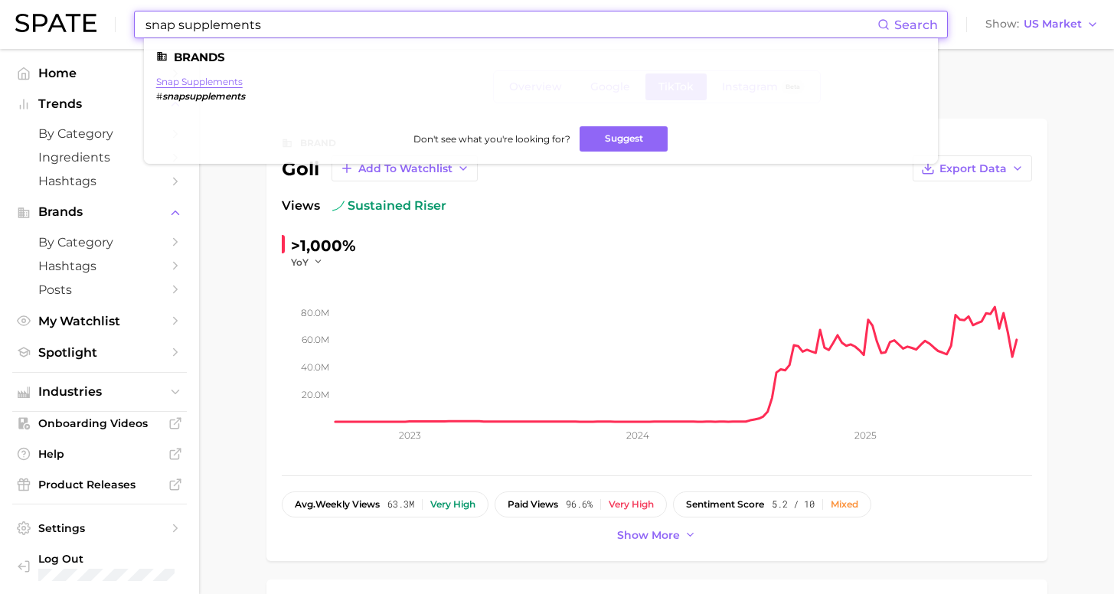
type input "snap supplements"
click at [208, 83] on link "snap supplements" at bounding box center [199, 81] width 87 height 11
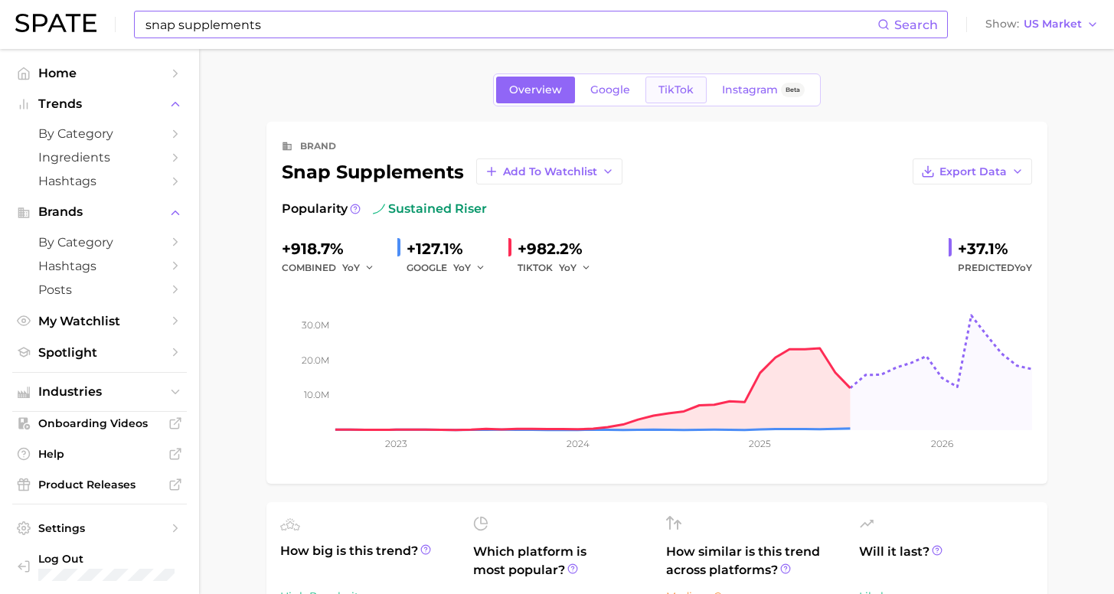
click at [671, 93] on span "TikTok" at bounding box center [676, 89] width 35 height 13
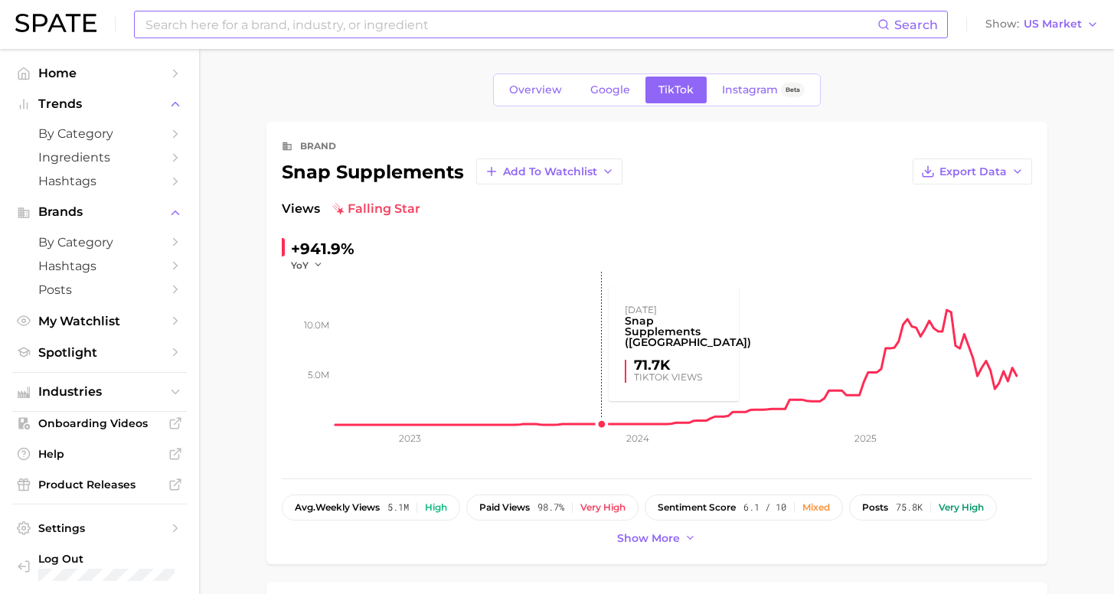
scroll to position [3, 0]
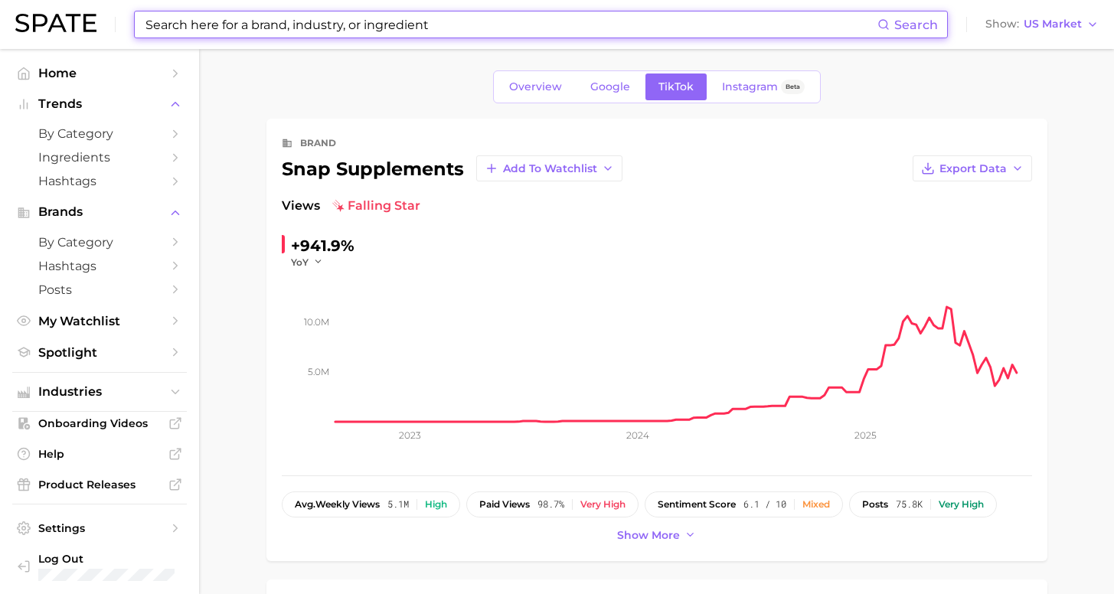
click at [378, 23] on input at bounding box center [511, 24] width 734 height 26
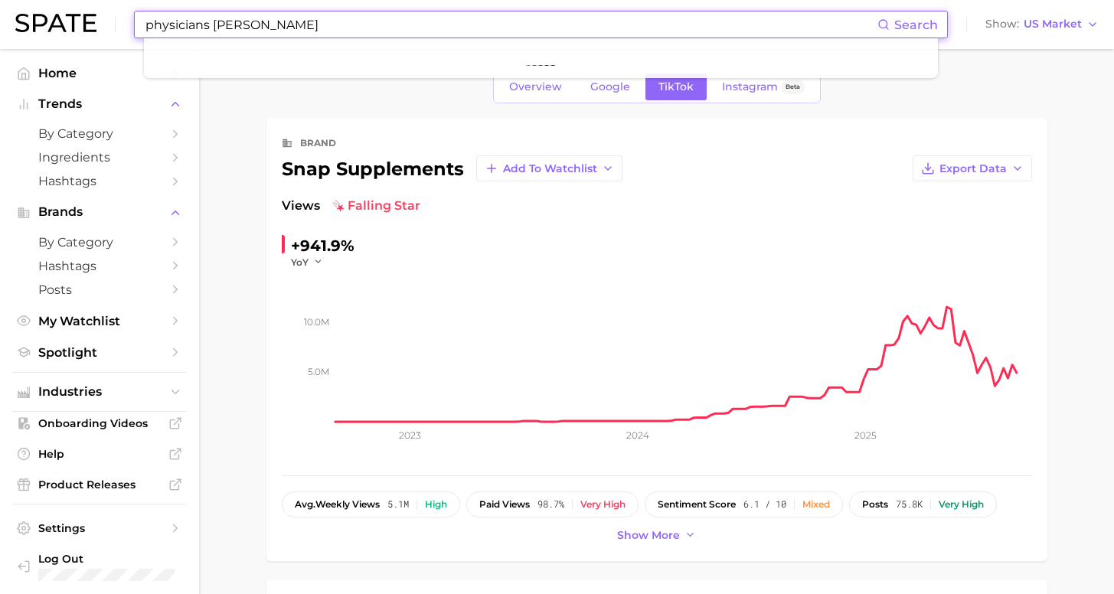
scroll to position [0, 0]
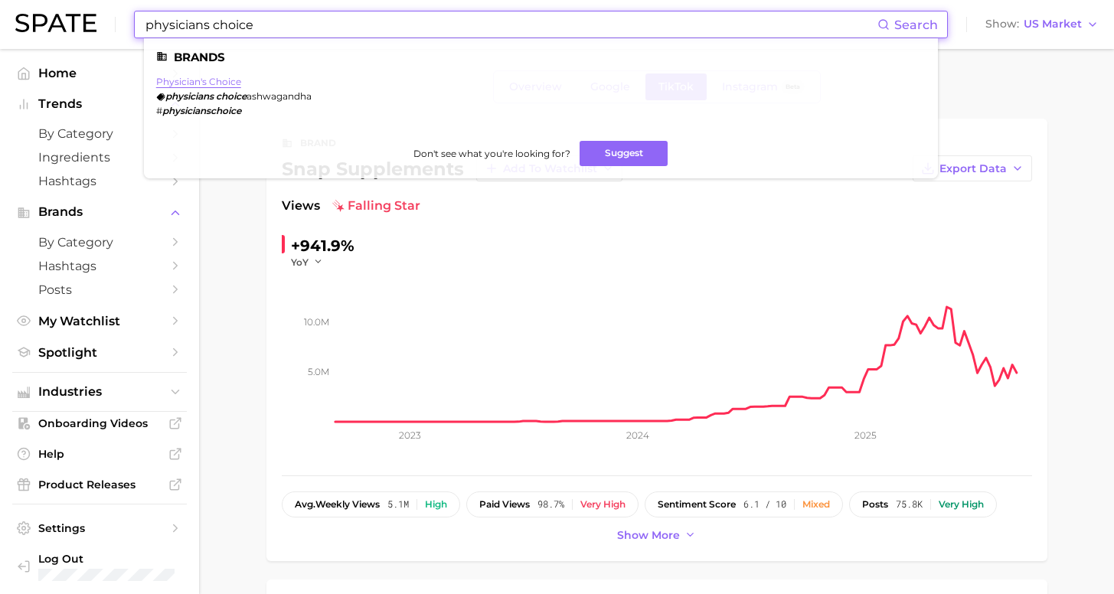
type input "physicians choice"
click at [231, 82] on link "physician's choice" at bounding box center [198, 81] width 85 height 11
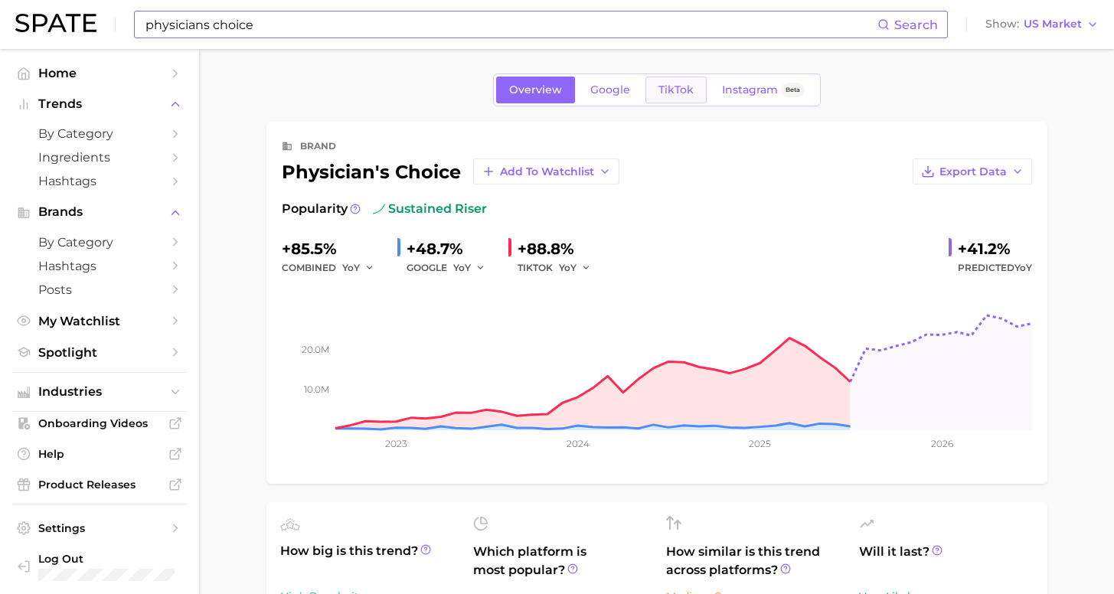
click at [678, 88] on span "TikTok" at bounding box center [676, 89] width 35 height 13
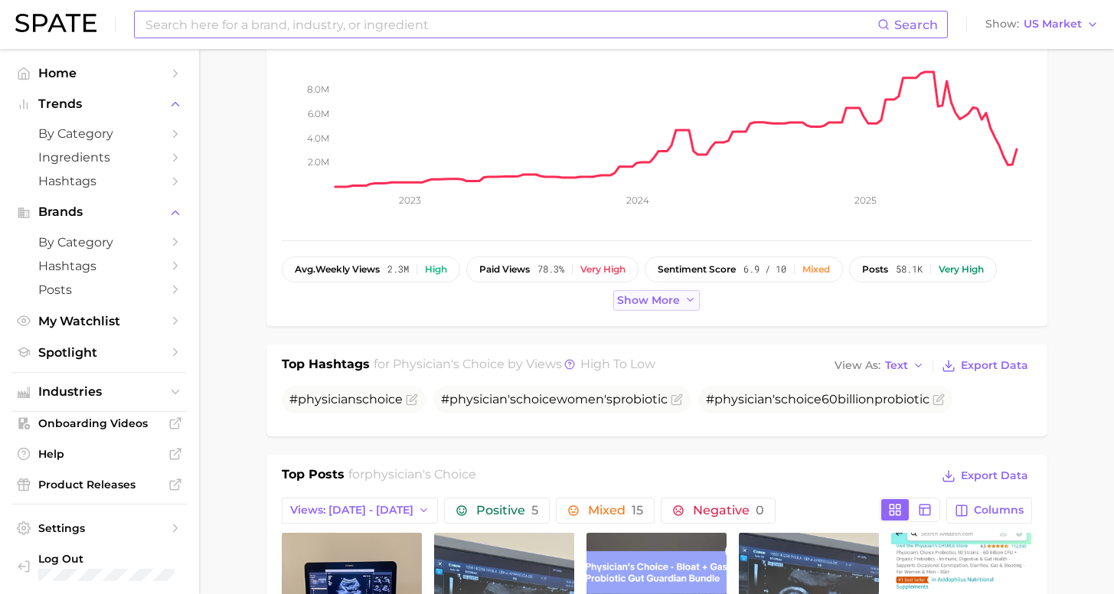
scroll to position [263, 0]
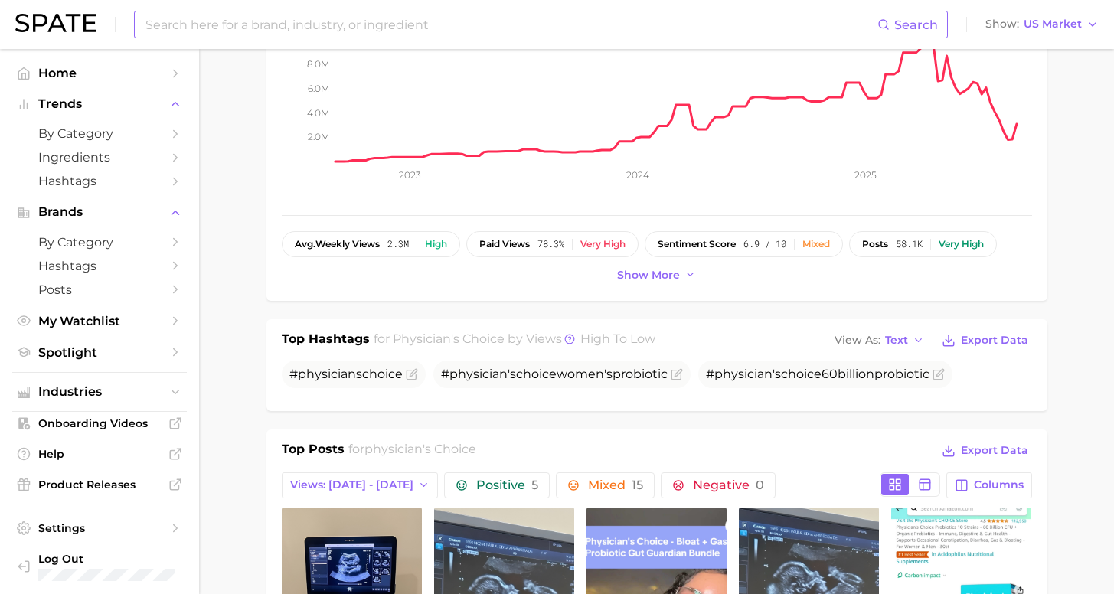
click at [352, 30] on input at bounding box center [511, 24] width 734 height 26
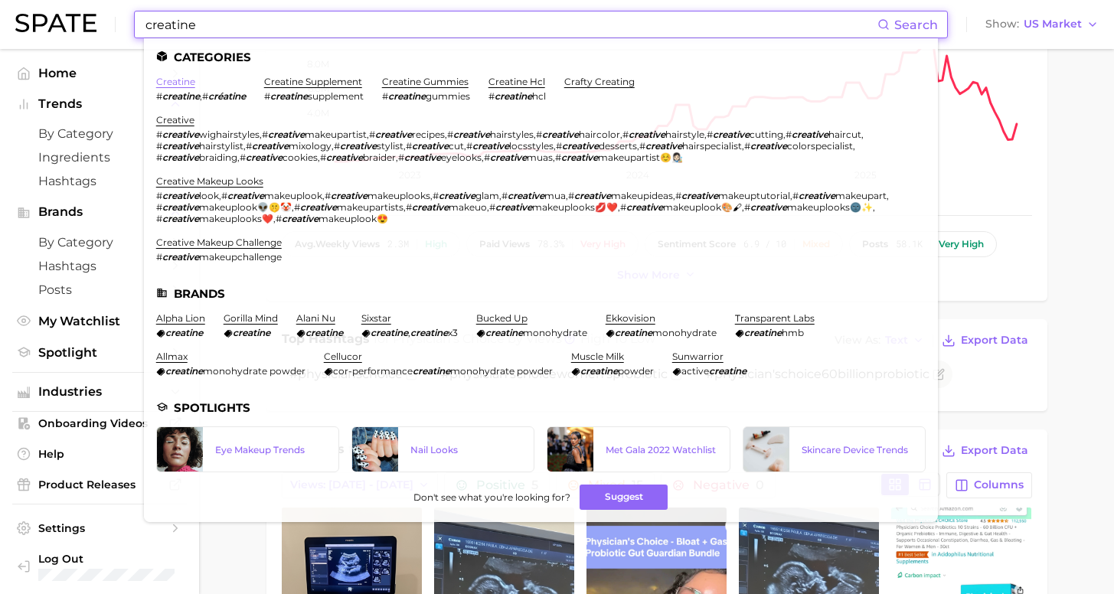
type input "creatine"
click at [180, 77] on link "creatine" at bounding box center [175, 81] width 39 height 11
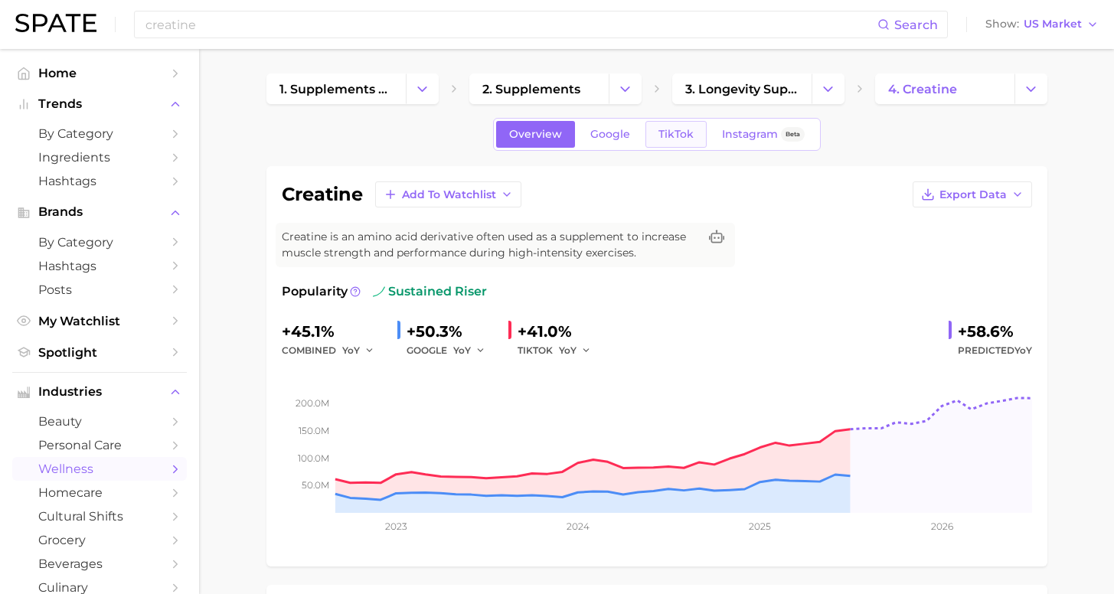
click at [676, 141] on link "TikTok" at bounding box center [676, 134] width 61 height 27
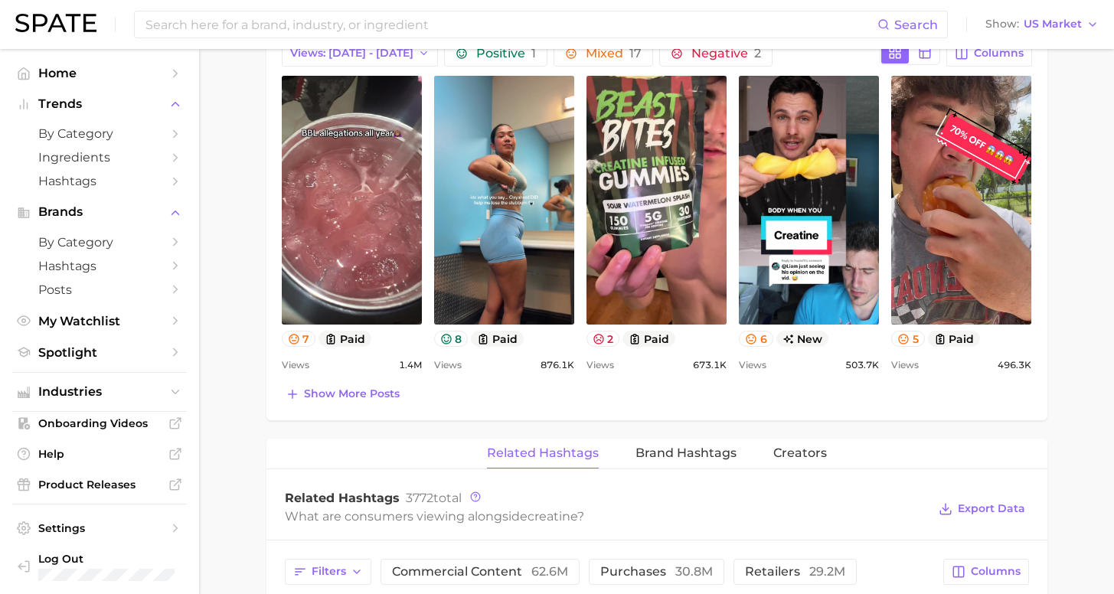
scroll to position [1187, 0]
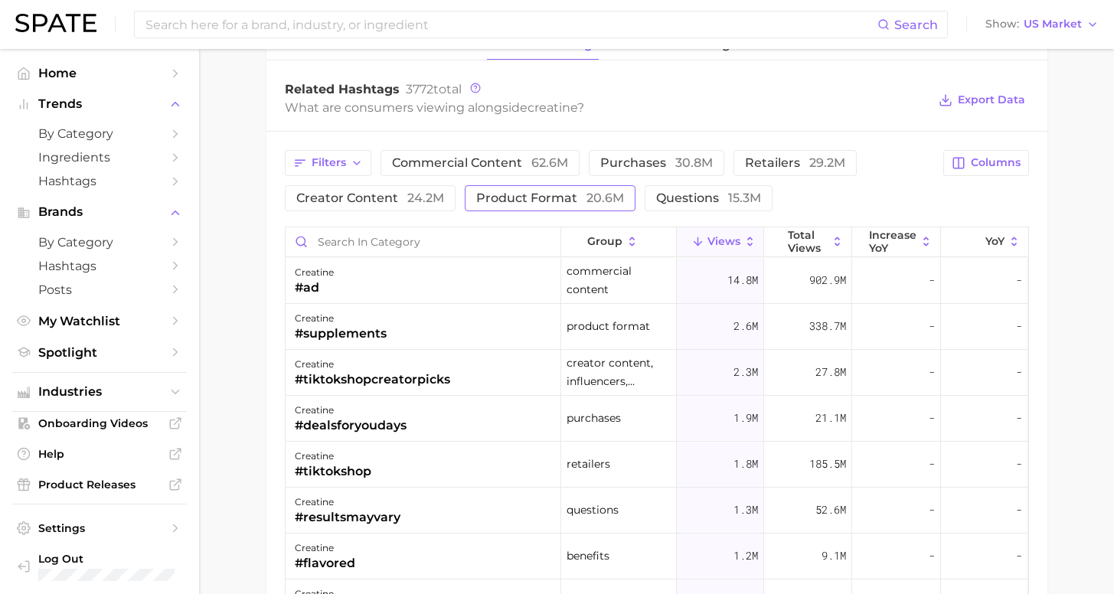
click at [512, 195] on span "product format 20.6m" at bounding box center [550, 198] width 148 height 12
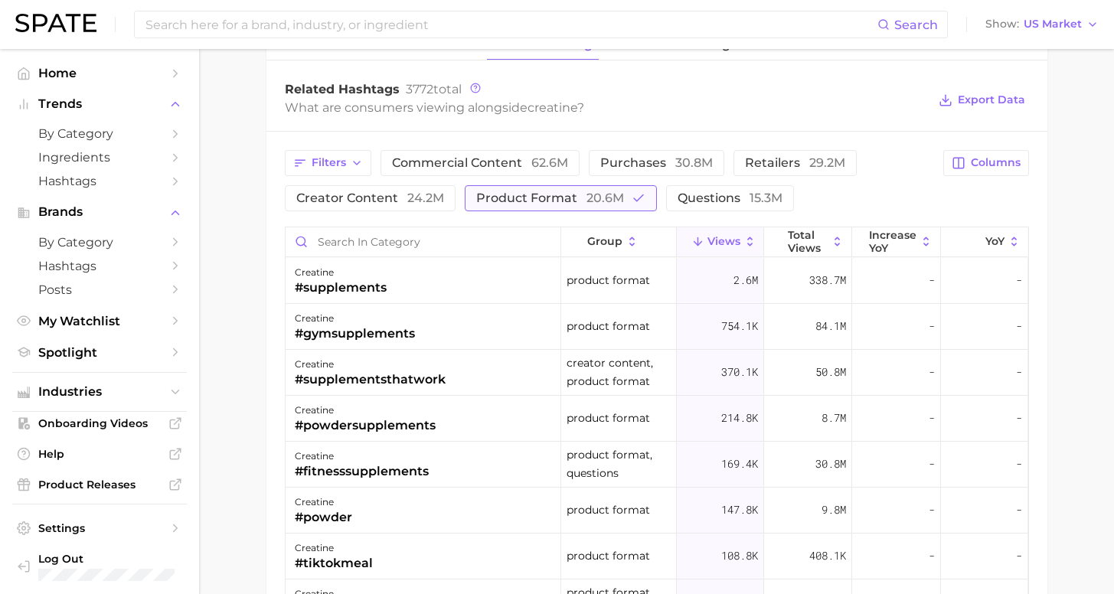
click at [534, 202] on span "product format 20.6m" at bounding box center [550, 198] width 148 height 12
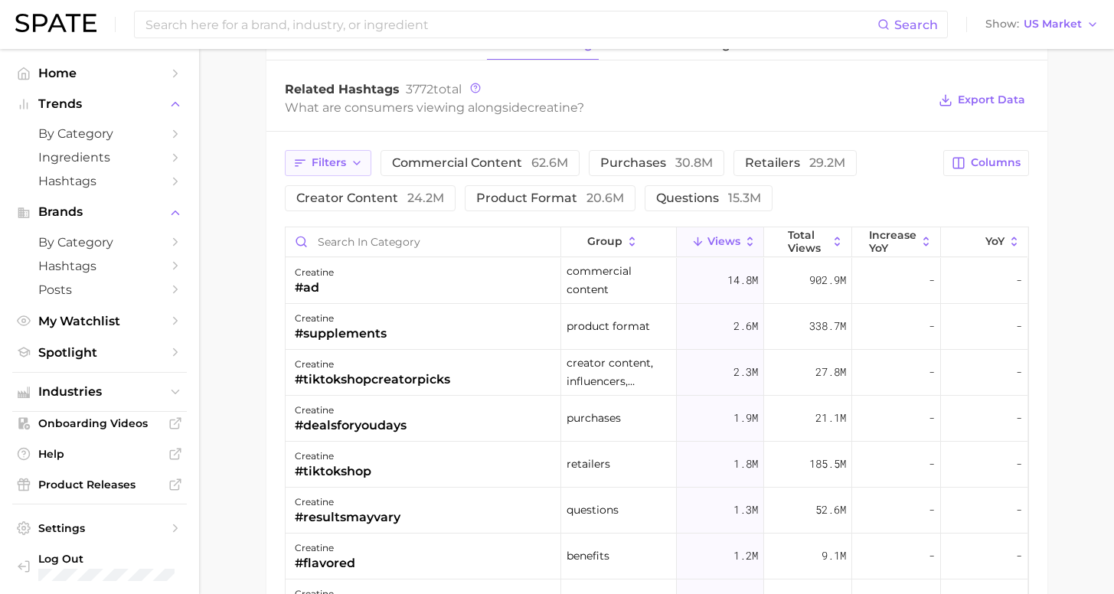
click at [334, 168] on span "Filters" at bounding box center [329, 162] width 34 height 13
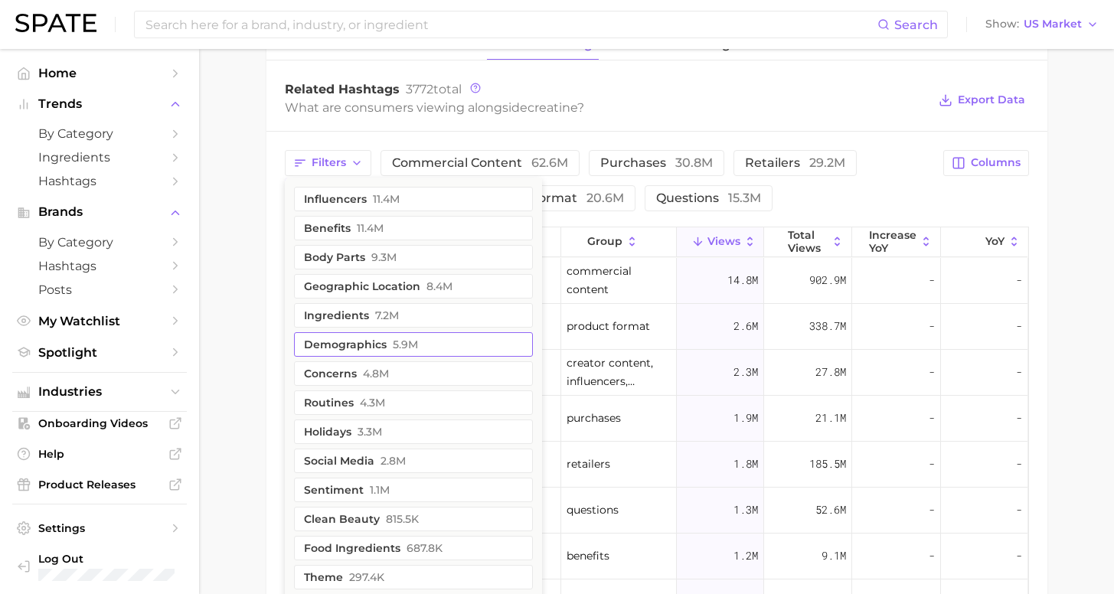
click at [381, 336] on button "demographics 5.9m" at bounding box center [413, 344] width 239 height 25
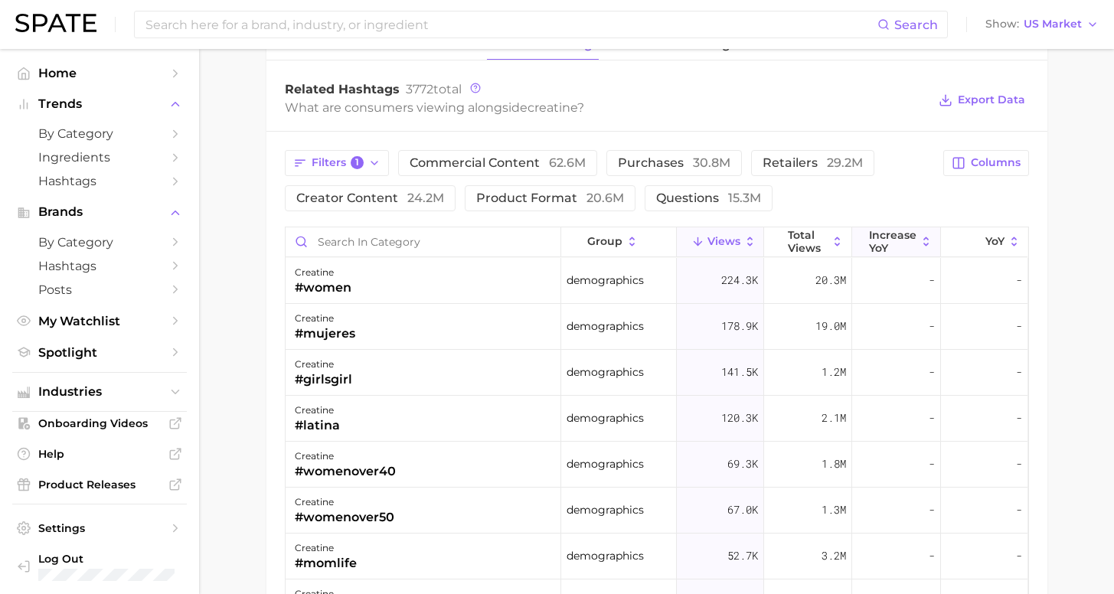
click at [874, 241] on span "increase YoY" at bounding box center [892, 241] width 47 height 25
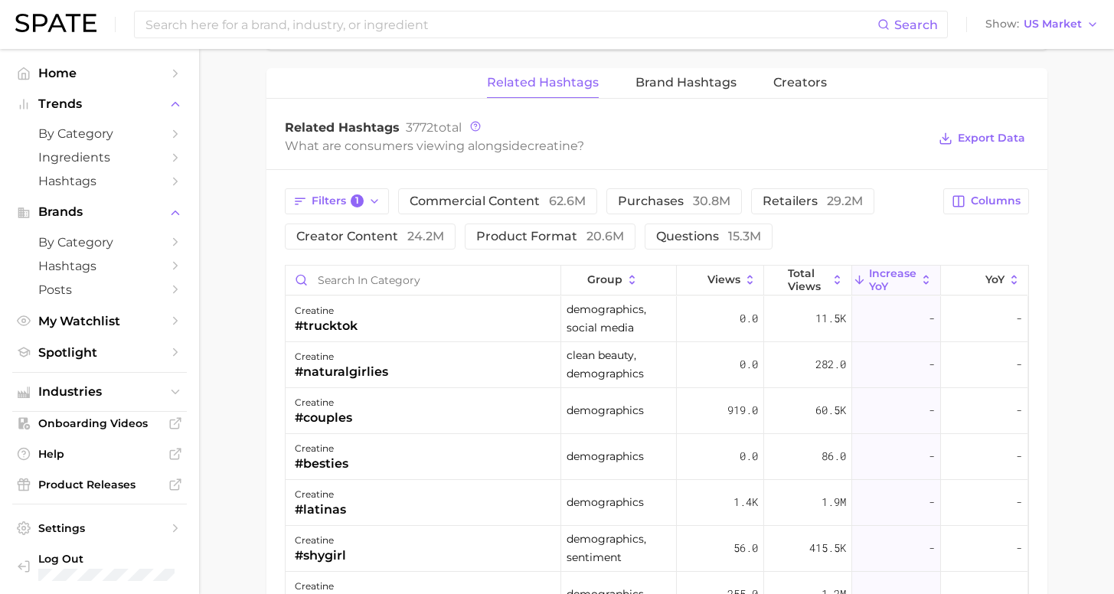
scroll to position [56, 0]
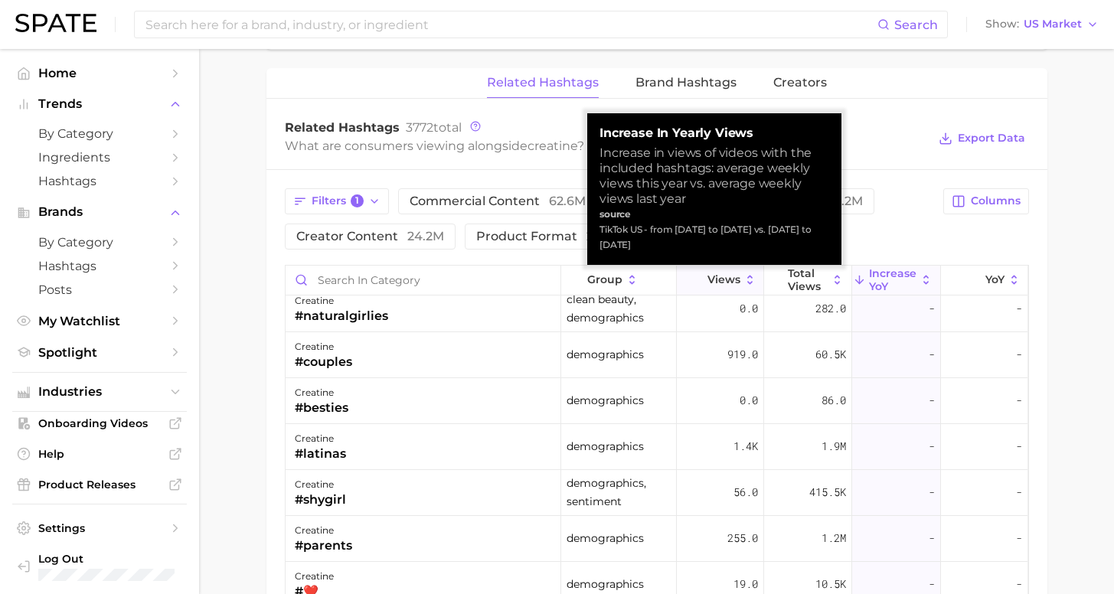
click at [725, 281] on span "Views" at bounding box center [724, 279] width 33 height 12
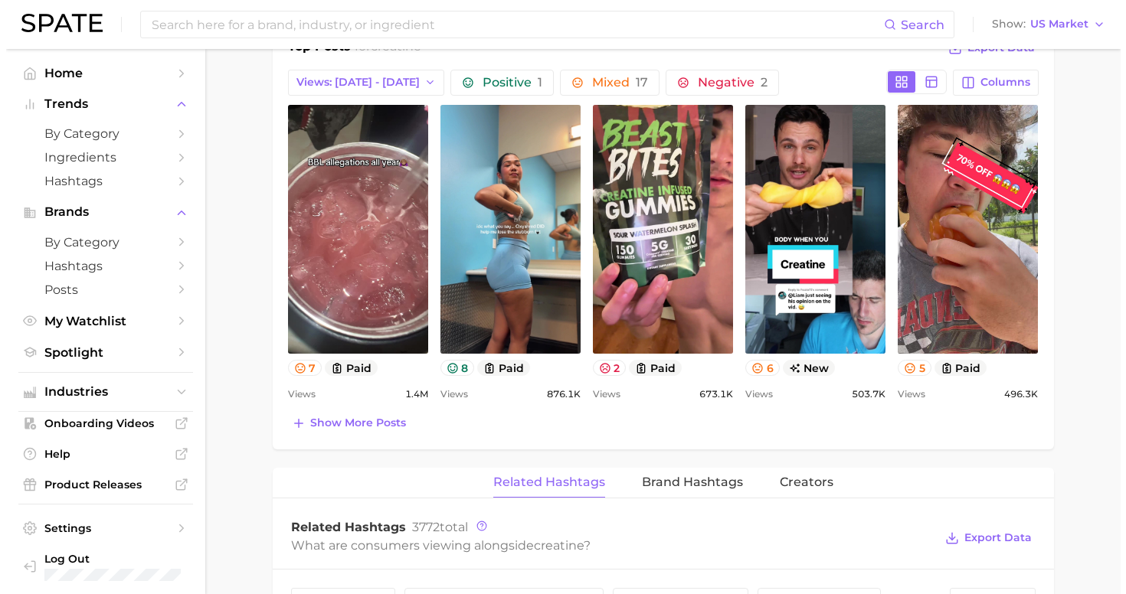
scroll to position [1009, 0]
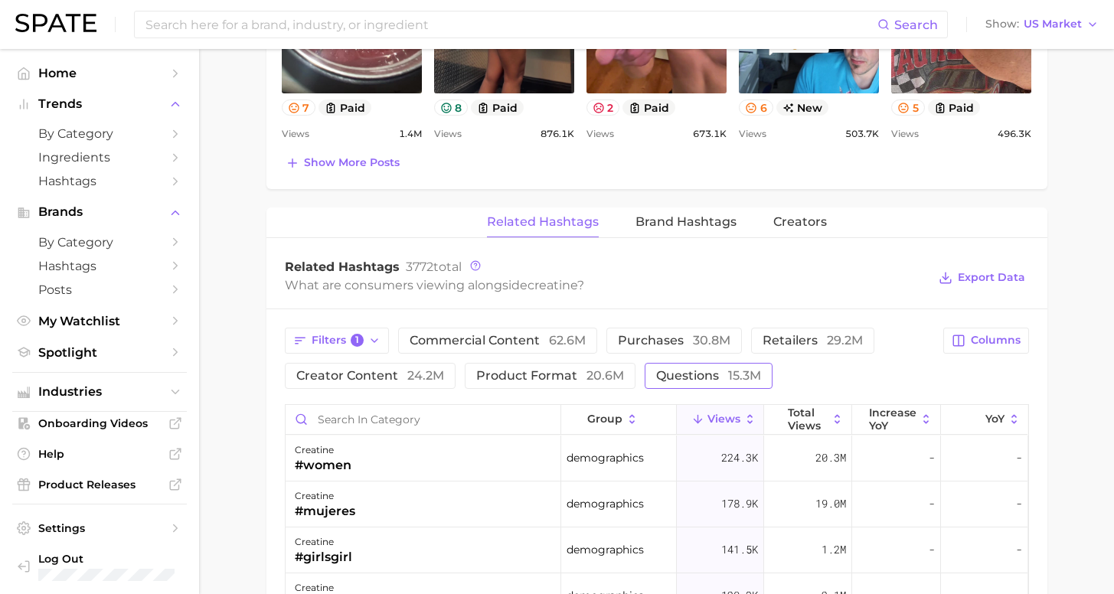
click at [657, 374] on span "questions 15.3m" at bounding box center [708, 376] width 105 height 12
click at [658, 367] on button "questions 15.3m" at bounding box center [719, 376] width 149 height 26
click at [359, 342] on span "1" at bounding box center [358, 341] width 14 height 14
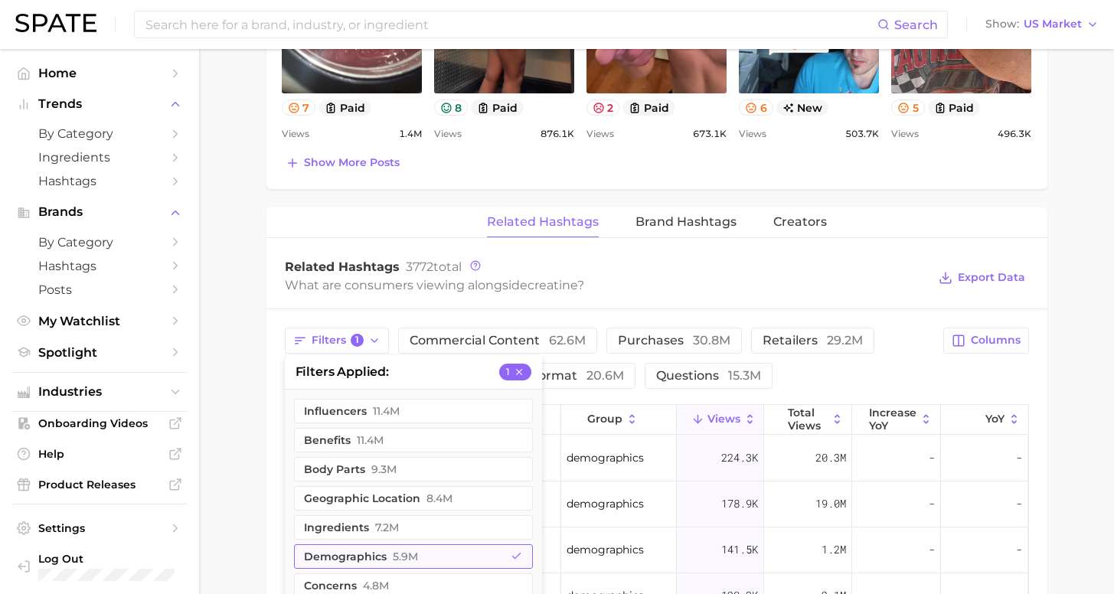
click at [417, 557] on button "demographics 5.9m" at bounding box center [413, 556] width 239 height 25
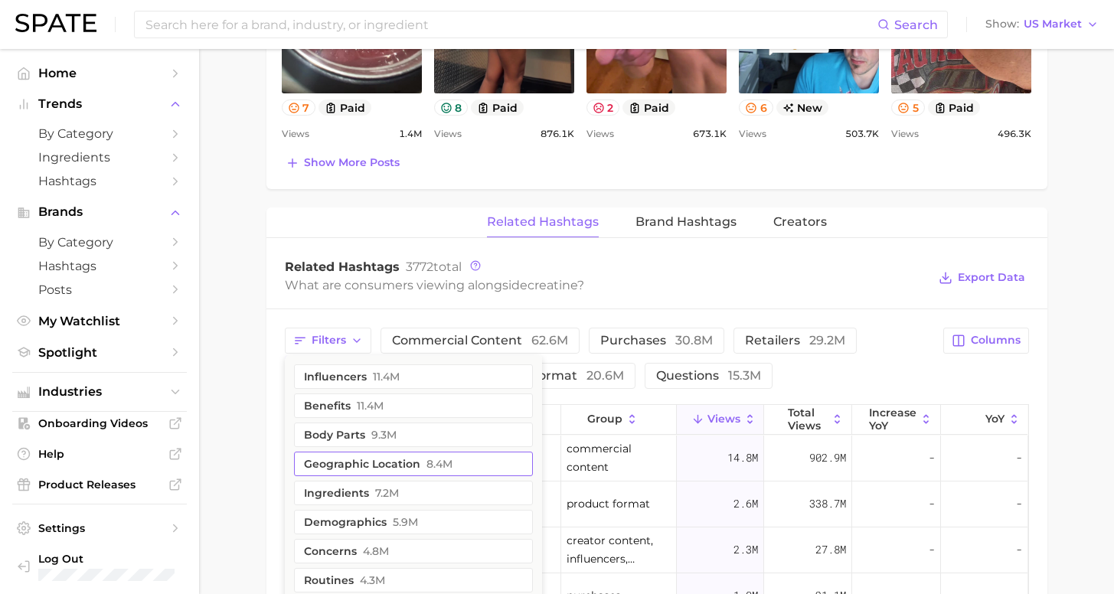
click at [430, 492] on button "ingredients 7.2m" at bounding box center [413, 493] width 239 height 25
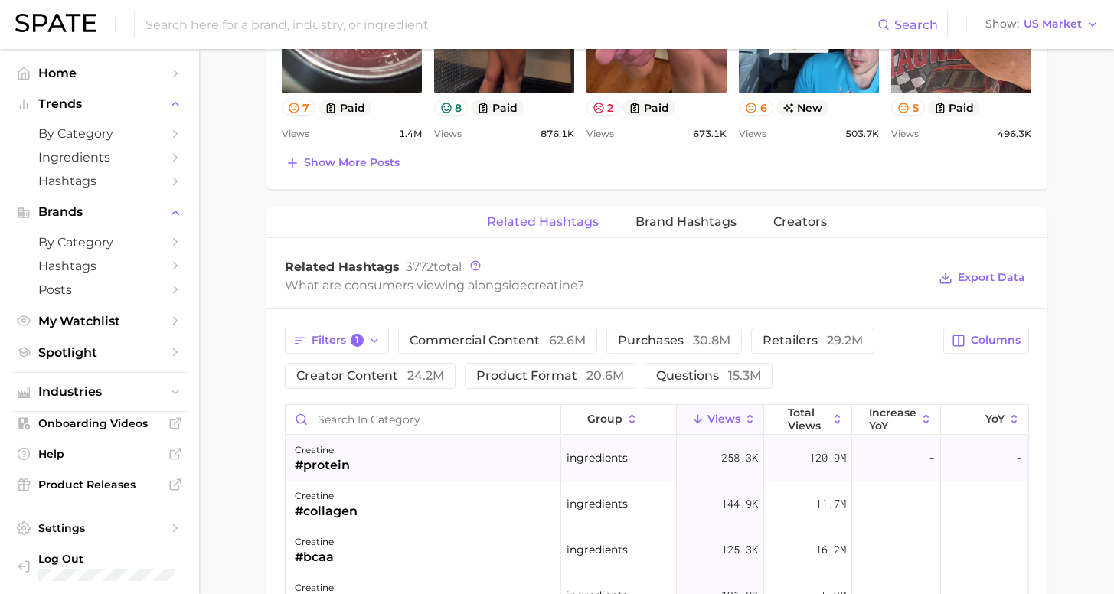
click at [422, 461] on div "creatine #protein" at bounding box center [424, 459] width 276 height 46
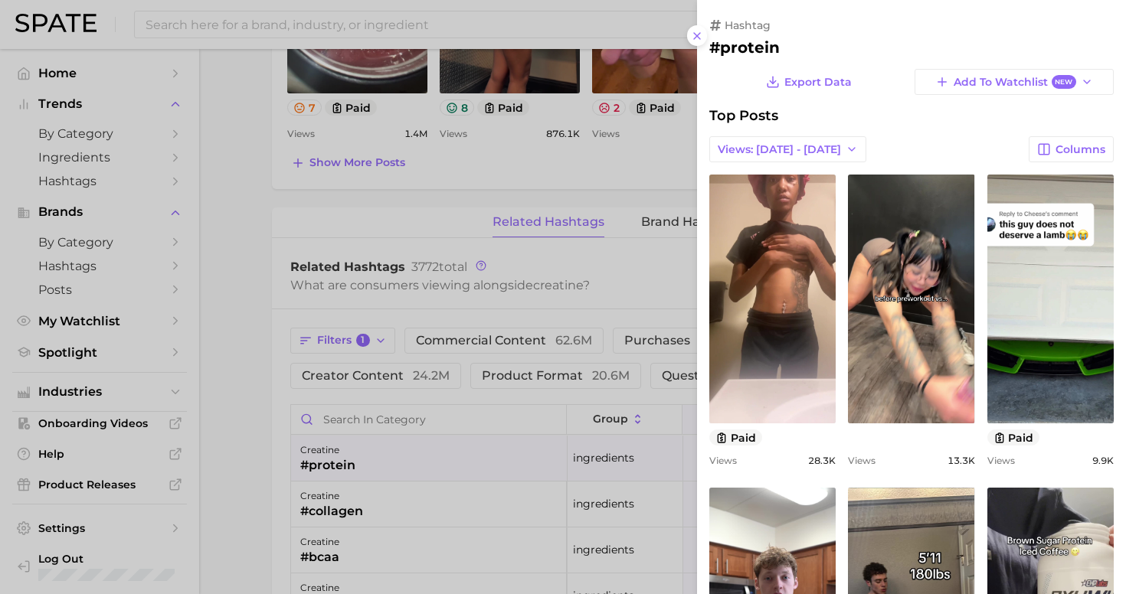
scroll to position [0, 0]
click at [776, 153] on button "Views: [DATE] - [DATE]" at bounding box center [787, 149] width 157 height 26
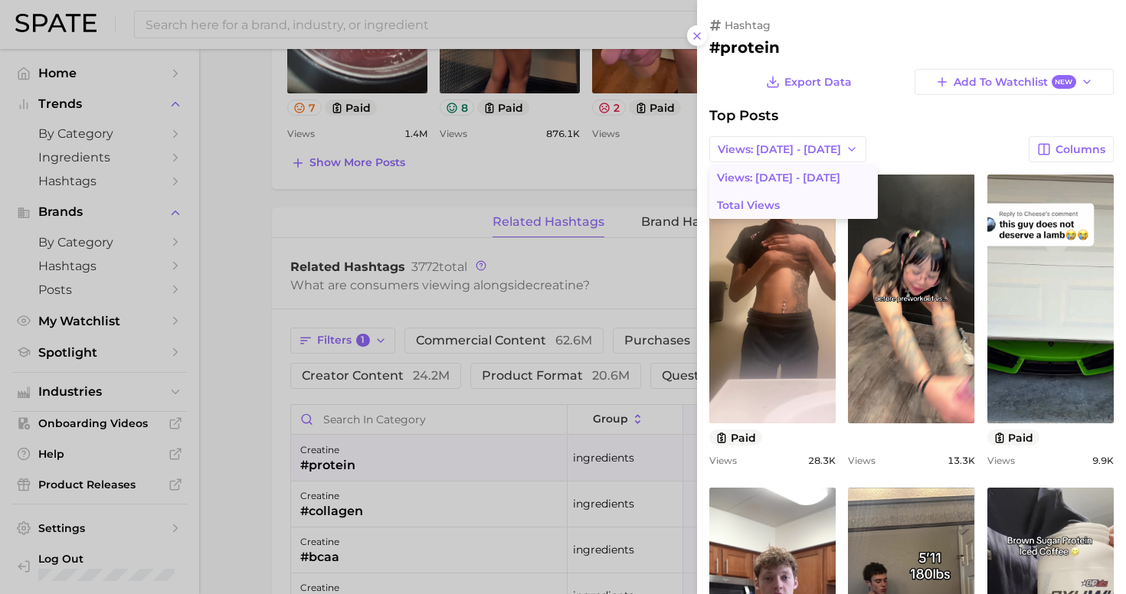
click at [775, 209] on button "Total Views" at bounding box center [793, 205] width 168 height 28
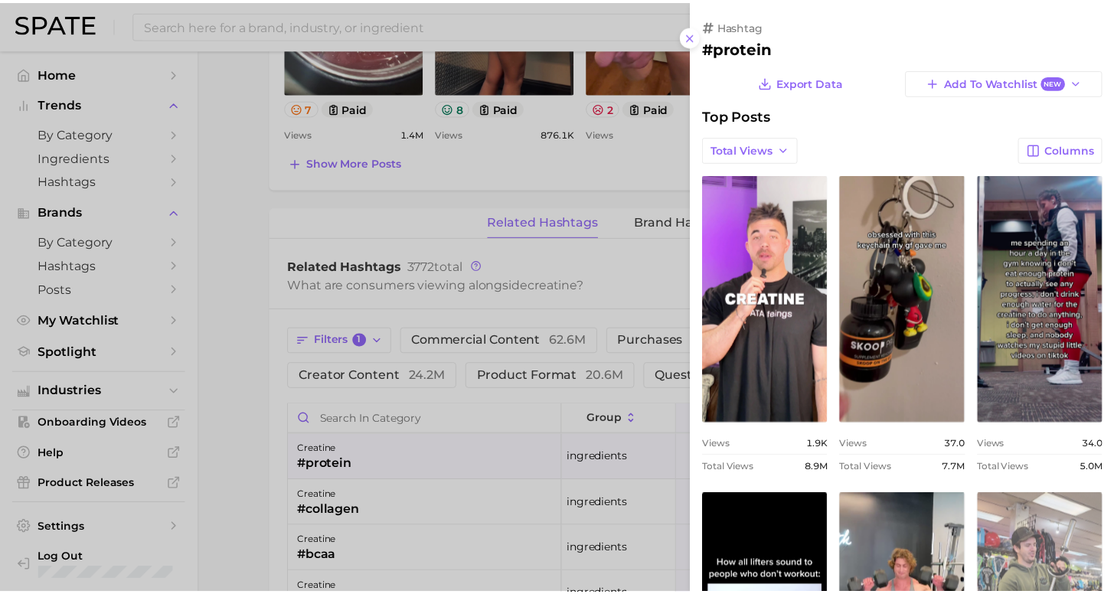
scroll to position [117, 0]
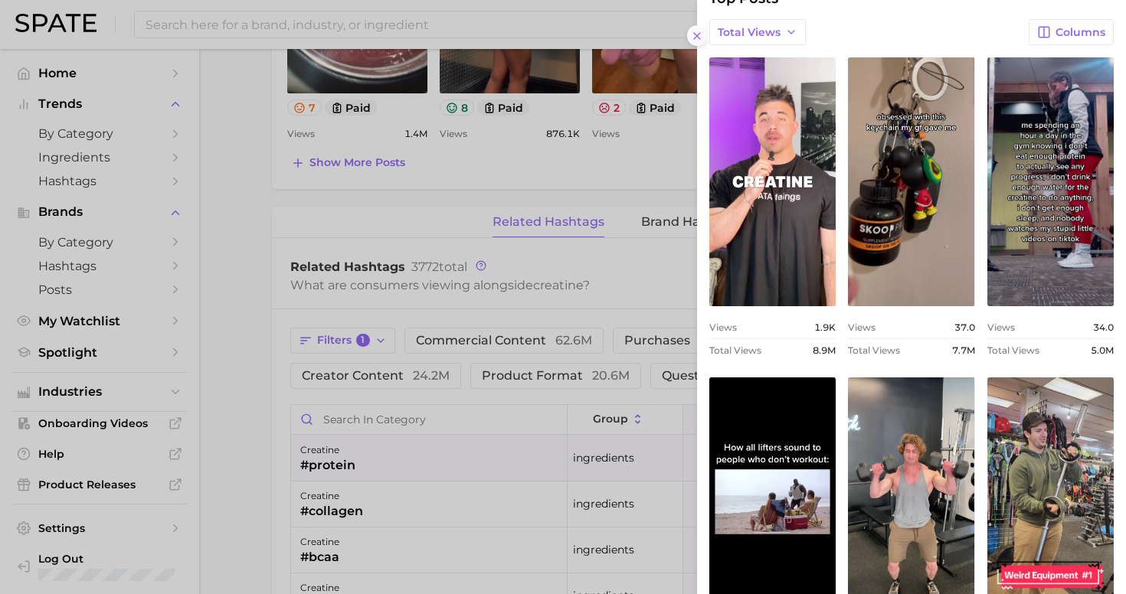
click at [695, 30] on icon at bounding box center [697, 36] width 12 height 12
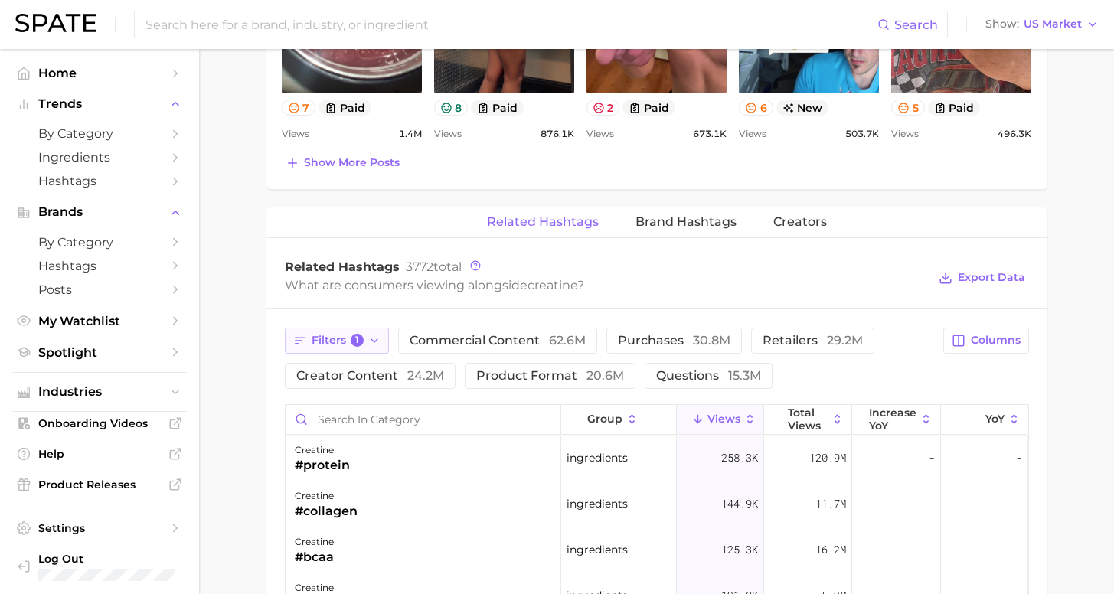
click at [368, 341] on icon "button" at bounding box center [374, 341] width 12 height 12
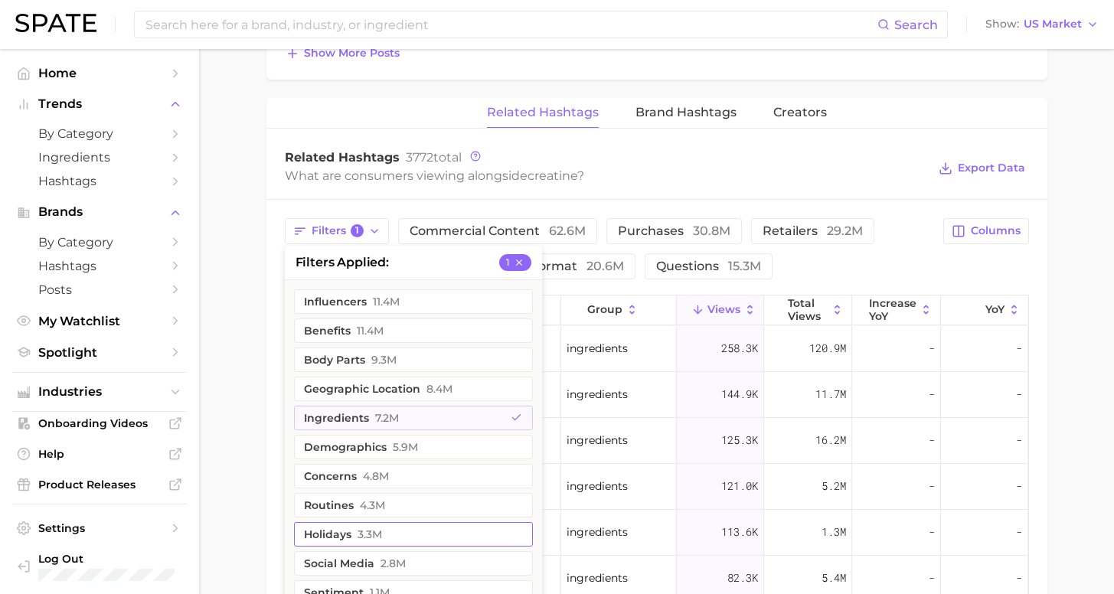
scroll to position [1136, 0]
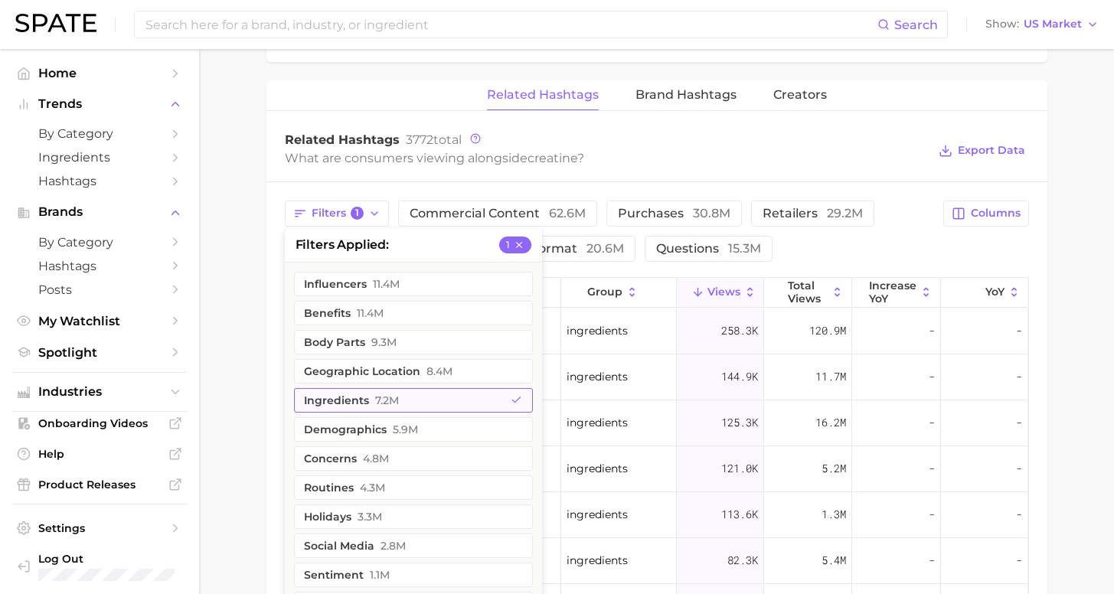
click at [439, 402] on button "ingredients 7.2m" at bounding box center [413, 400] width 239 height 25
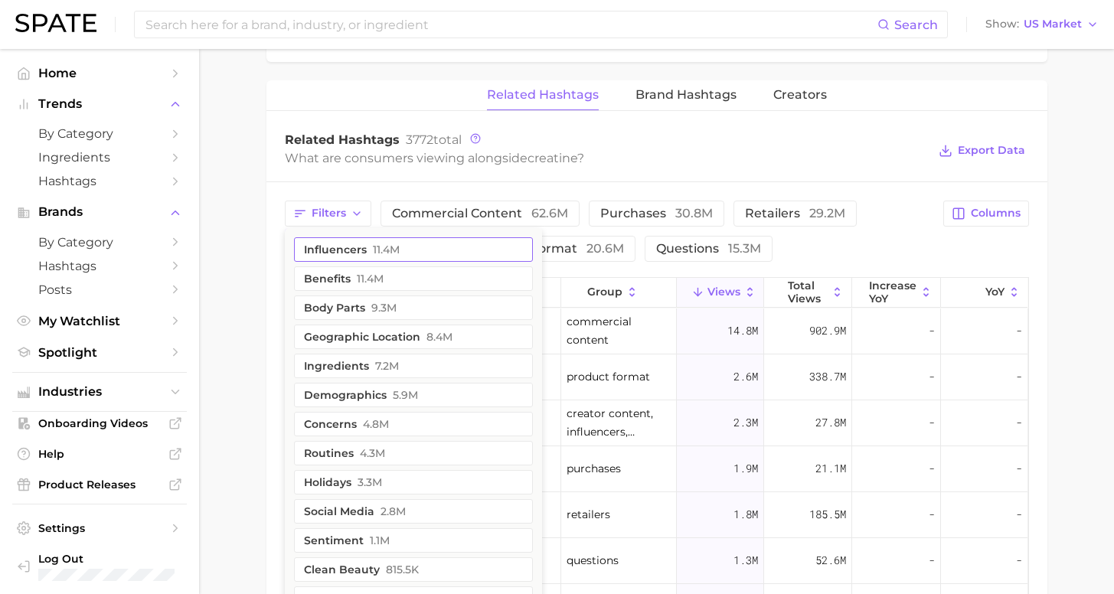
drag, startPoint x: 416, startPoint y: 275, endPoint x: 400, endPoint y: 277, distance: 15.5
click at [416, 275] on button "benefits 11.4m" at bounding box center [413, 278] width 239 height 25
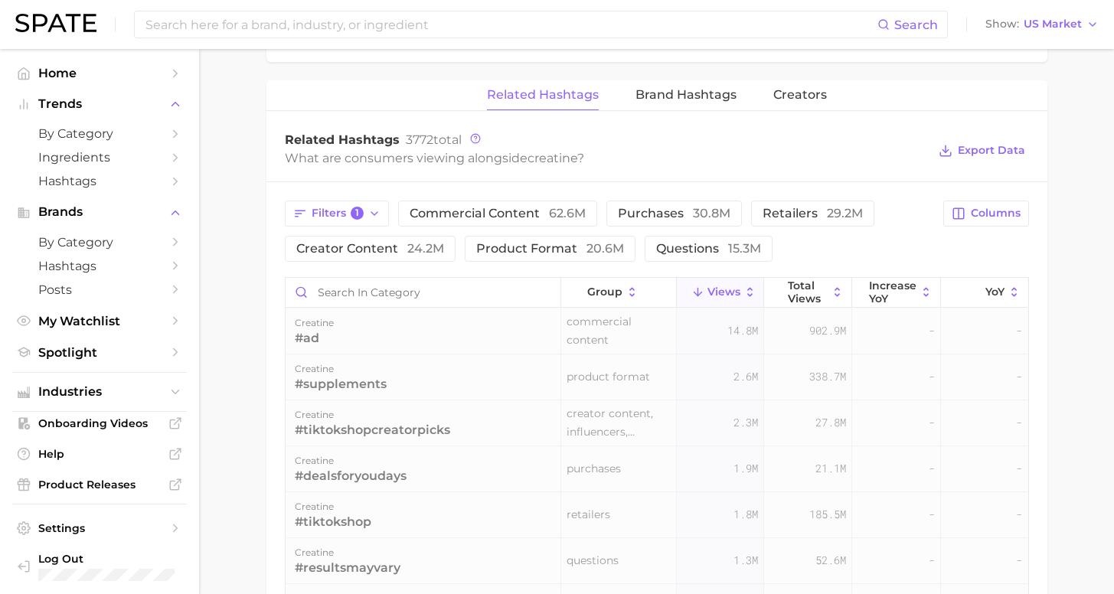
click at [281, 305] on div "Filters 1 commercial content 62.6m purchases 30.8m retailers 29.2m creator cont…" at bounding box center [656, 536] width 781 height 708
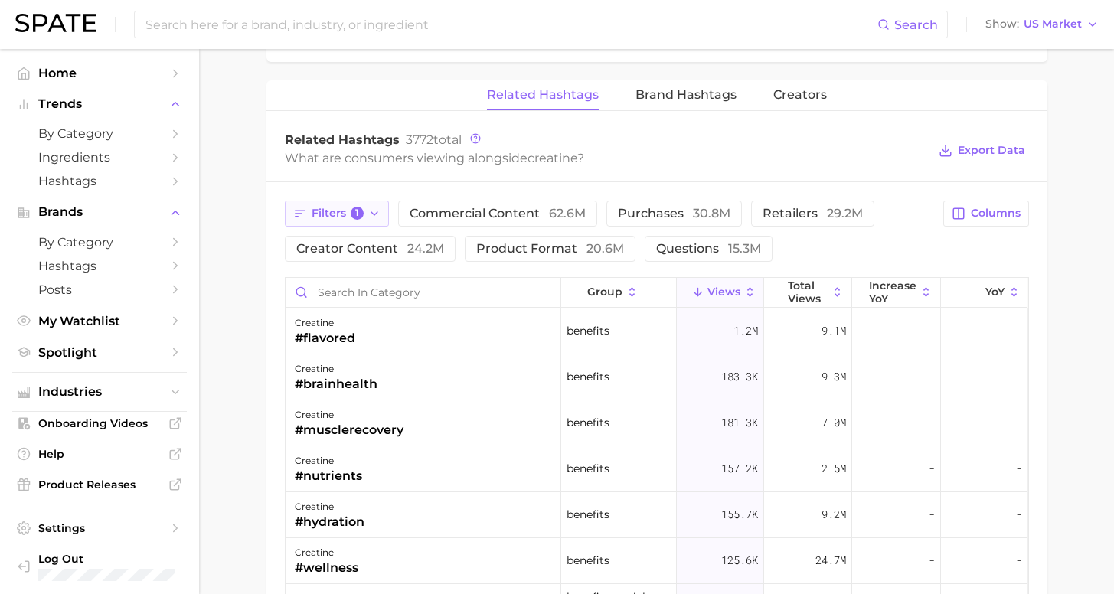
click at [347, 211] on span "Filters 1" at bounding box center [338, 214] width 53 height 14
click at [347, 224] on button "Filters 1" at bounding box center [337, 214] width 105 height 26
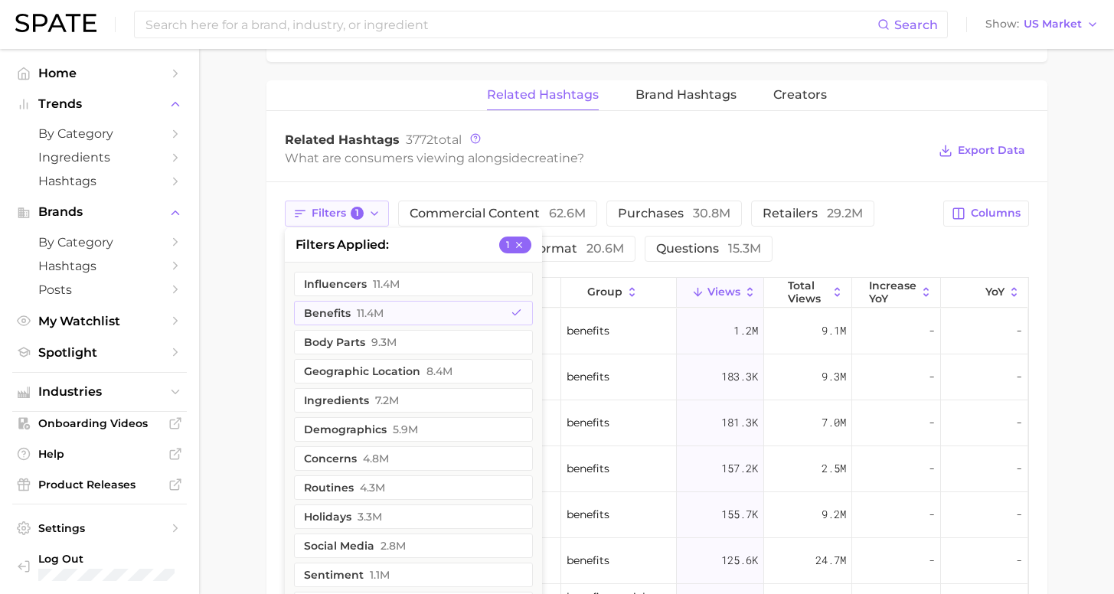
click at [345, 215] on span "Filters 1" at bounding box center [338, 214] width 53 height 14
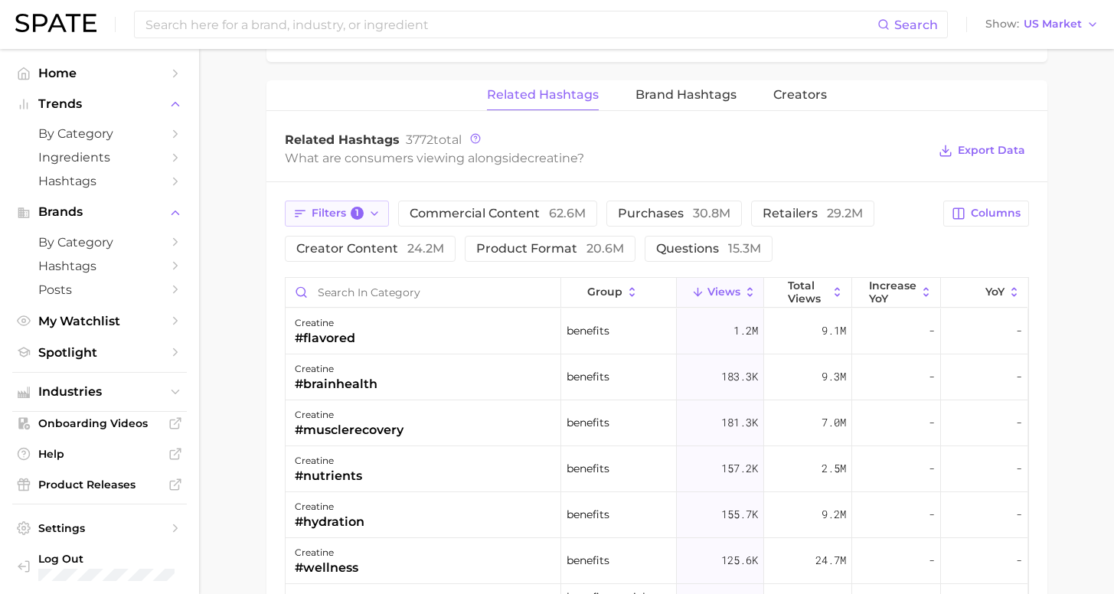
click at [346, 217] on span "Filters 1" at bounding box center [338, 214] width 53 height 14
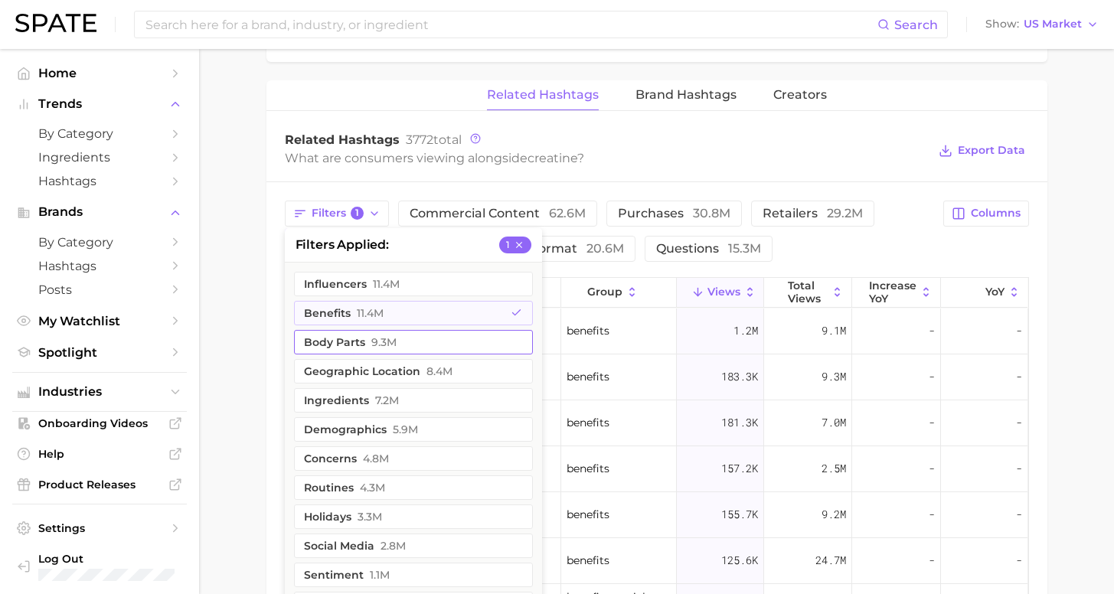
click at [369, 312] on span "11.4m" at bounding box center [370, 313] width 27 height 12
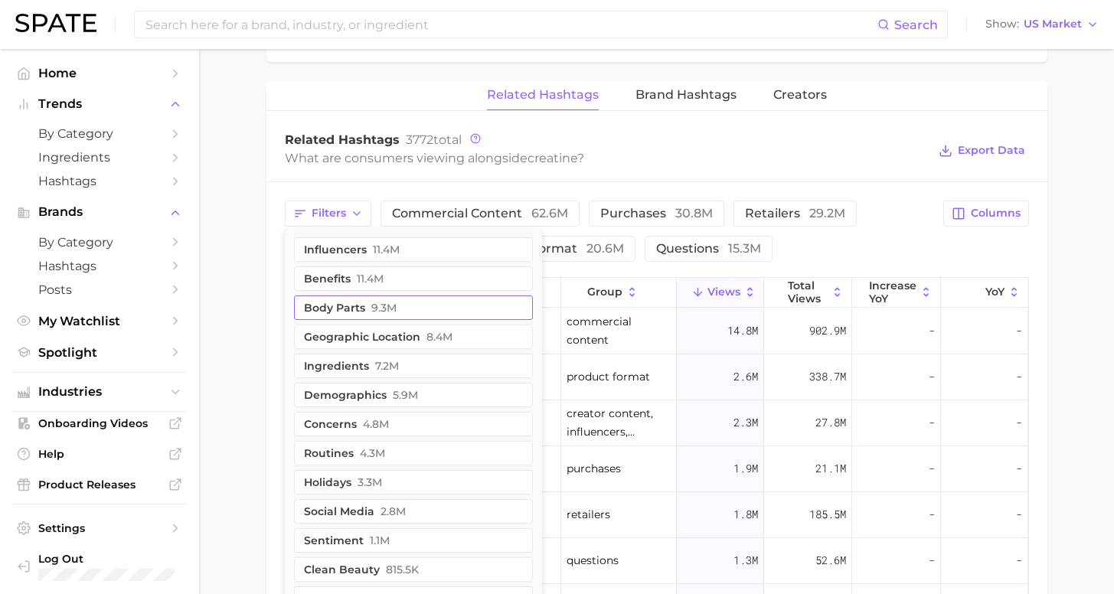
click at [463, 306] on button "body parts 9.3m" at bounding box center [413, 308] width 239 height 25
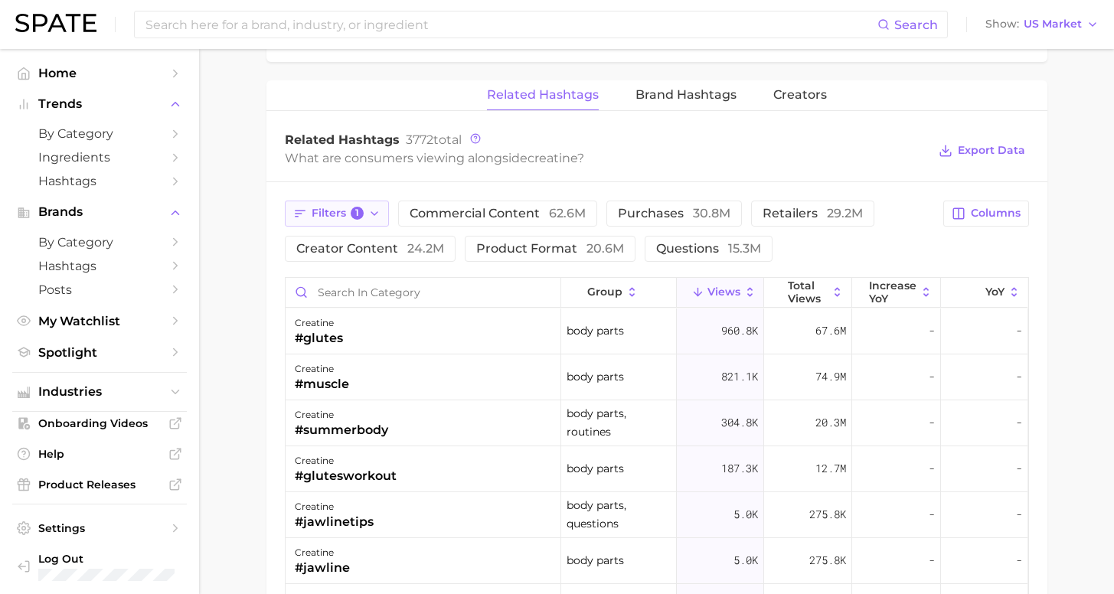
click at [346, 217] on span "Filters 1" at bounding box center [338, 214] width 53 height 14
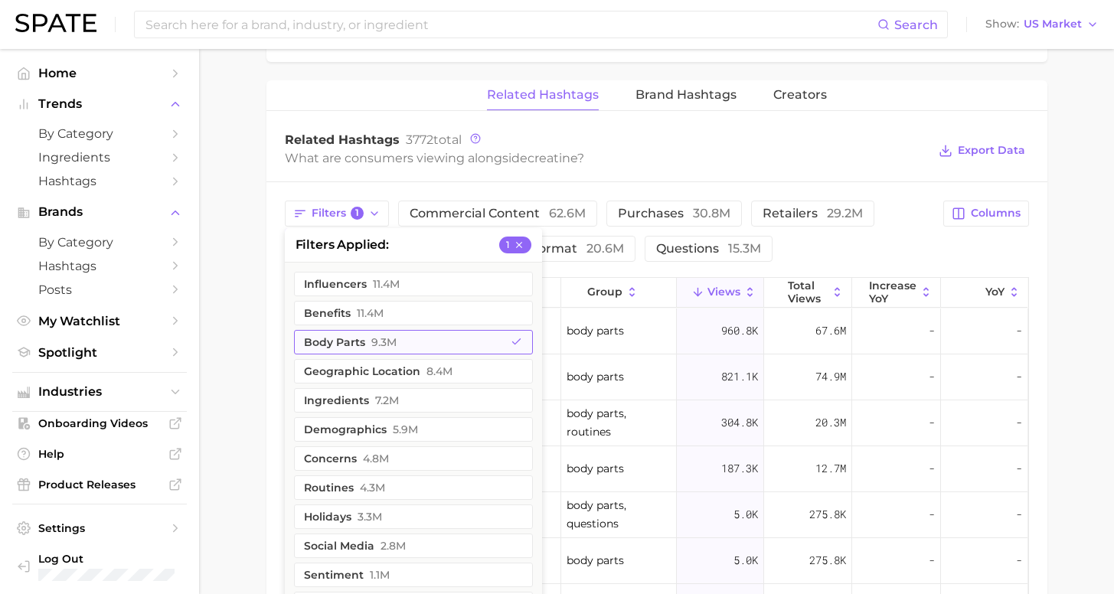
click at [356, 344] on button "body parts 9.3m" at bounding box center [413, 342] width 239 height 25
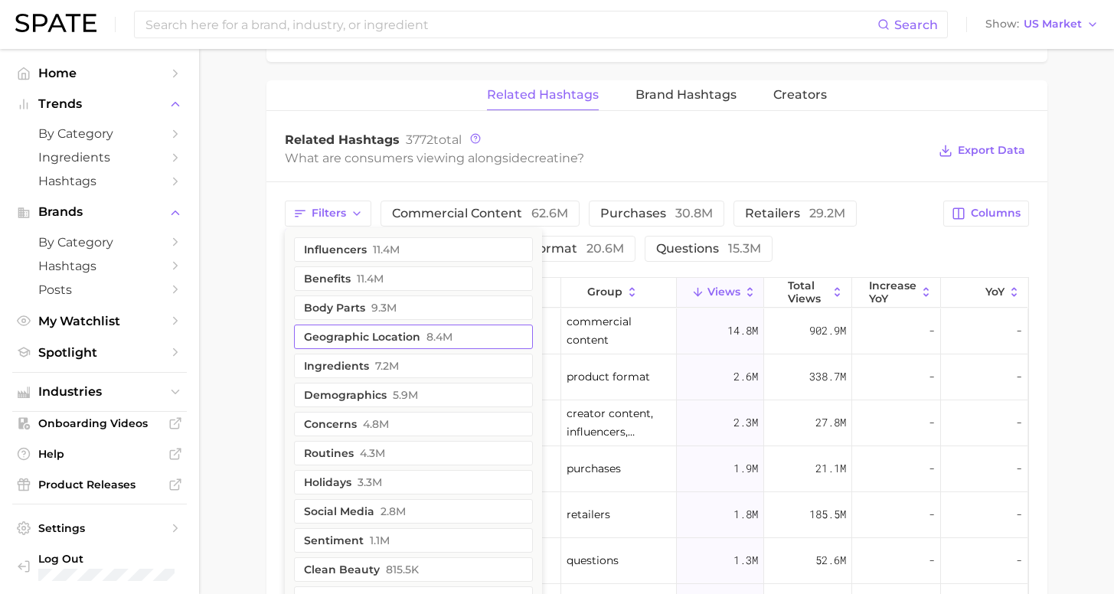
click at [360, 335] on button "geographic location 8.4m" at bounding box center [413, 337] width 239 height 25
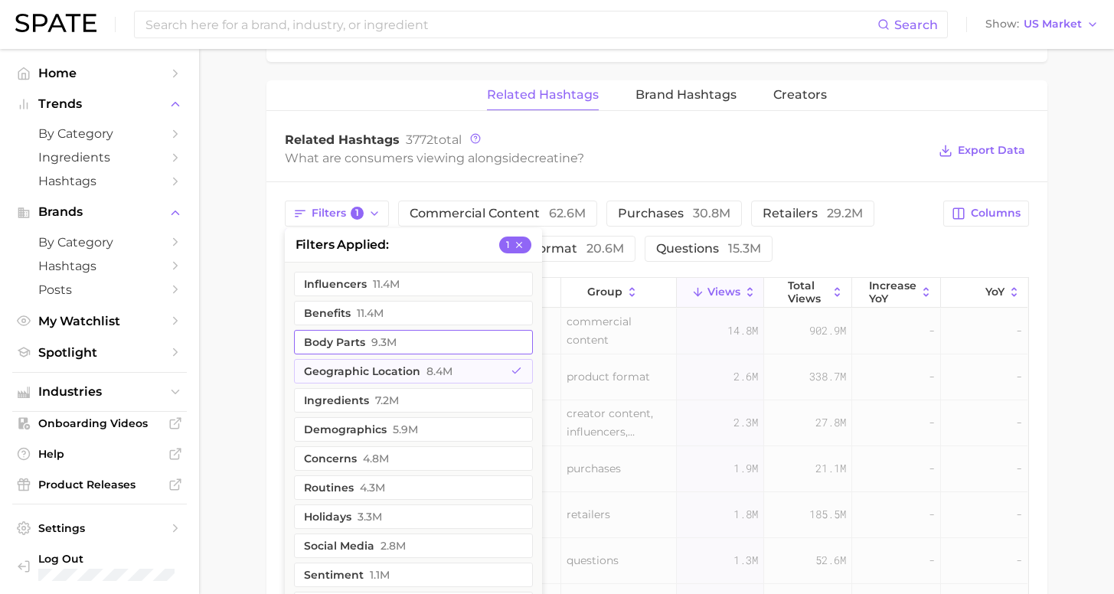
click at [296, 349] on button "body parts 9.3m" at bounding box center [413, 342] width 239 height 25
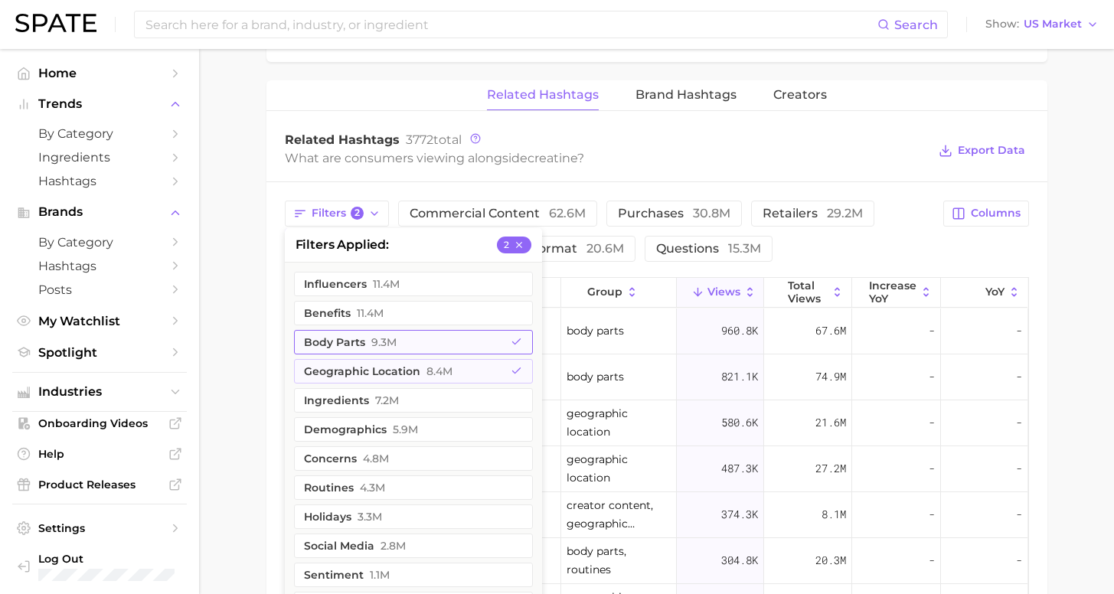
click at [330, 340] on button "body parts 9.3m" at bounding box center [413, 342] width 239 height 25
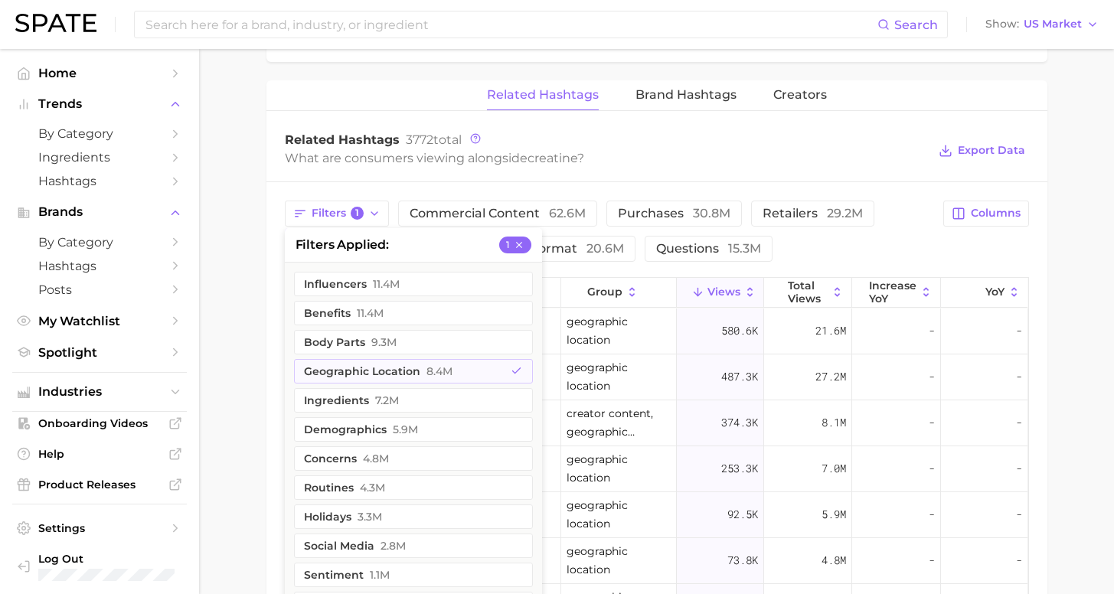
click at [274, 375] on div "Filters 1 filters applied 1 influencers 11.4m benefits 11.4m body parts 9.3m ge…" at bounding box center [656, 536] width 781 height 708
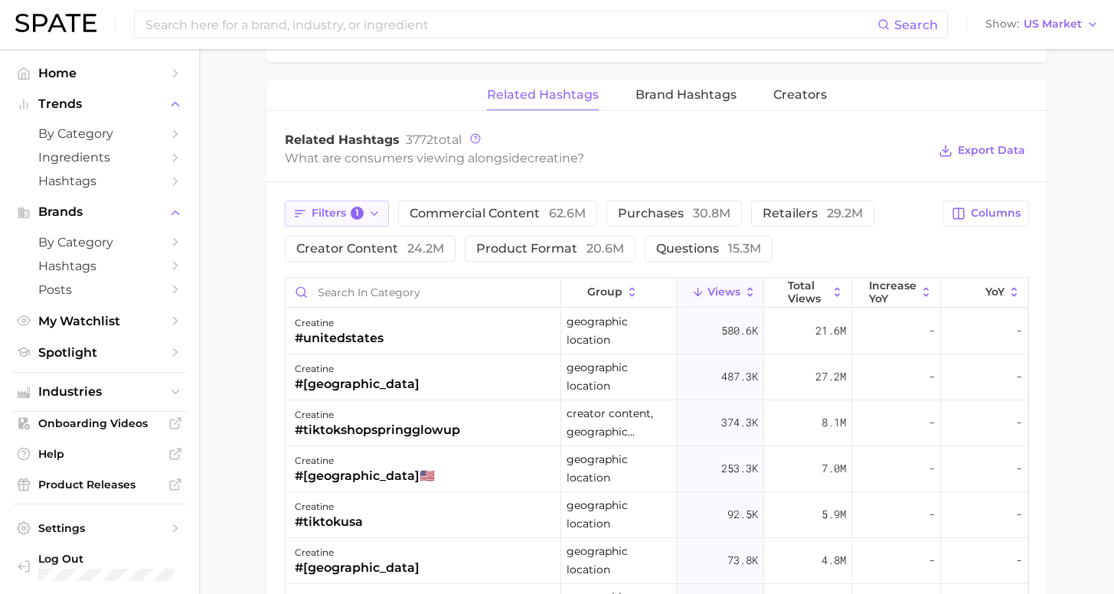
click at [367, 222] on button "Filters 1" at bounding box center [337, 214] width 105 height 26
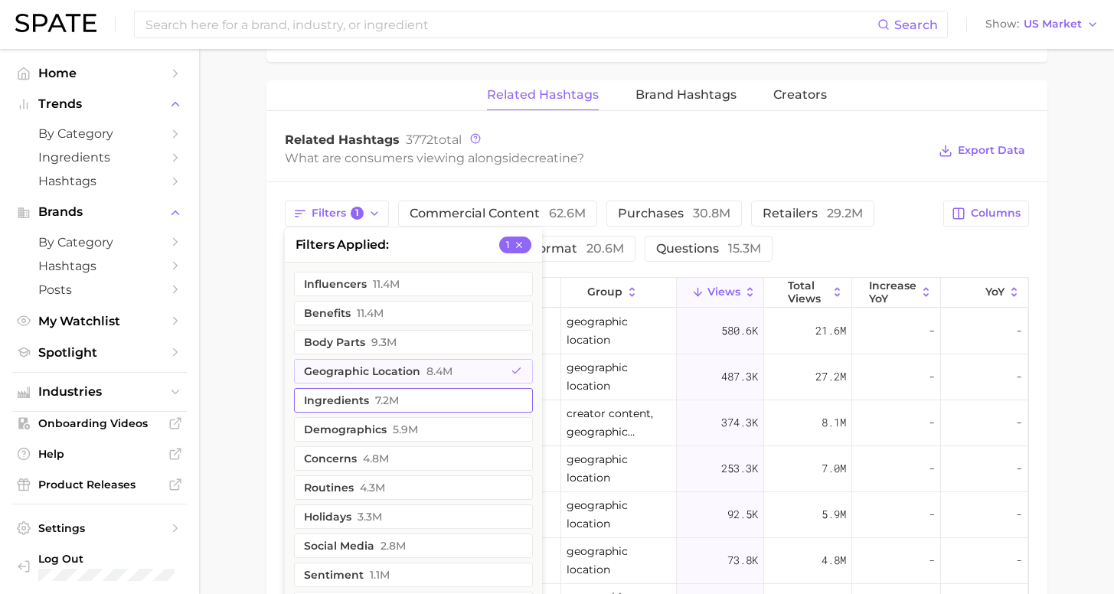
click at [366, 404] on button "ingredients 7.2m" at bounding box center [413, 400] width 239 height 25
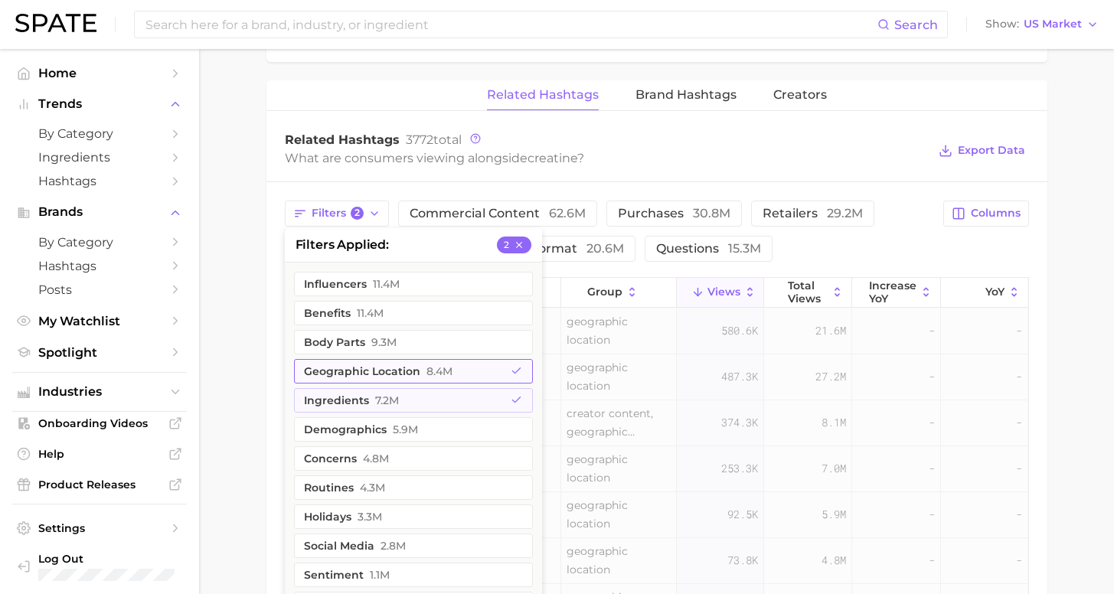
click at [367, 374] on button "geographic location 8.4m" at bounding box center [413, 371] width 239 height 25
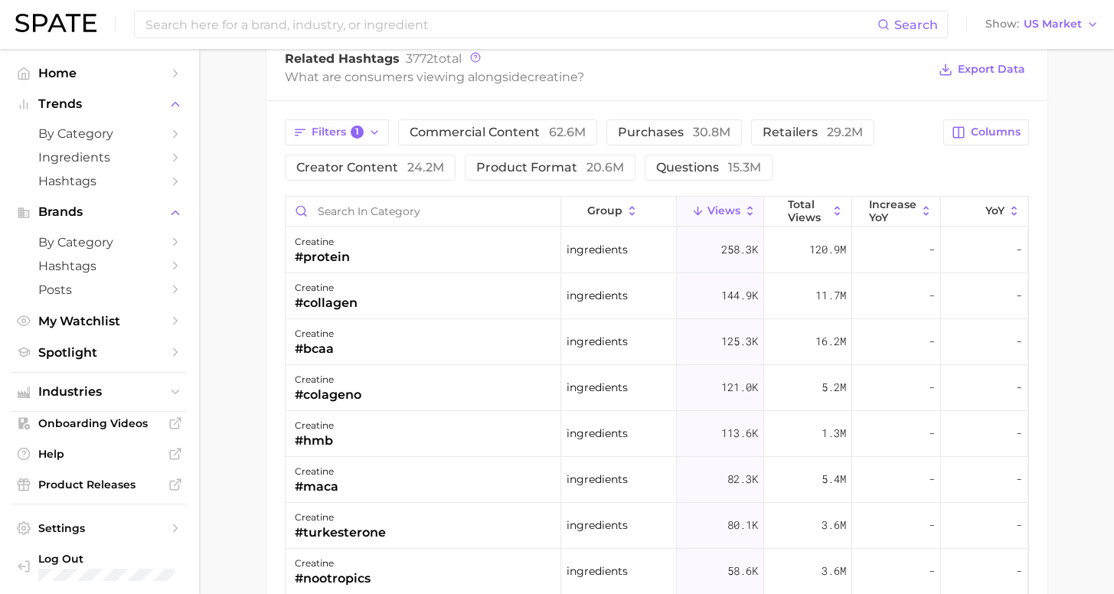
scroll to position [992, 0]
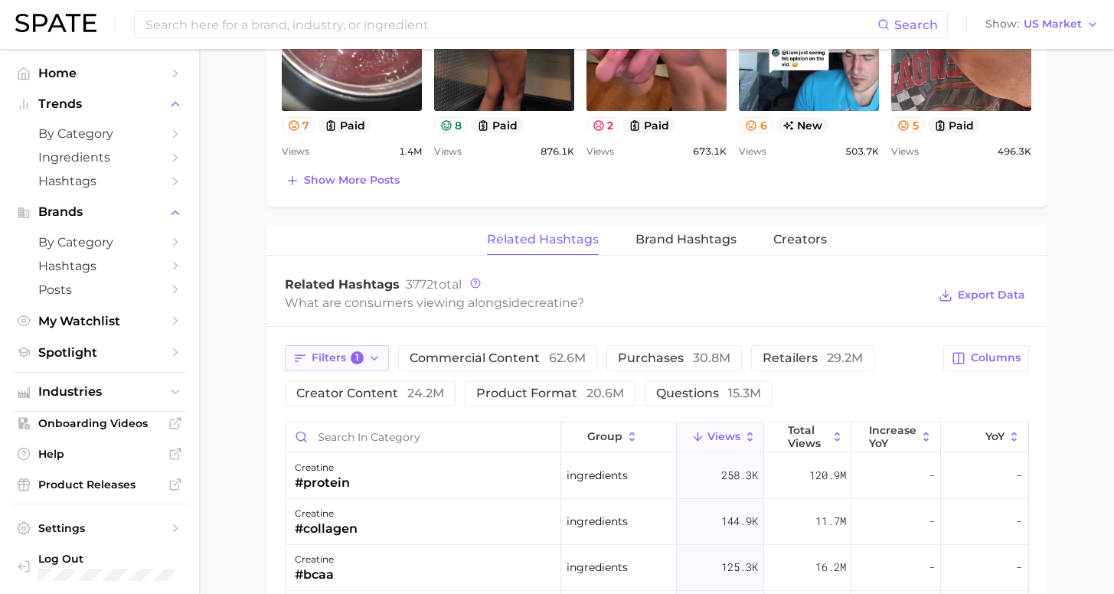
click at [364, 355] on button "Filters 1" at bounding box center [337, 358] width 105 height 26
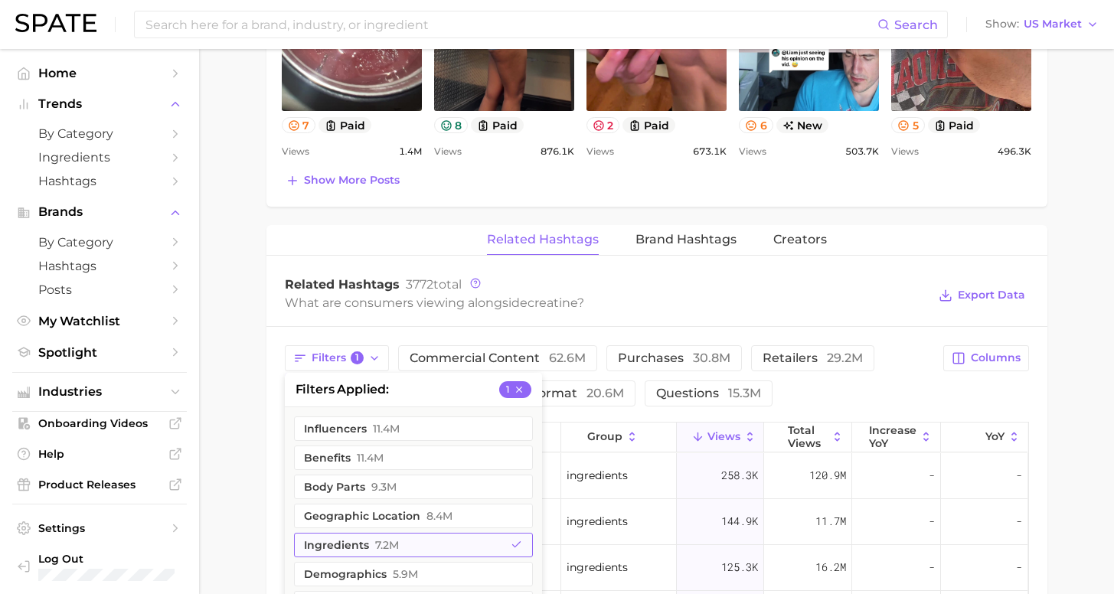
click at [381, 554] on button "ingredients 7.2m" at bounding box center [413, 545] width 239 height 25
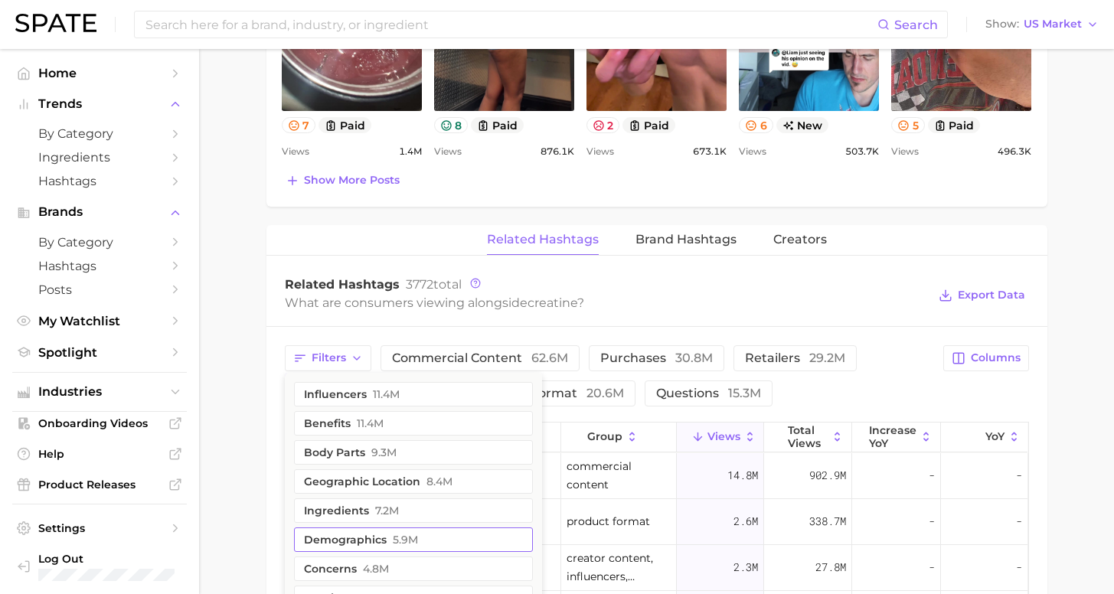
click at [393, 539] on span "5.9m" at bounding box center [405, 540] width 25 height 12
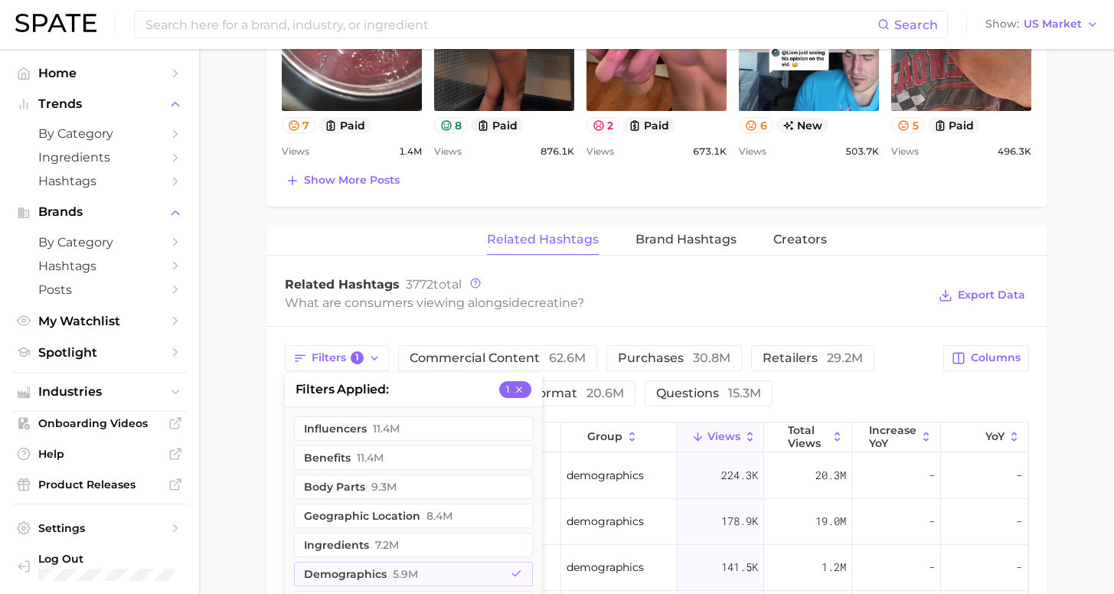
click at [248, 518] on main "1. supplements & ingestibles 2. supplements 3. longevity supplements 4. creatin…" at bounding box center [656, 84] width 915 height 2054
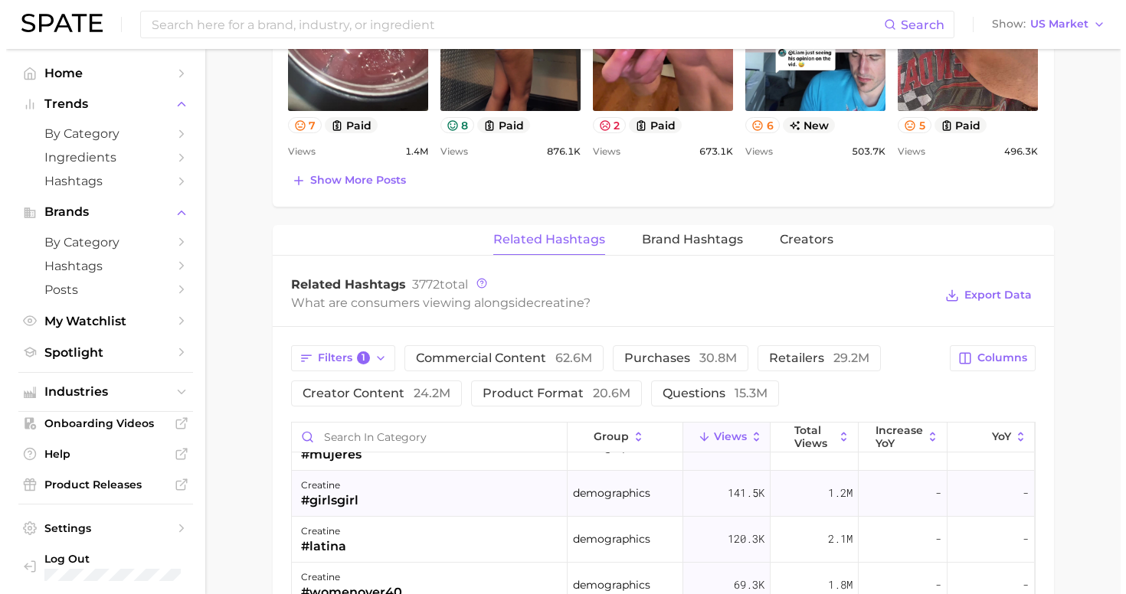
scroll to position [77, 0]
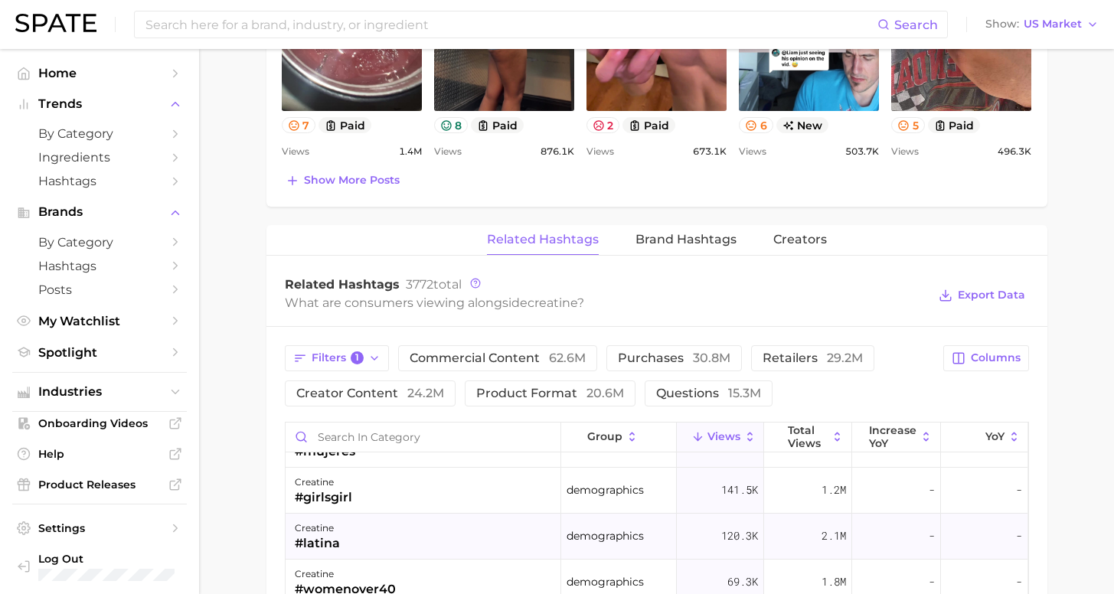
click at [422, 544] on div "creatine #latina" at bounding box center [424, 537] width 276 height 46
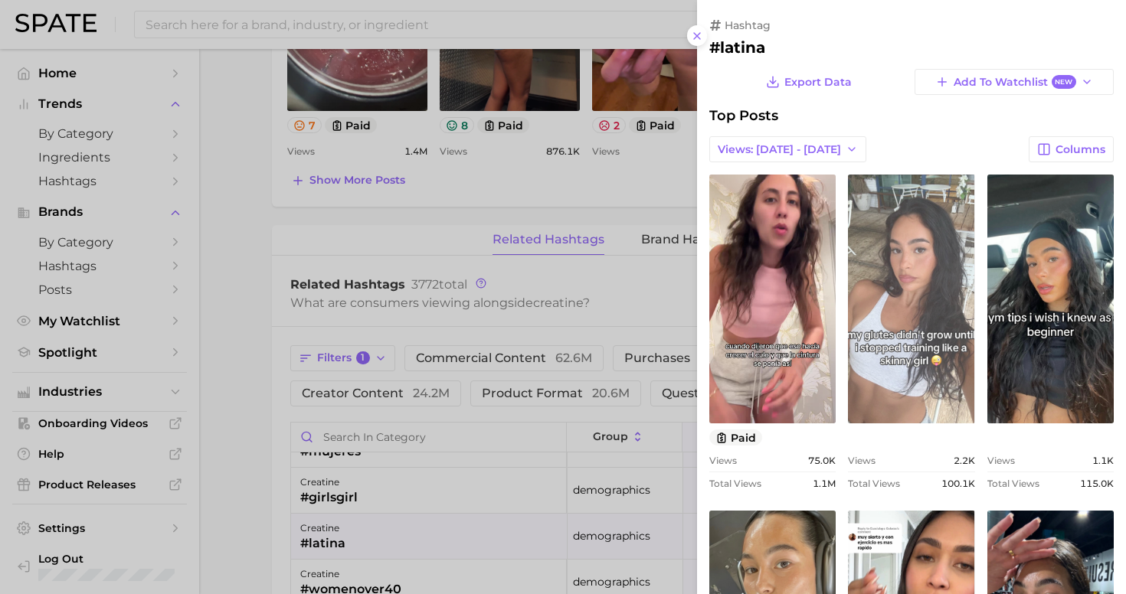
scroll to position [0, 0]
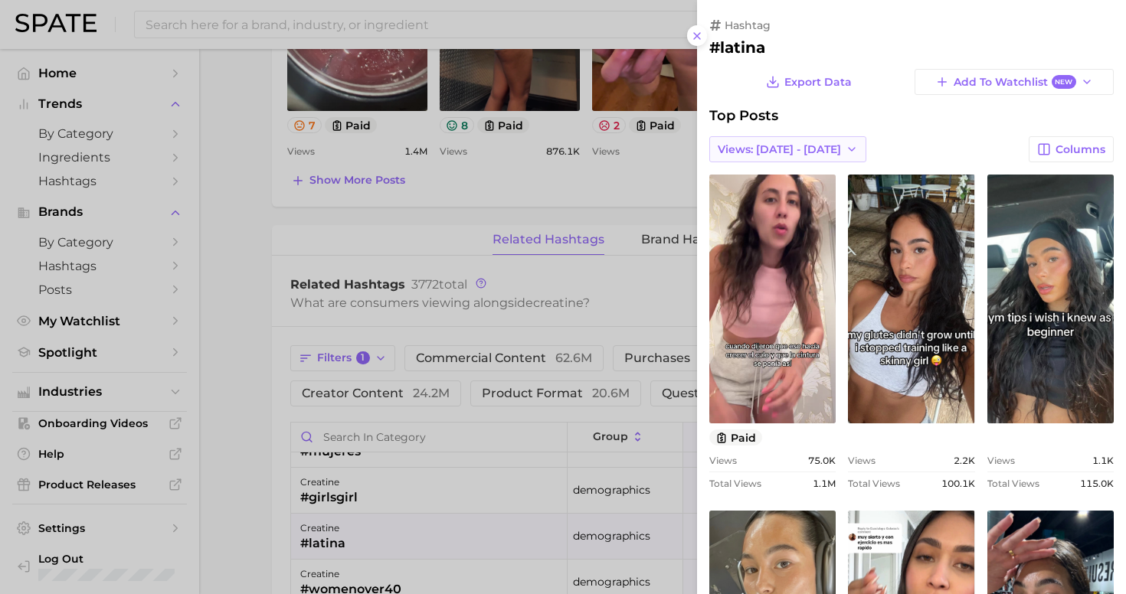
click at [796, 144] on span "Views: [DATE] - [DATE]" at bounding box center [778, 149] width 123 height 13
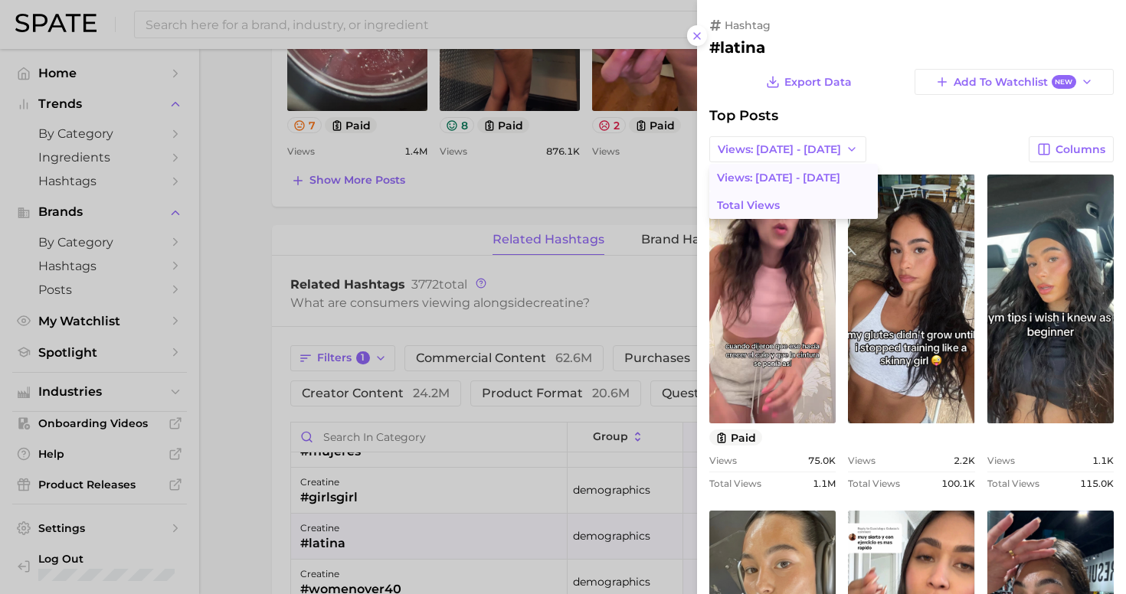
click at [757, 202] on span "Total Views" at bounding box center [748, 205] width 63 height 13
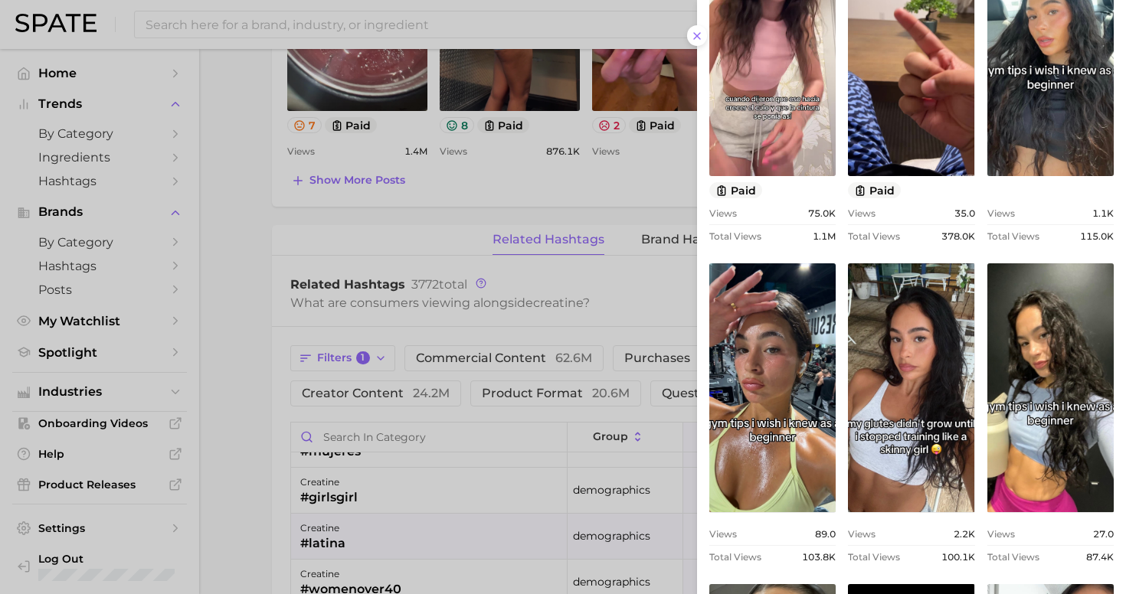
click at [237, 420] on div at bounding box center [563, 297] width 1126 height 594
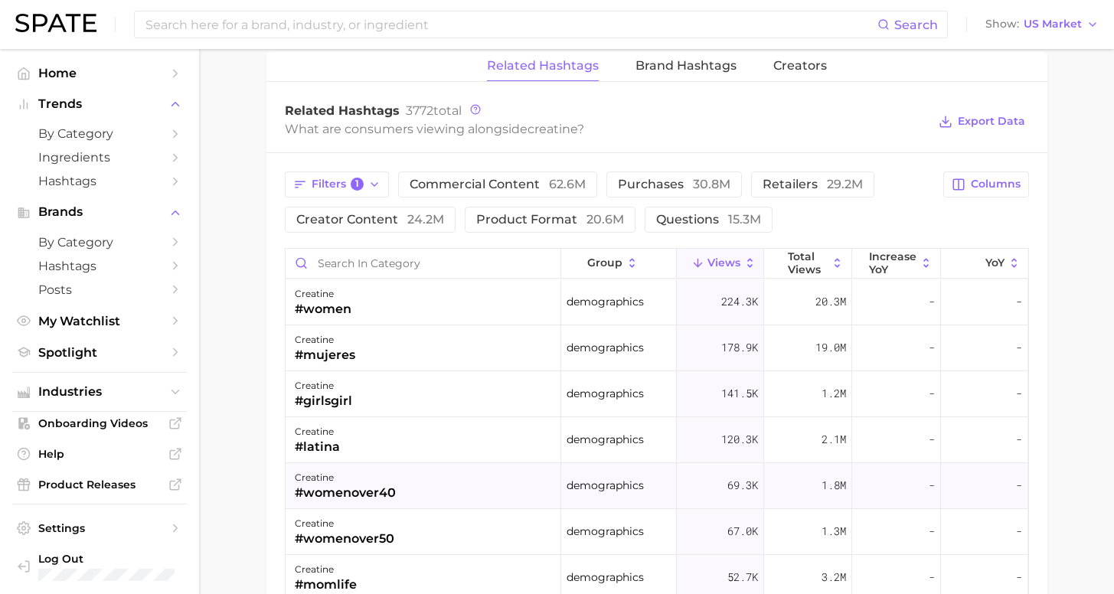
scroll to position [1169, 0]
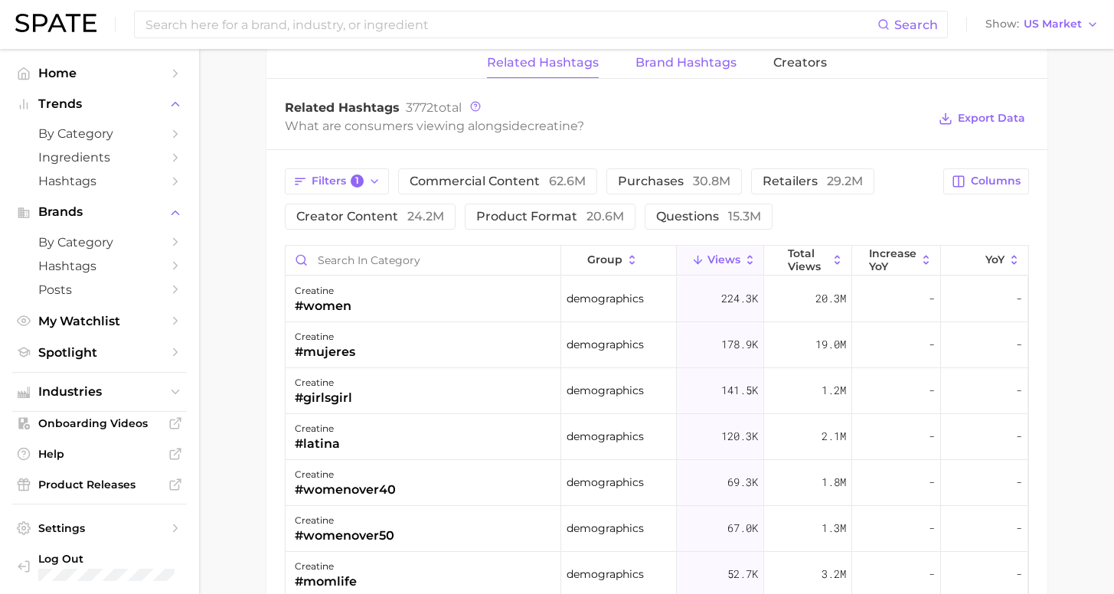
click at [694, 66] on span "Brand Hashtags" at bounding box center [686, 63] width 101 height 14
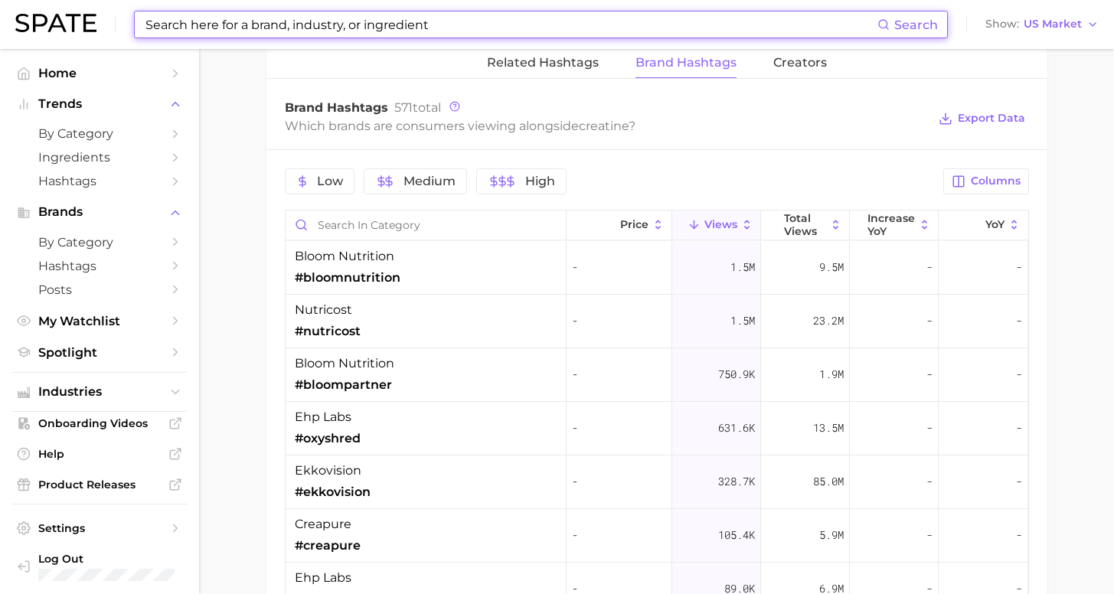
click at [238, 21] on input at bounding box center [511, 24] width 734 height 26
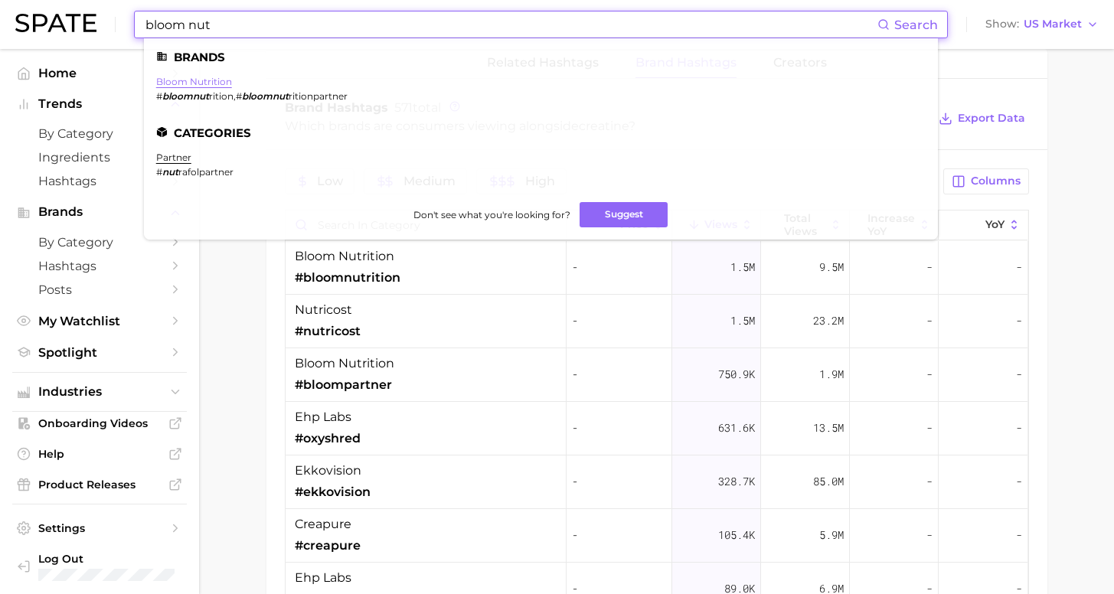
type input "bloom nut"
click at [210, 85] on link "bloom nutrition" at bounding box center [194, 81] width 76 height 11
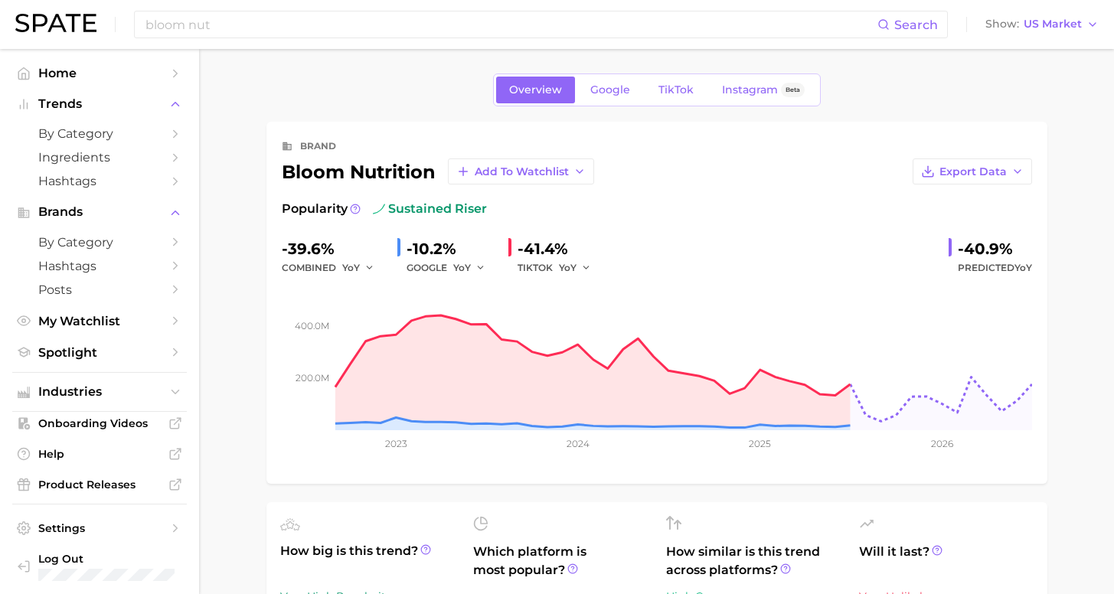
scroll to position [3, 0]
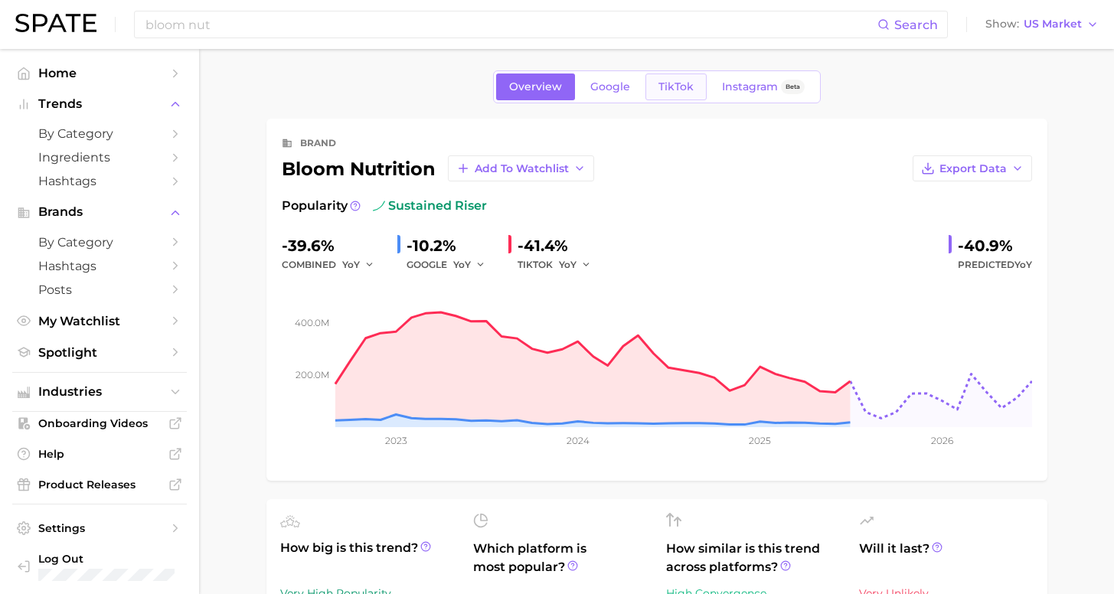
click at [672, 87] on span "TikTok" at bounding box center [676, 86] width 35 height 13
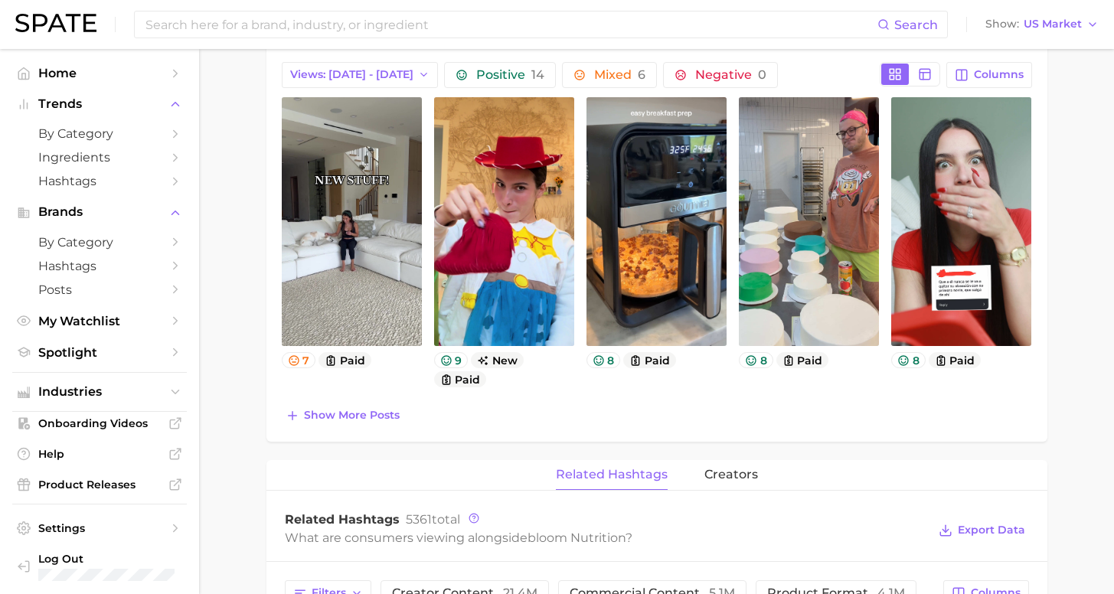
scroll to position [346, 0]
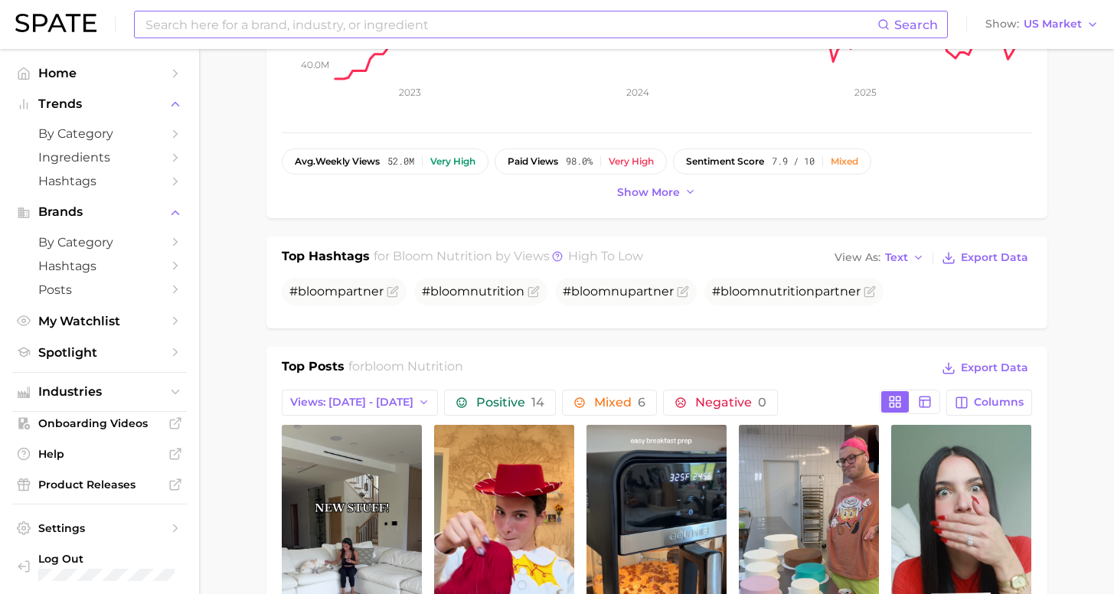
click at [397, 24] on input at bounding box center [511, 24] width 734 height 26
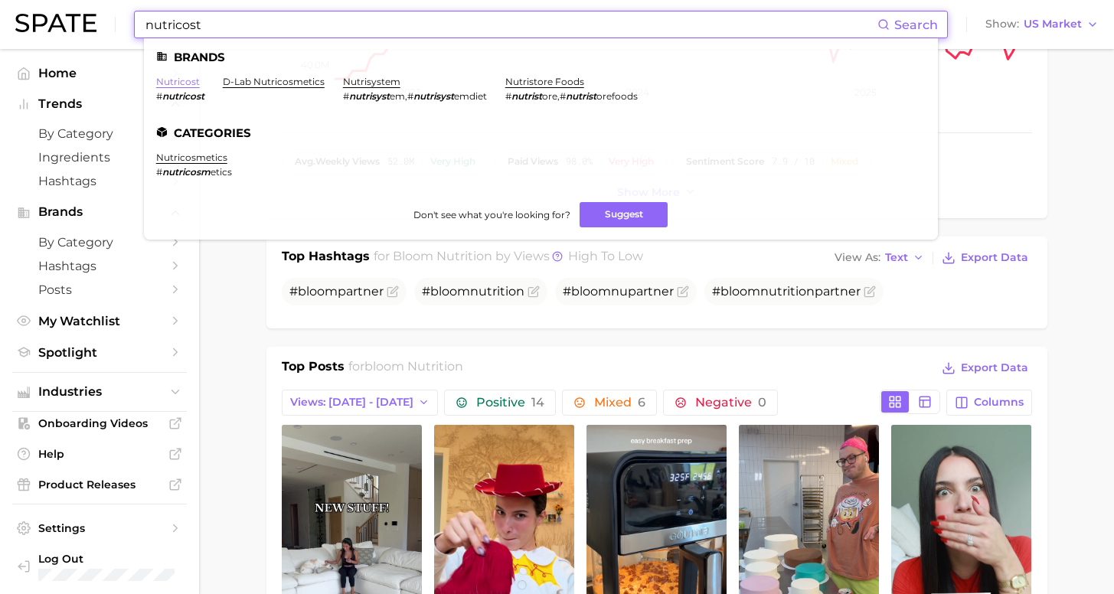
type input "nutricost"
click at [184, 81] on link "nutricost" at bounding box center [178, 81] width 44 height 11
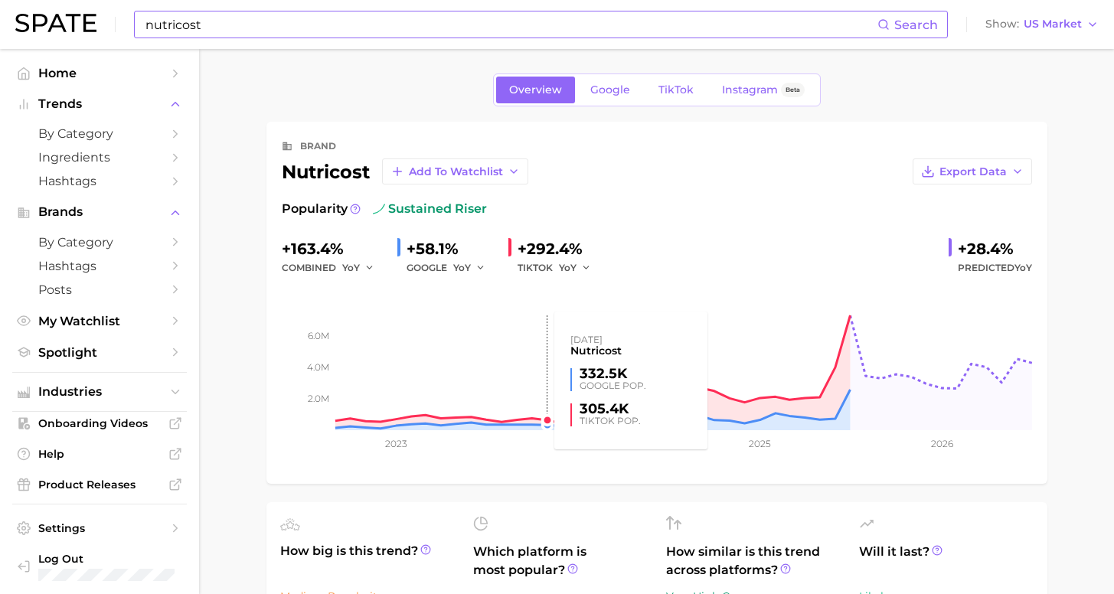
scroll to position [28, 0]
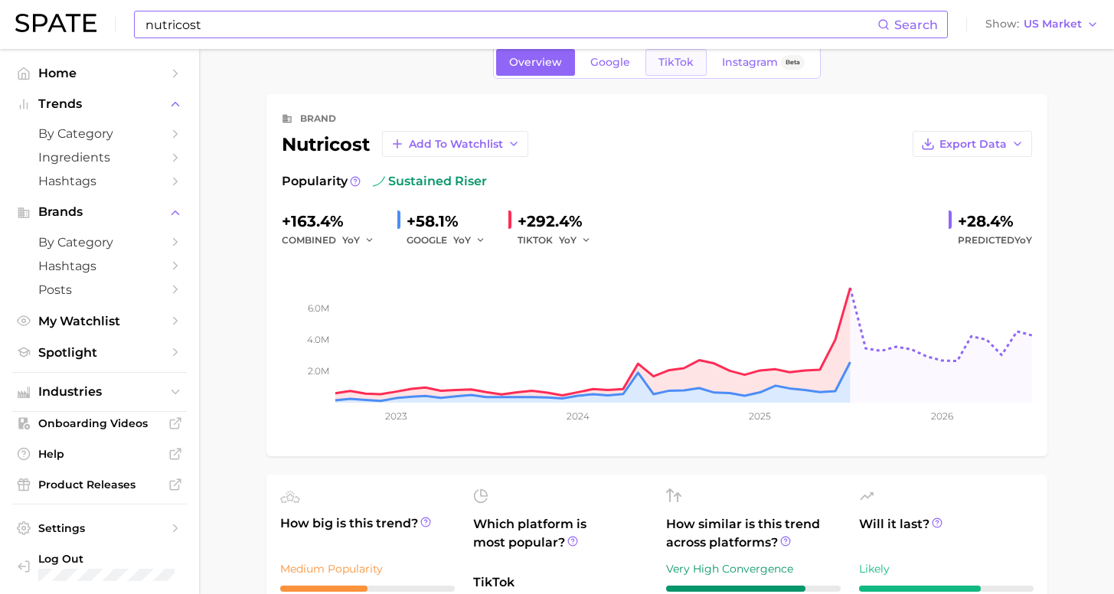
click at [675, 60] on span "TikTok" at bounding box center [676, 62] width 35 height 13
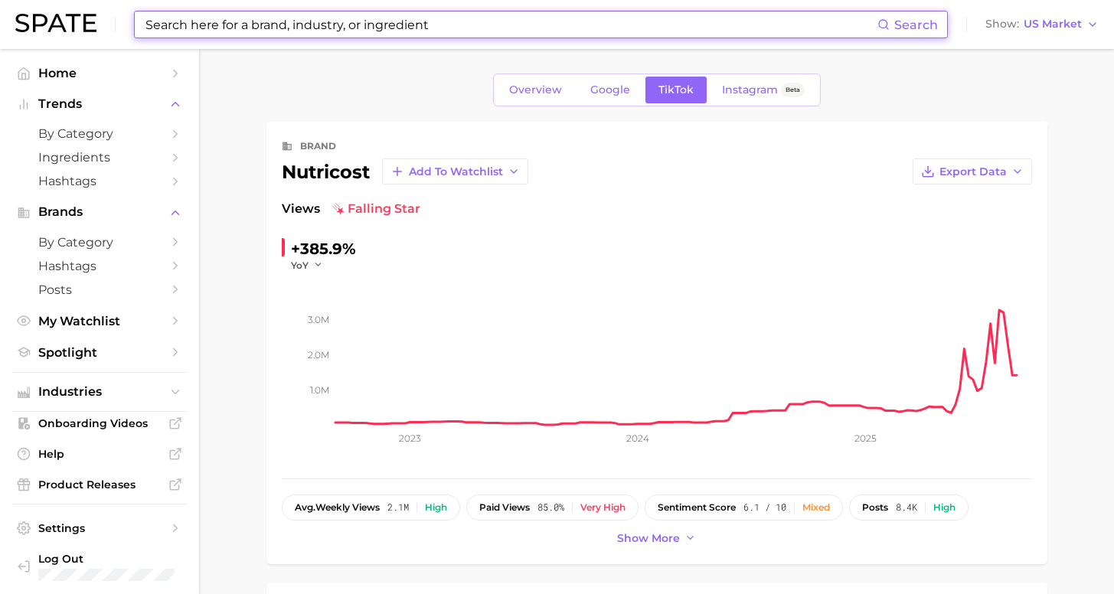
click at [365, 25] on input at bounding box center [511, 24] width 734 height 26
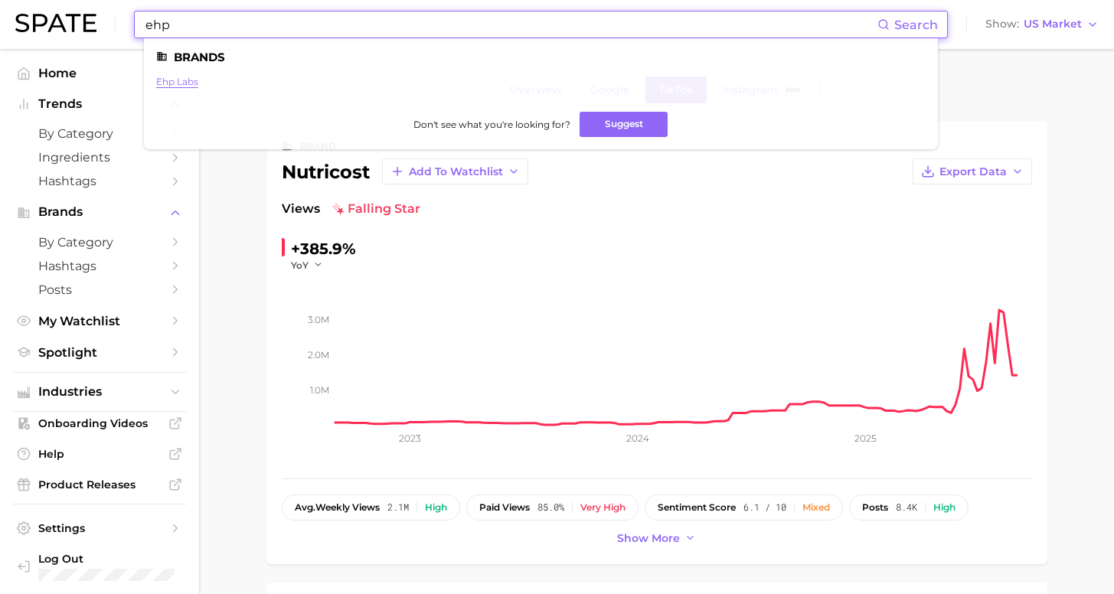
type input "ehp"
click at [175, 83] on link "ehp labs" at bounding box center [177, 81] width 42 height 11
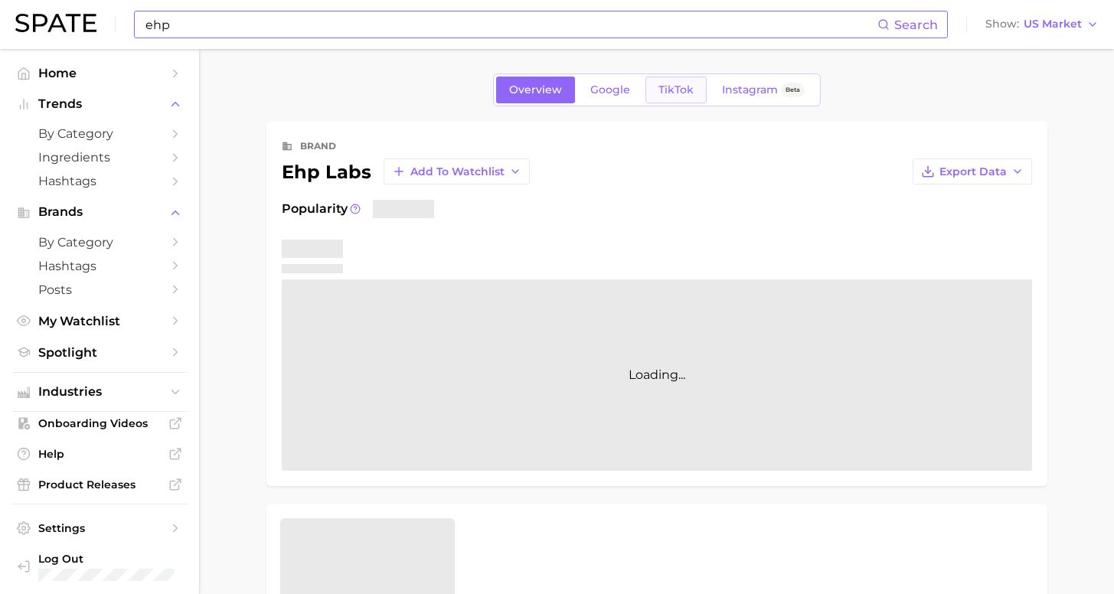
click at [685, 87] on span "TikTok" at bounding box center [676, 89] width 35 height 13
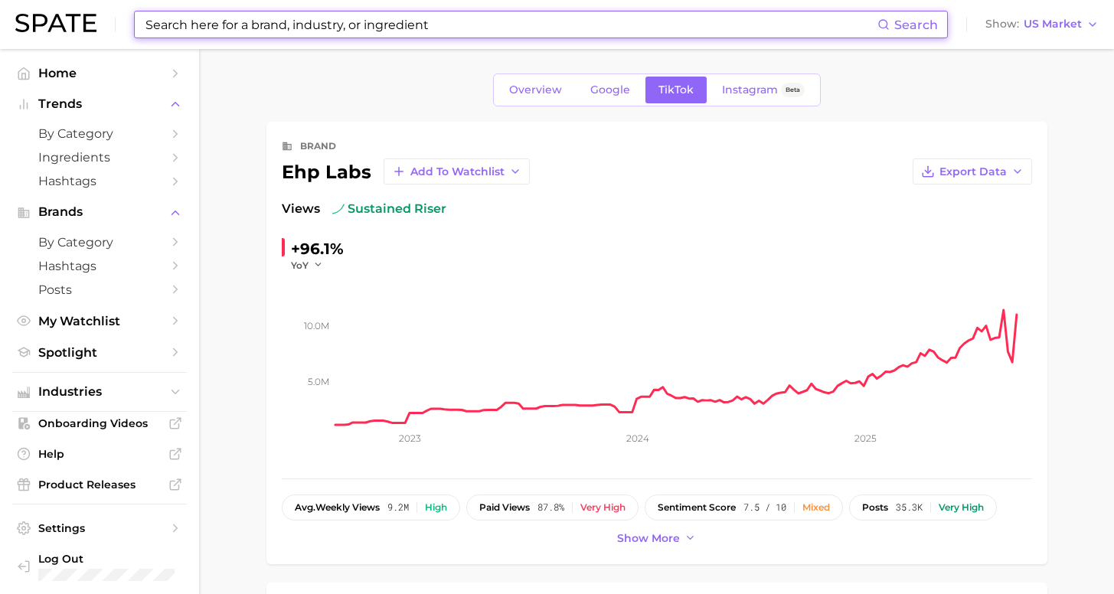
click at [350, 29] on input at bounding box center [511, 24] width 734 height 26
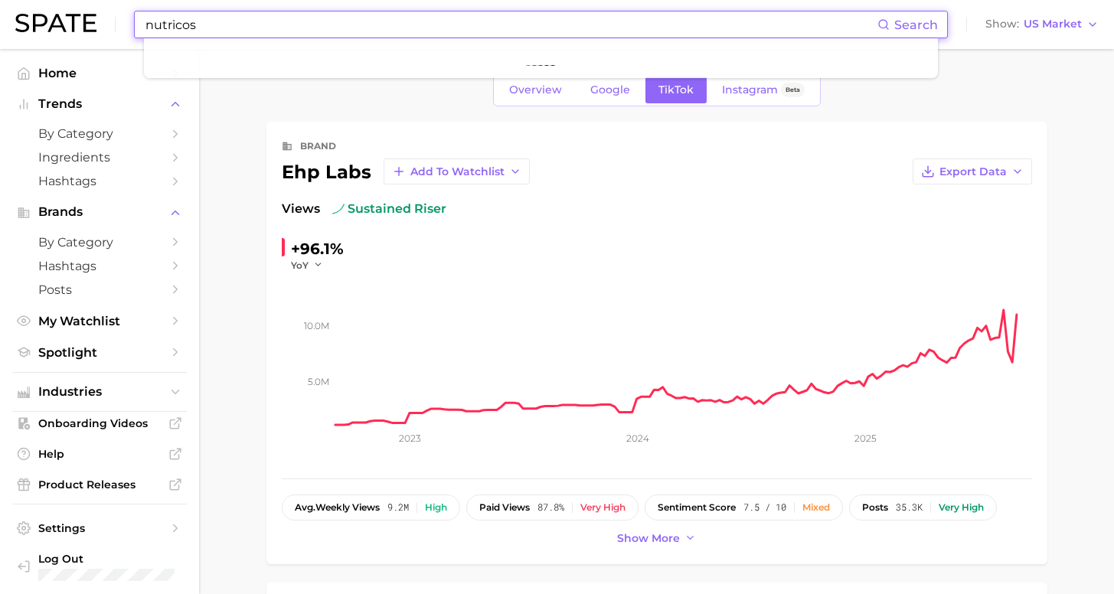
type input "nutricost"
click at [454, 24] on input "nutricost" at bounding box center [511, 24] width 734 height 26
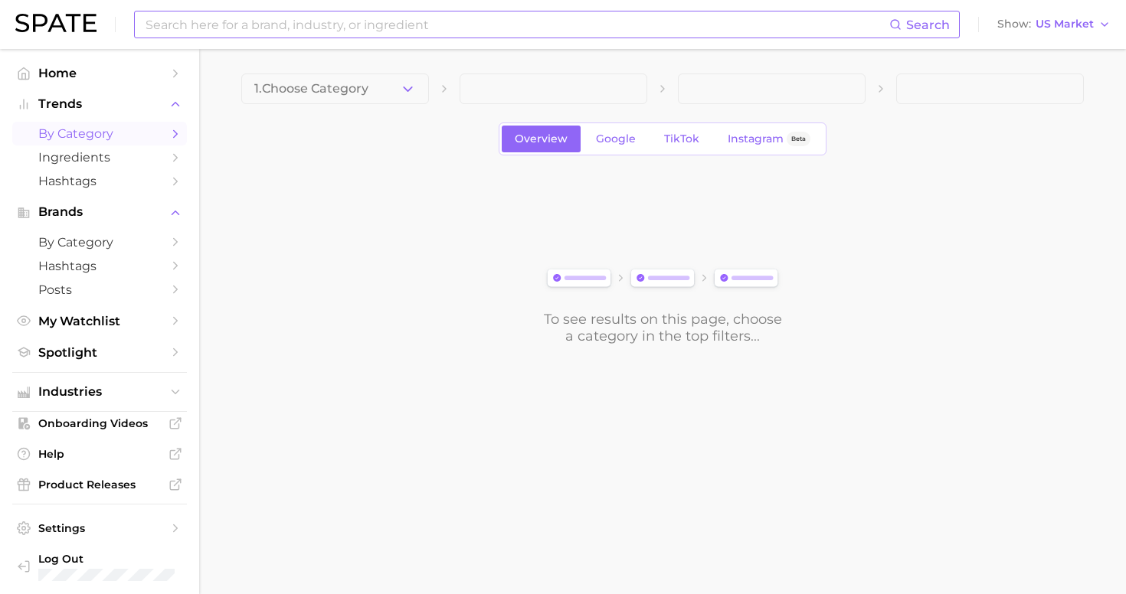
click at [570, 29] on input at bounding box center [516, 24] width 745 height 26
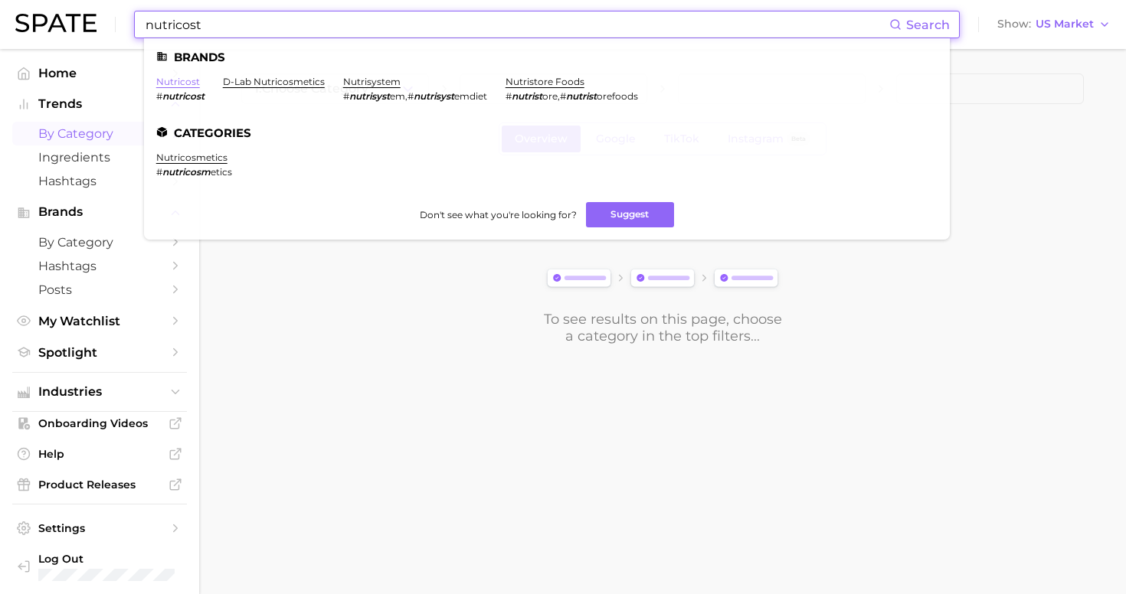
type input "nutricost"
click at [183, 83] on link "nutricost" at bounding box center [178, 81] width 44 height 11
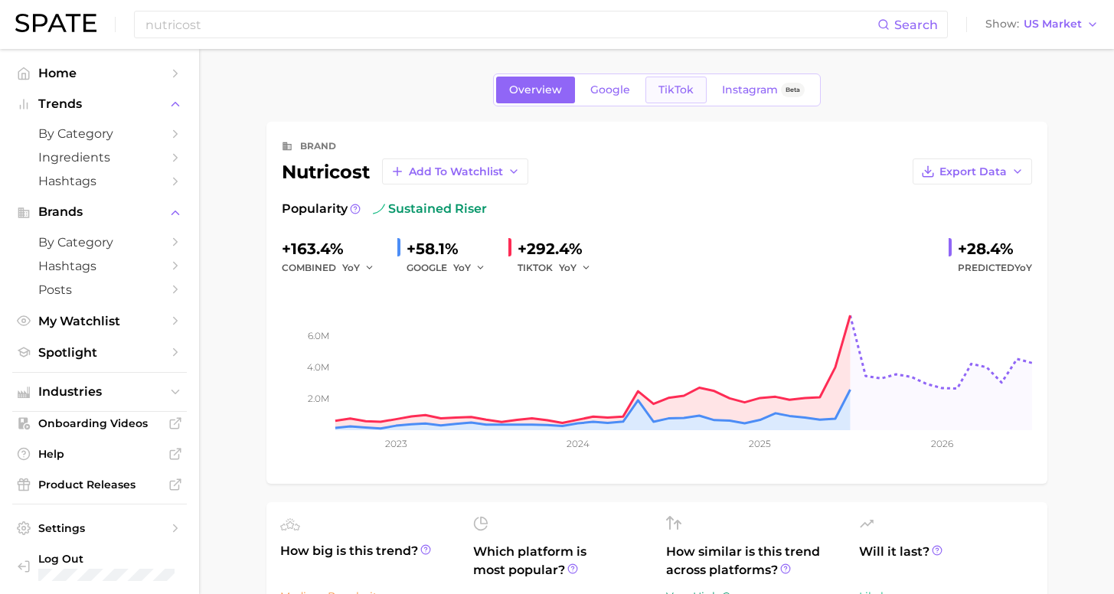
click at [679, 93] on span "TikTok" at bounding box center [676, 89] width 35 height 13
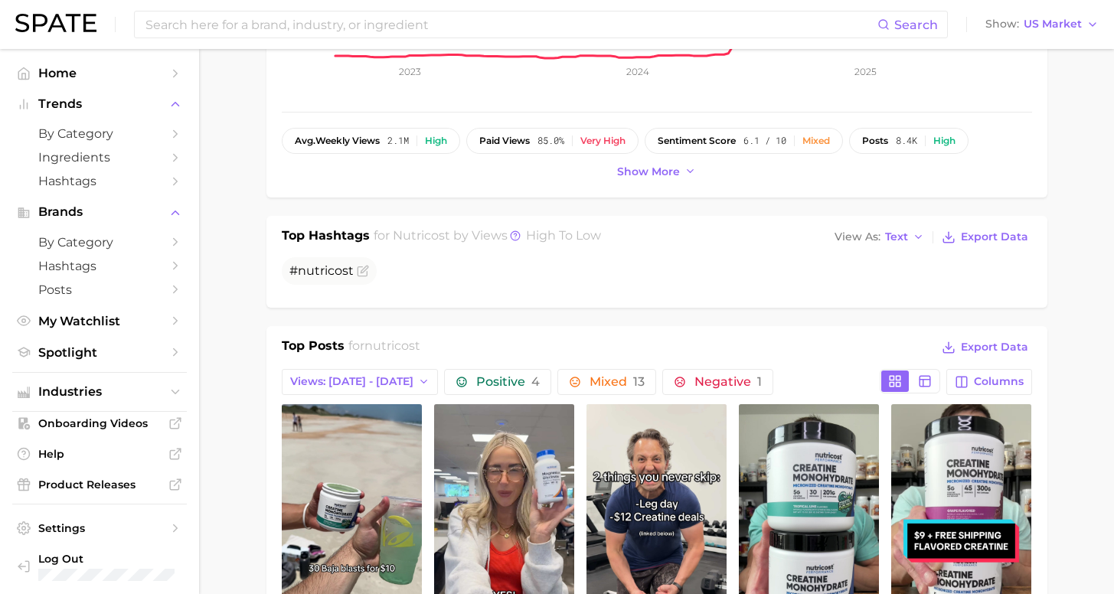
scroll to position [495, 0]
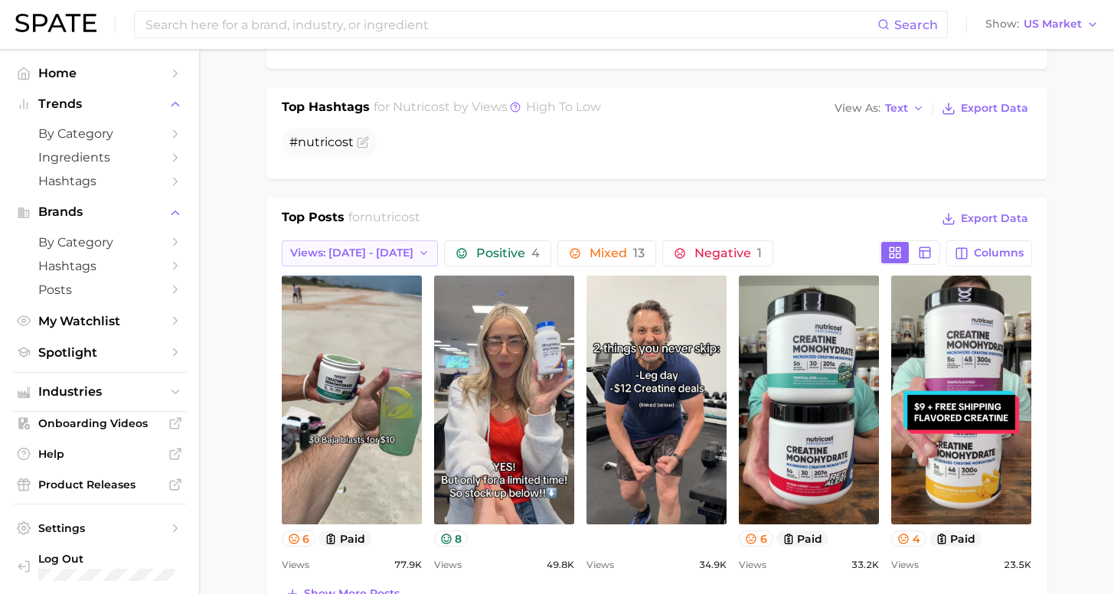
click at [381, 256] on span "Views: [DATE] - [DATE]" at bounding box center [351, 253] width 123 height 13
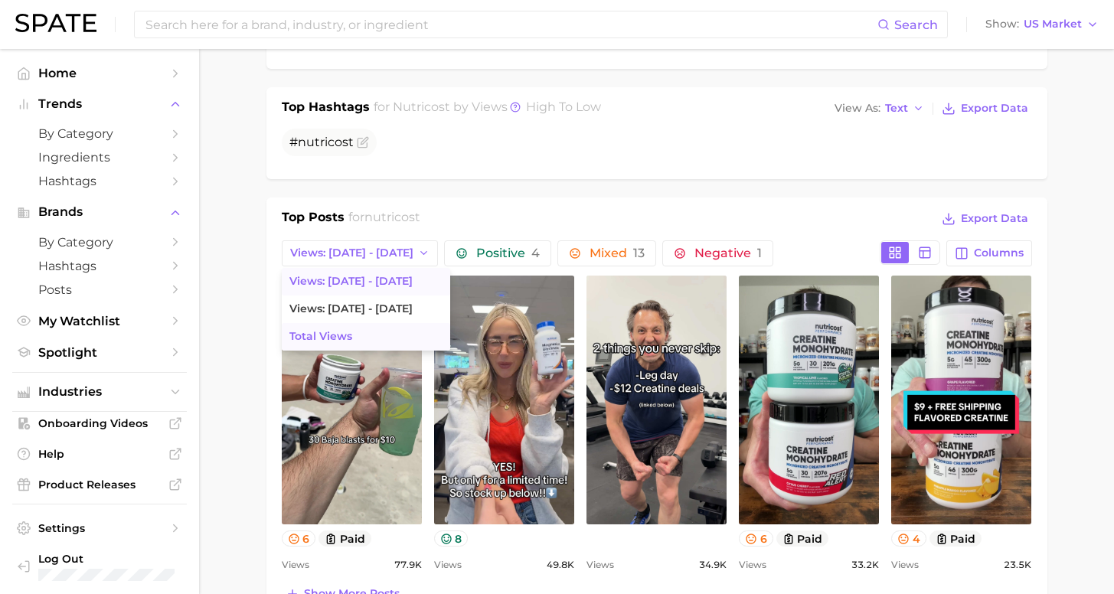
click at [376, 332] on button "Total Views" at bounding box center [366, 337] width 168 height 28
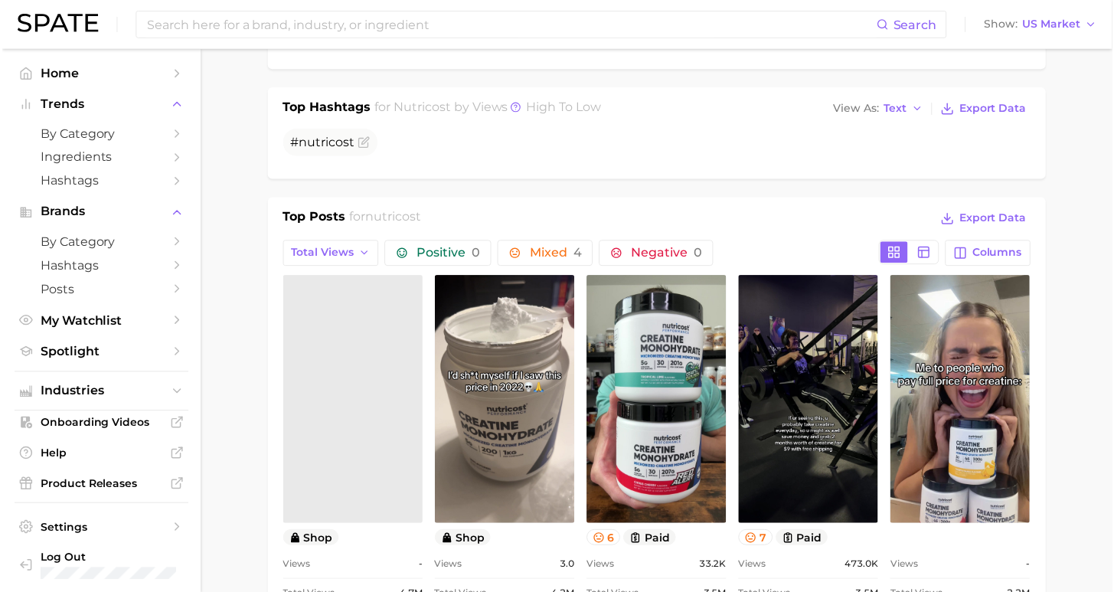
scroll to position [0, 0]
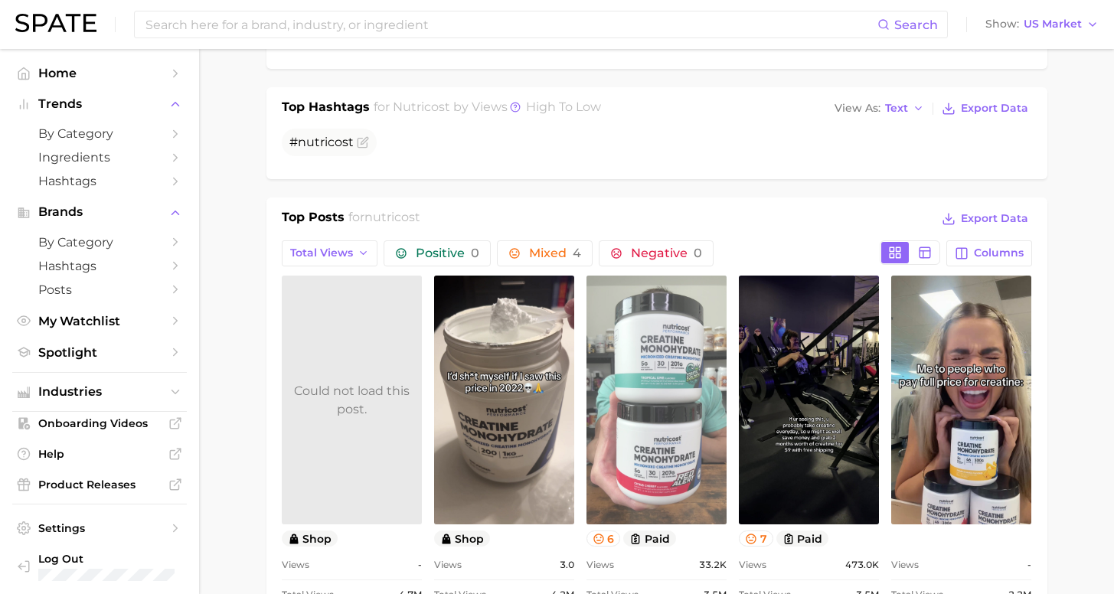
click at [655, 470] on link "view post on TikTok" at bounding box center [657, 400] width 140 height 249
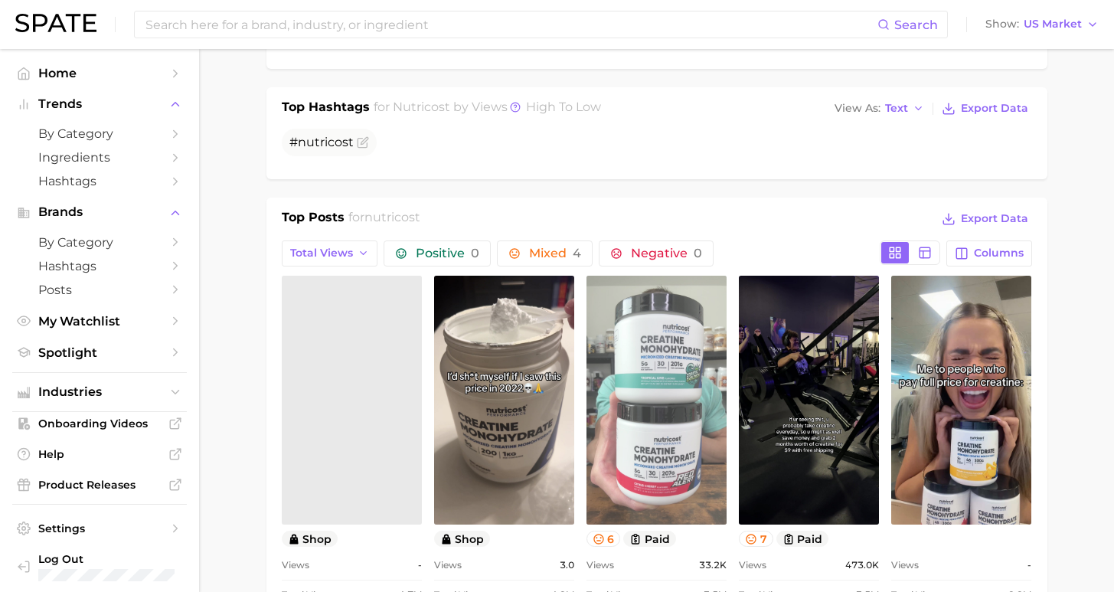
scroll to position [589, 0]
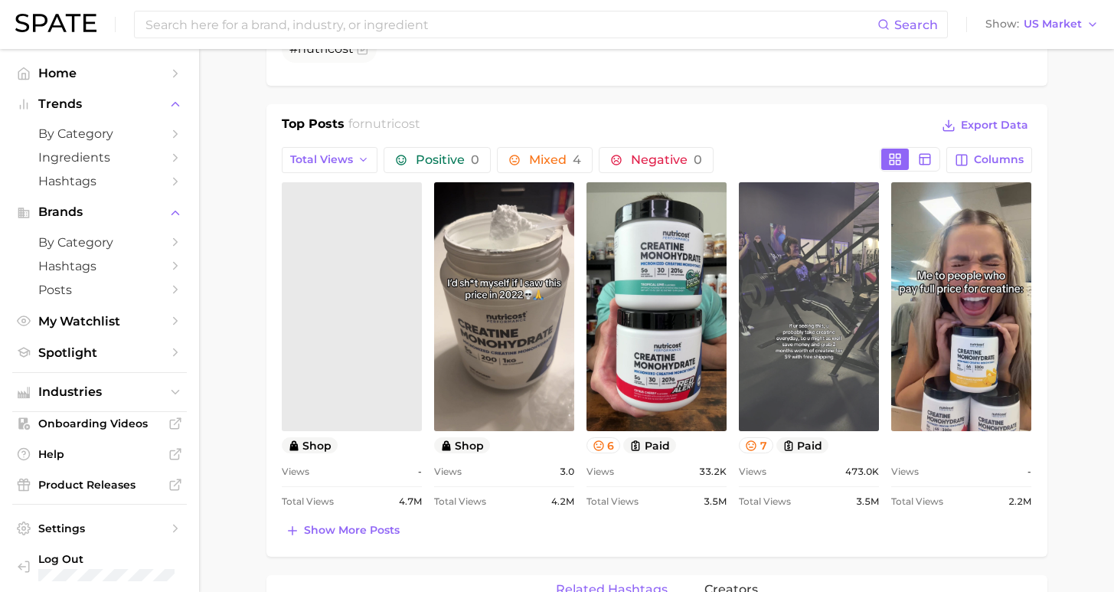
click at [797, 344] on link "view post on TikTok" at bounding box center [809, 306] width 140 height 249
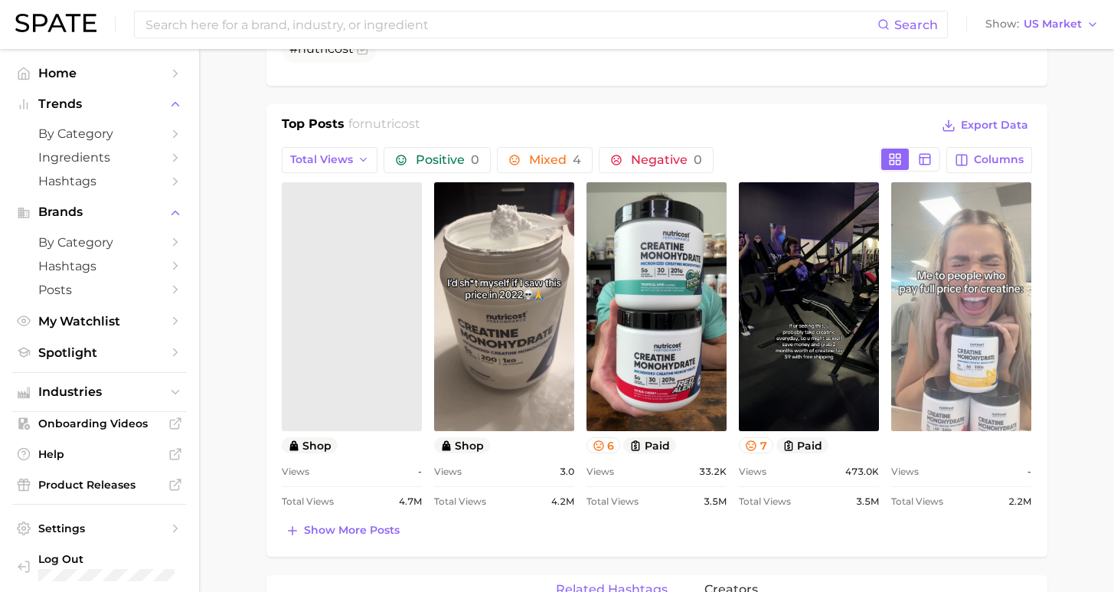
click at [969, 340] on link "view post on TikTok" at bounding box center [961, 306] width 140 height 249
